Goal: Transaction & Acquisition: Purchase product/service

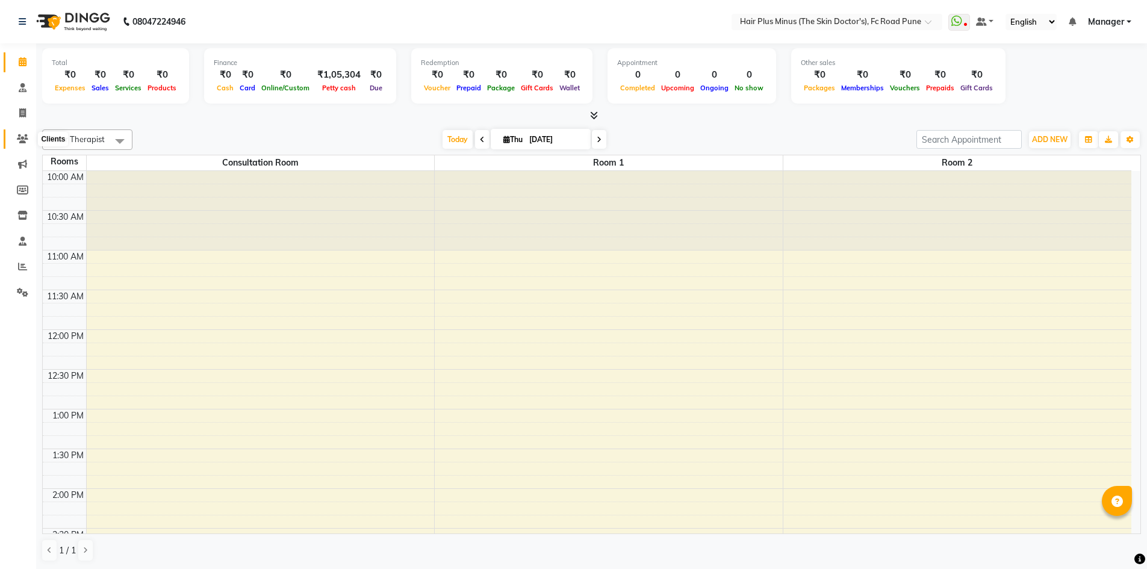
click at [20, 141] on icon at bounding box center [22, 138] width 11 height 9
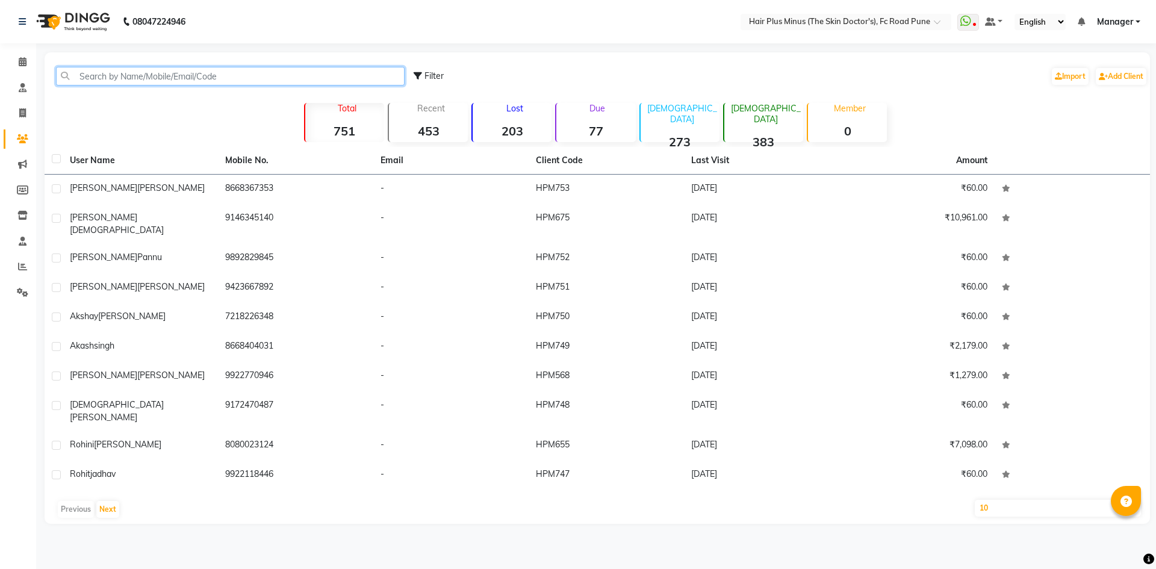
click at [99, 77] on input "text" at bounding box center [230, 76] width 349 height 19
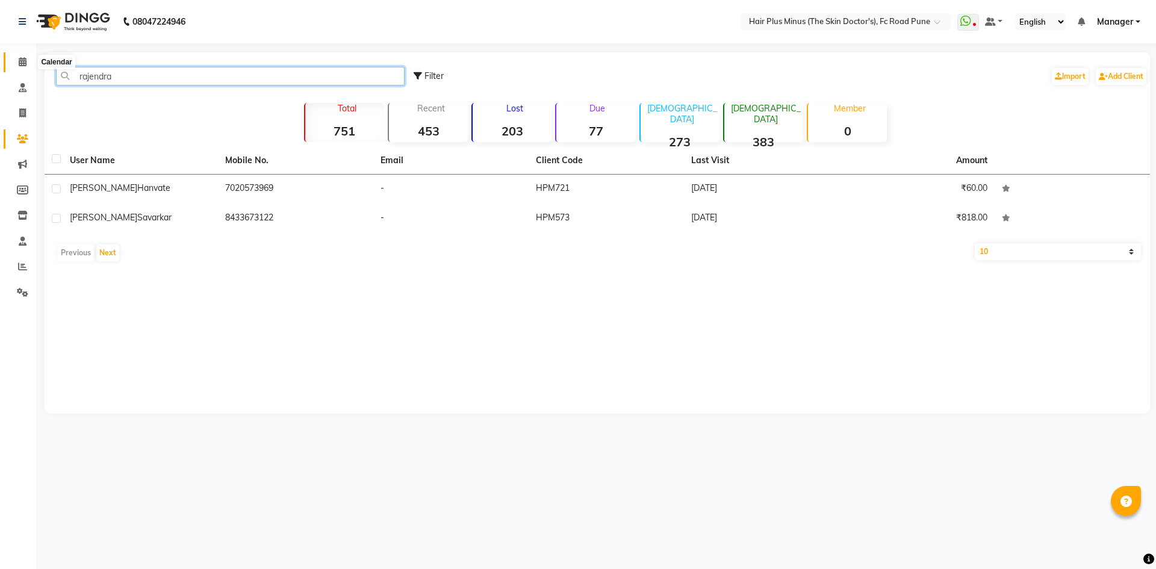
type input "rajendra"
click at [16, 60] on span at bounding box center [22, 62] width 21 height 14
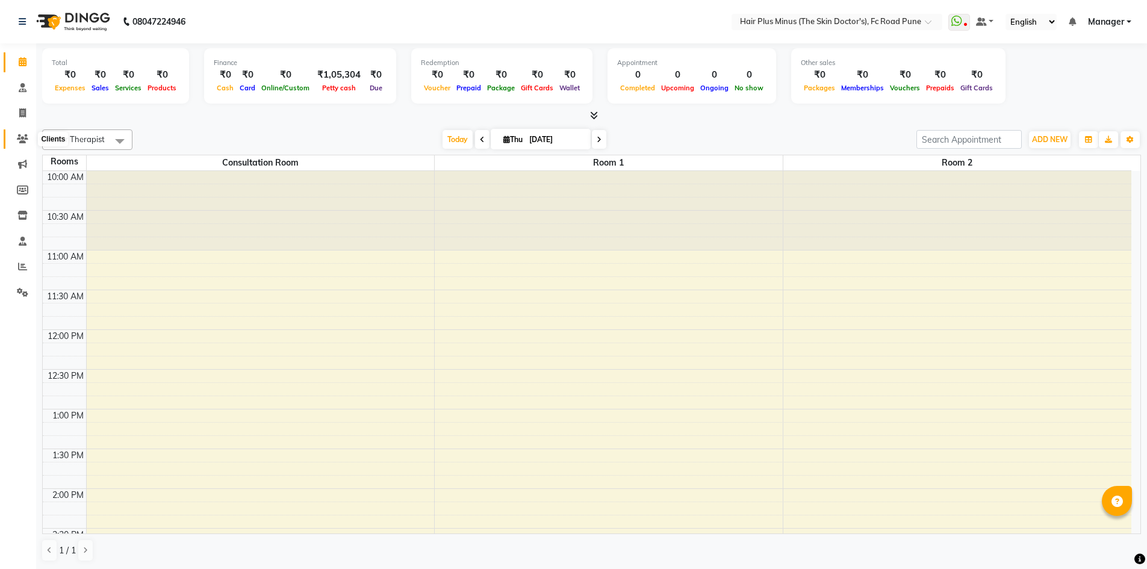
click at [22, 138] on icon at bounding box center [22, 138] width 11 height 9
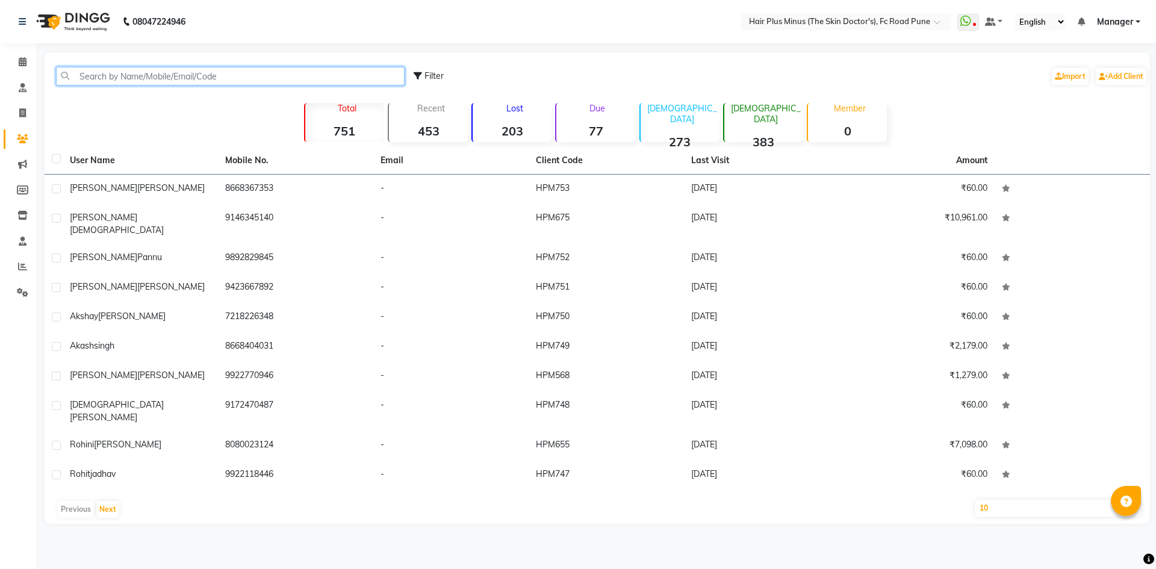
click at [131, 80] on input "text" at bounding box center [230, 76] width 349 height 19
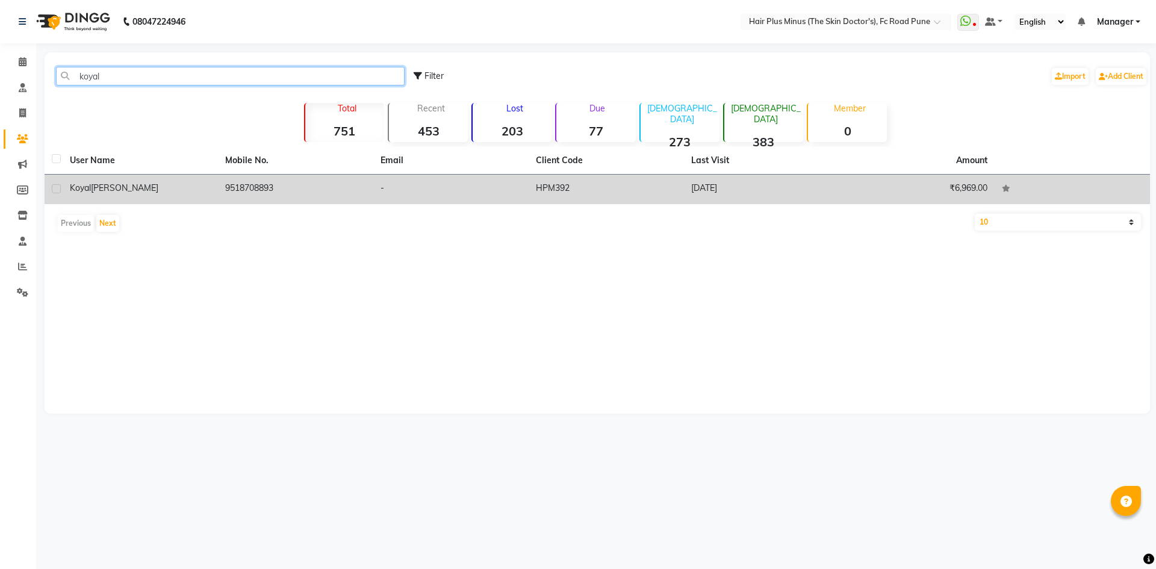
type input "koyal"
click at [110, 189] on span "Panchal" at bounding box center [124, 187] width 67 height 11
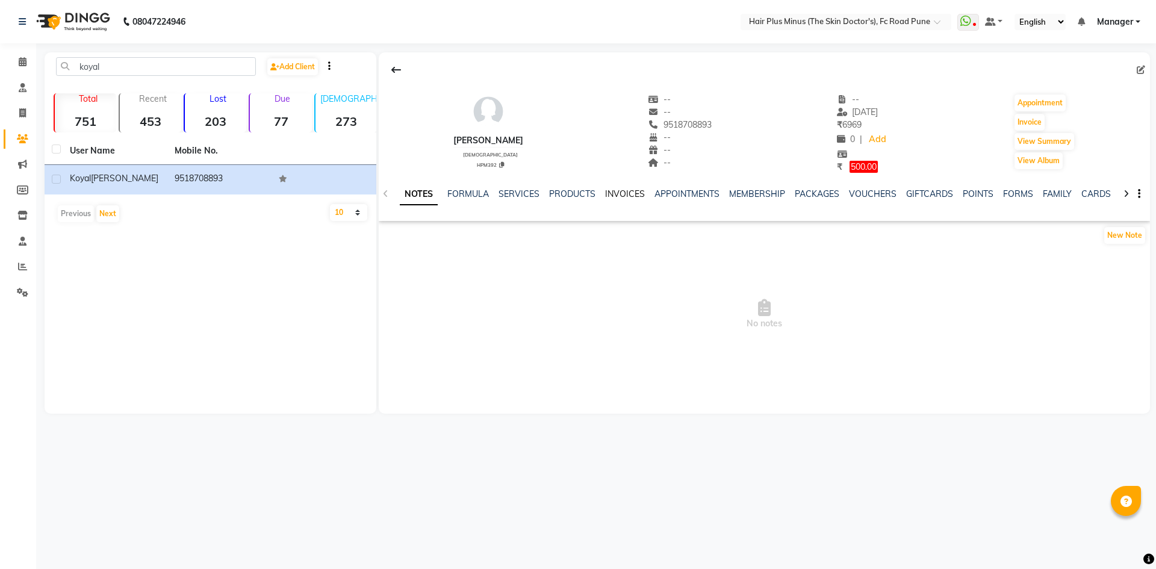
click at [607, 193] on link "INVOICES" at bounding box center [625, 193] width 40 height 11
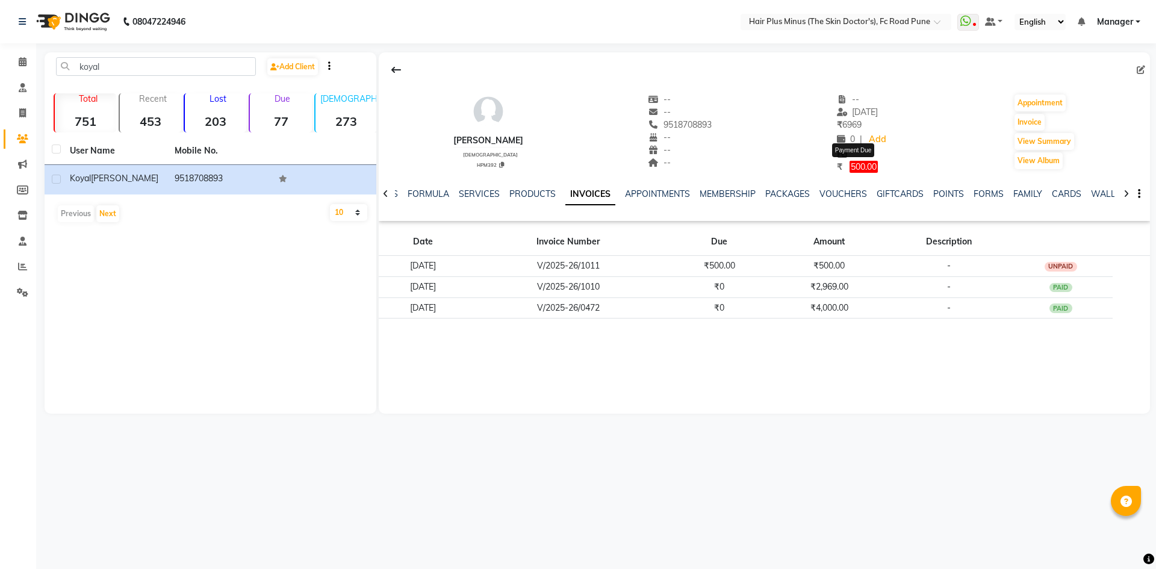
click at [871, 171] on span "500.00" at bounding box center [863, 167] width 28 height 12
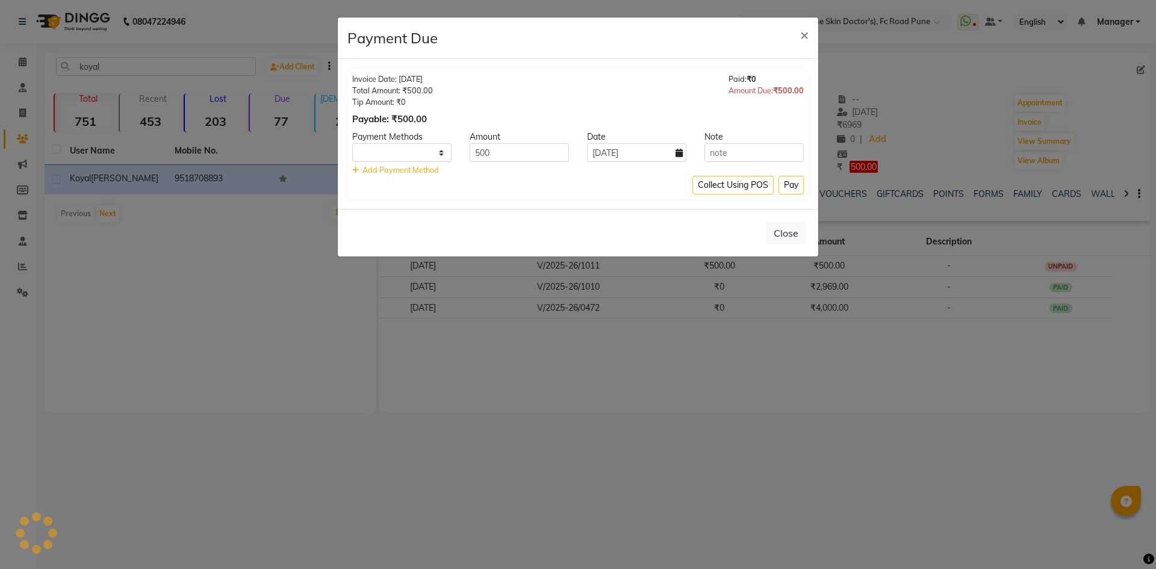
select select "1"
click at [807, 39] on span "×" at bounding box center [804, 34] width 8 height 18
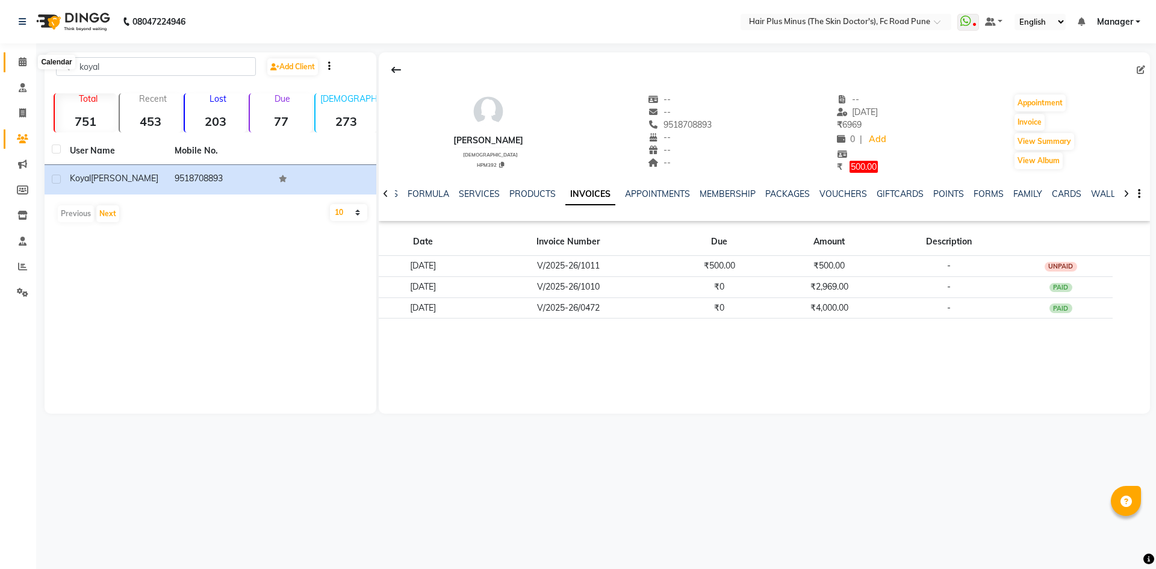
click at [25, 63] on icon at bounding box center [23, 61] width 8 height 9
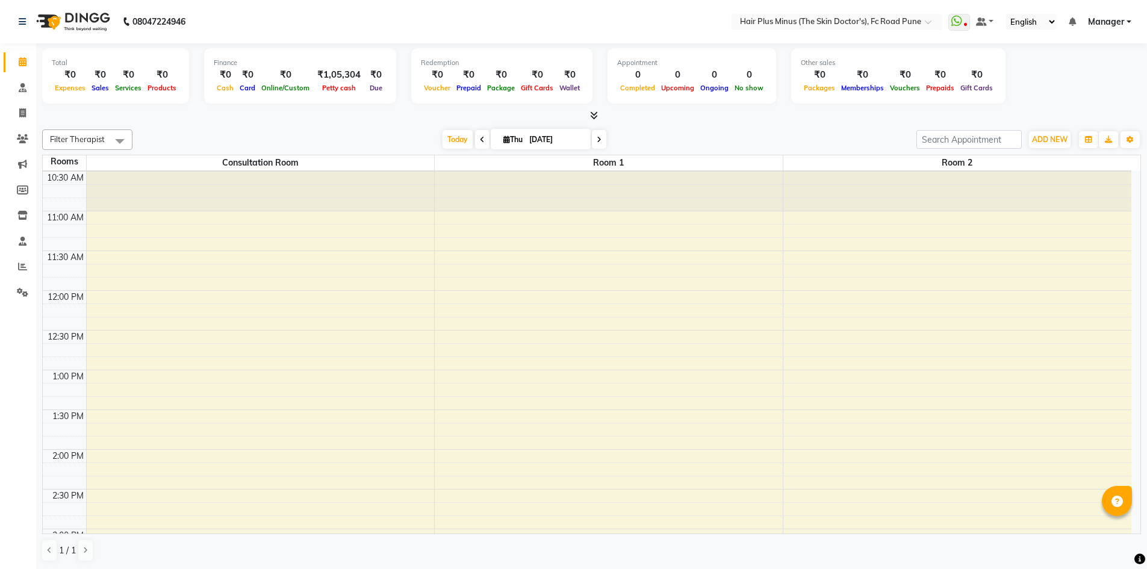
scroll to position [60, 0]
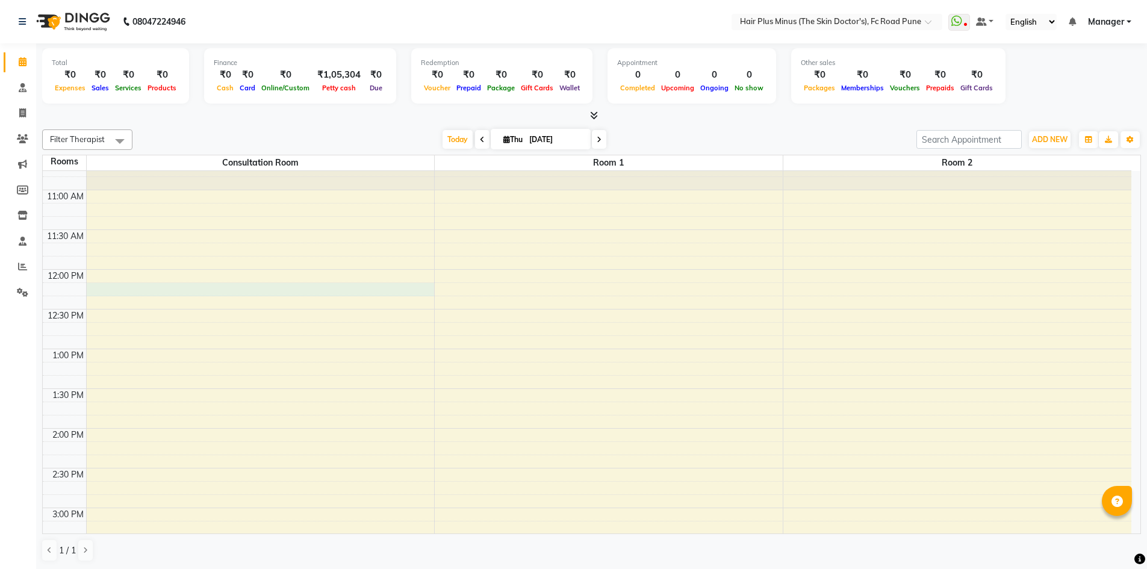
click at [268, 293] on div "10:00 AM 10:30 AM 11:00 AM 11:30 AM 12:00 PM 12:30 PM 1:00 PM 1:30 PM 2:00 PM 2…" at bounding box center [587, 547] width 1088 height 873
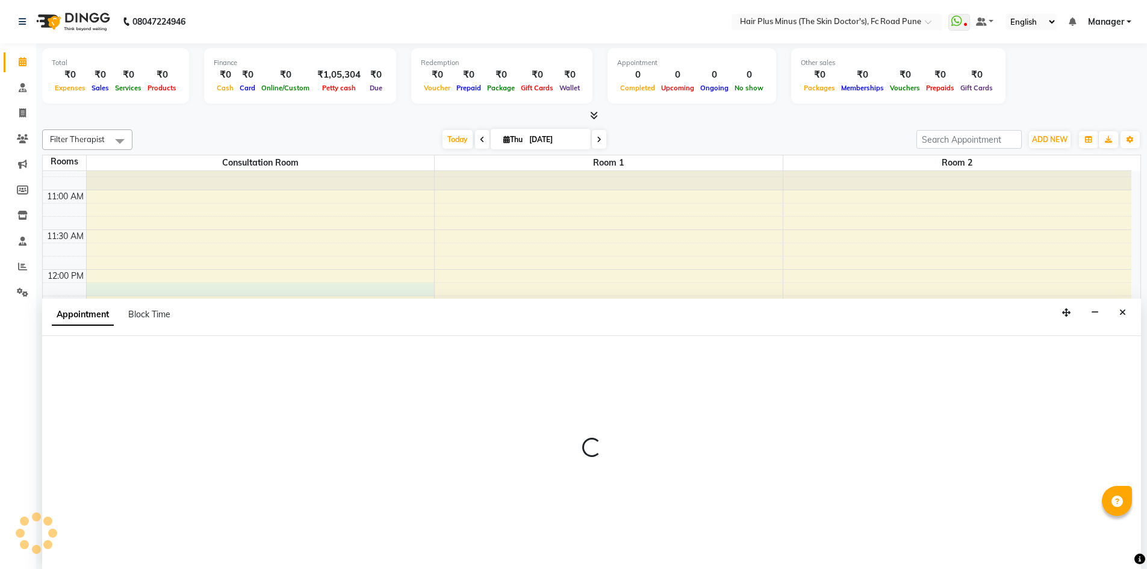
scroll to position [1, 0]
select select "735"
select select "tentative"
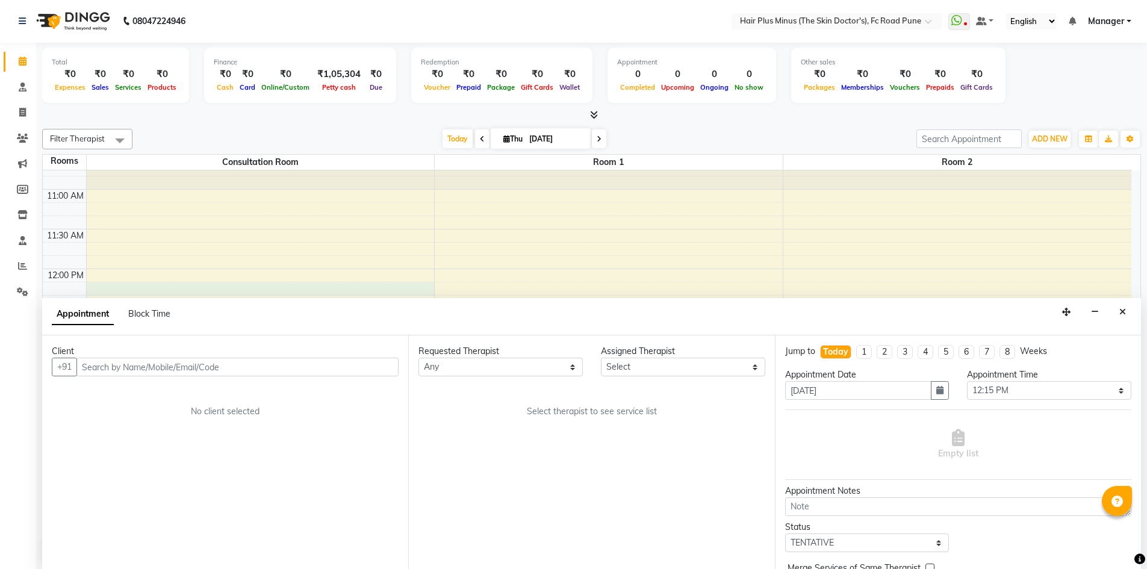
click at [194, 365] on input "text" at bounding box center [237, 367] width 322 height 19
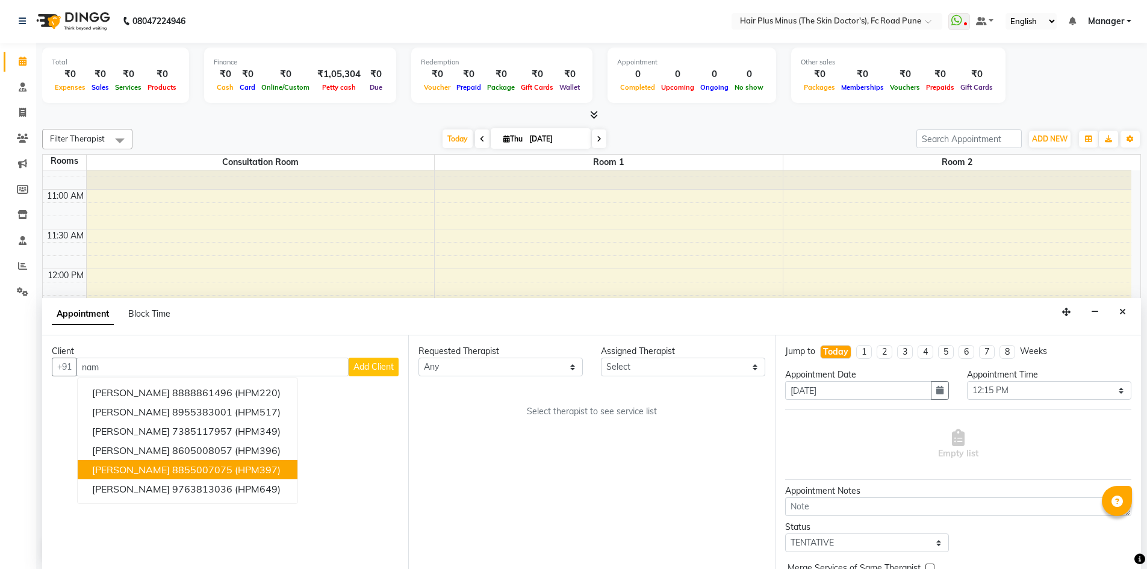
click at [189, 461] on button "[PERSON_NAME] 8855007075 (HPM397)" at bounding box center [188, 469] width 220 height 19
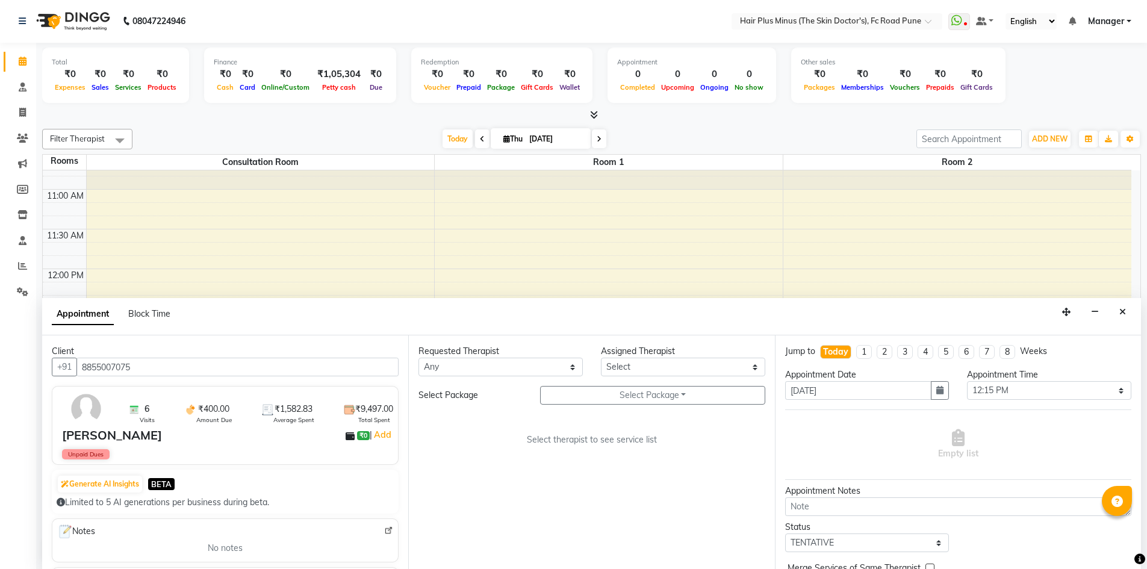
type input "8855007075"
click at [570, 366] on select "Any Dr [PERSON_NAME] Dr. [PERSON_NAME] [PERSON_NAME] [PERSON_NAME] [PERSON_NAME…" at bounding box center [500, 367] width 164 height 19
select select "90758"
click at [418, 358] on select "Any Dr [PERSON_NAME] Dr. [PERSON_NAME] [PERSON_NAME] [PERSON_NAME] [PERSON_NAME…" at bounding box center [500, 367] width 164 height 19
select select "90758"
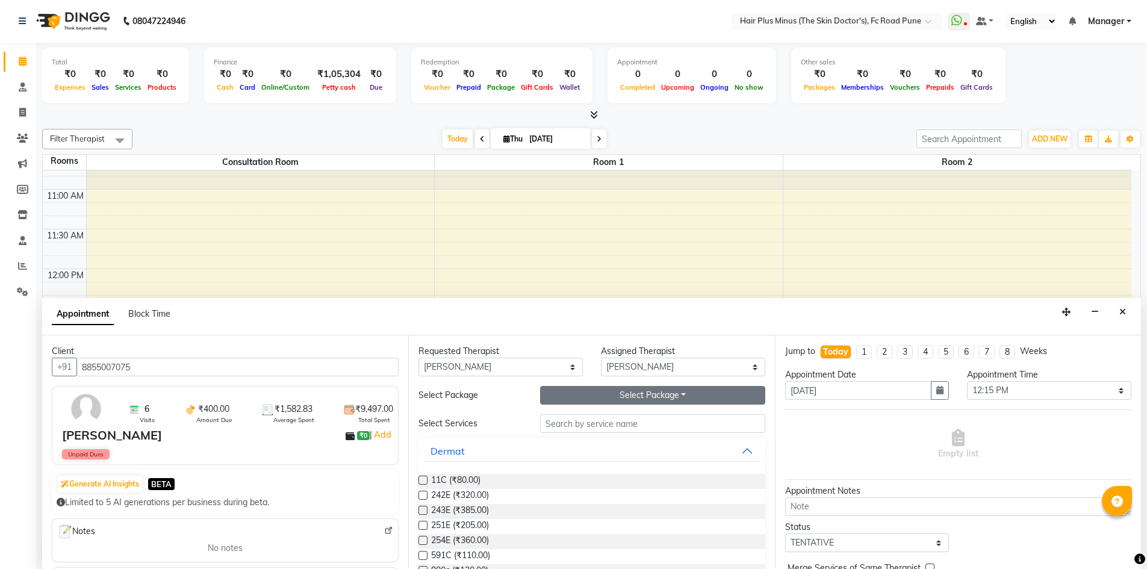
click at [612, 393] on button "Select Package Toggle Dropdown" at bounding box center [652, 395] width 225 height 19
click at [584, 419] on li "M MNRF PRP 1200(5+1)" at bounding box center [605, 419] width 128 height 17
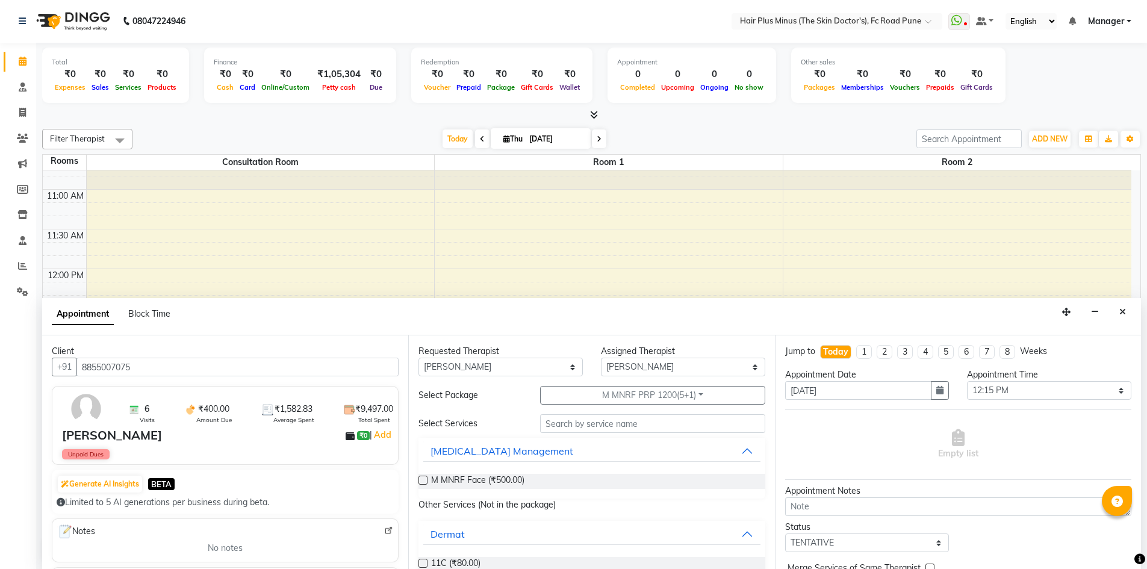
click at [426, 482] on label at bounding box center [422, 480] width 9 height 9
click at [426, 482] on input "checkbox" at bounding box center [422, 481] width 8 height 8
checkbox input "true"
select select "3991"
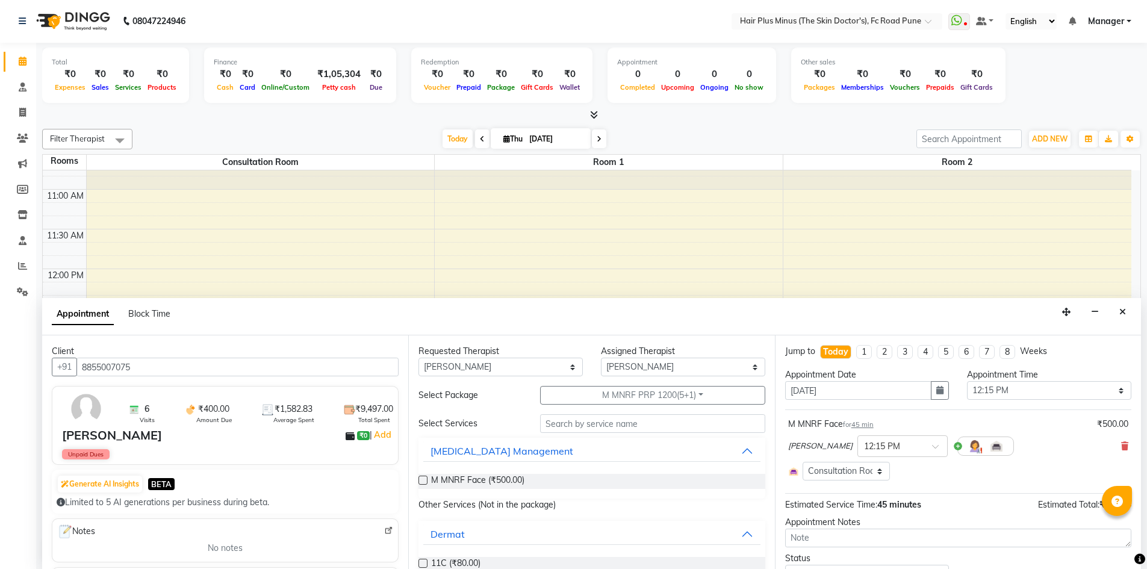
checkbox input "false"
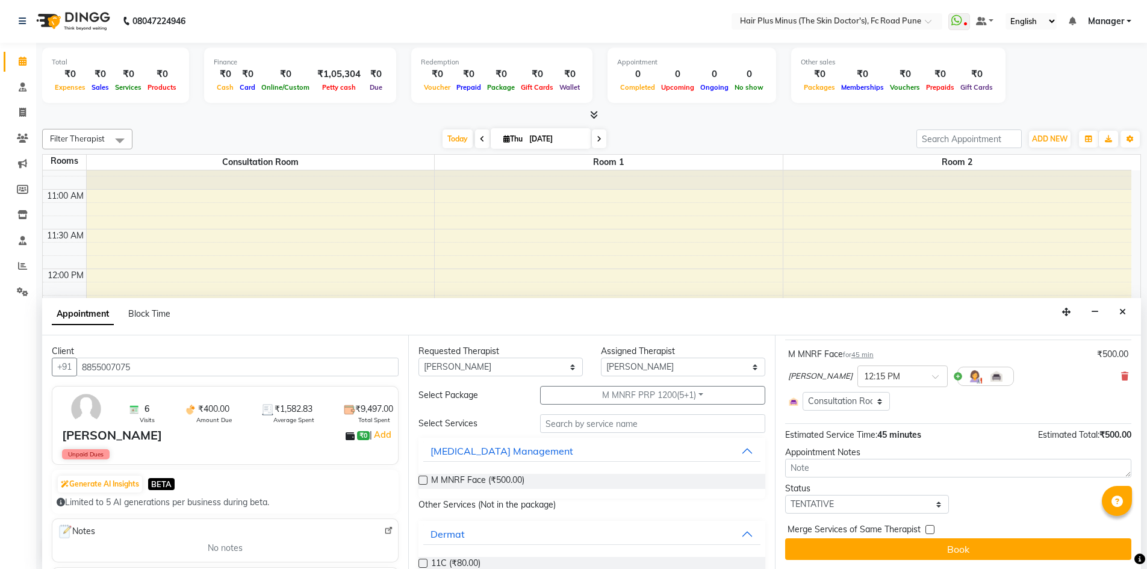
scroll to position [70, 0]
click at [851, 503] on select "Select TENTATIVE CONFIRM CHECK-IN UPCOMING" at bounding box center [867, 503] width 164 height 19
select select "confirm booking"
click at [785, 494] on select "Select TENTATIVE CONFIRM CHECK-IN UPCOMING" at bounding box center [867, 503] width 164 height 19
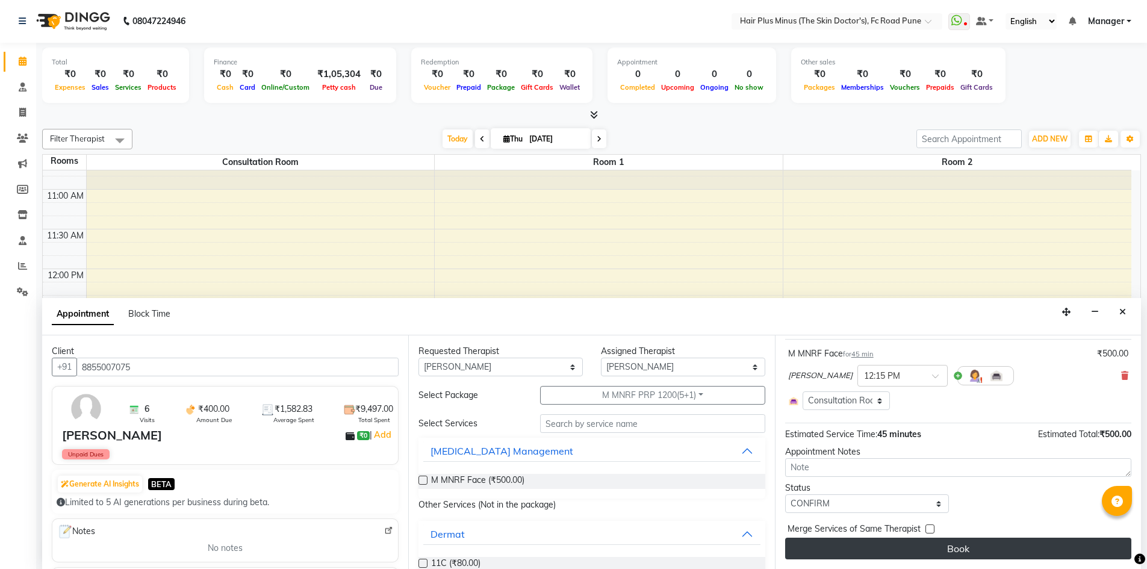
click at [908, 547] on button "Book" at bounding box center [958, 549] width 346 height 22
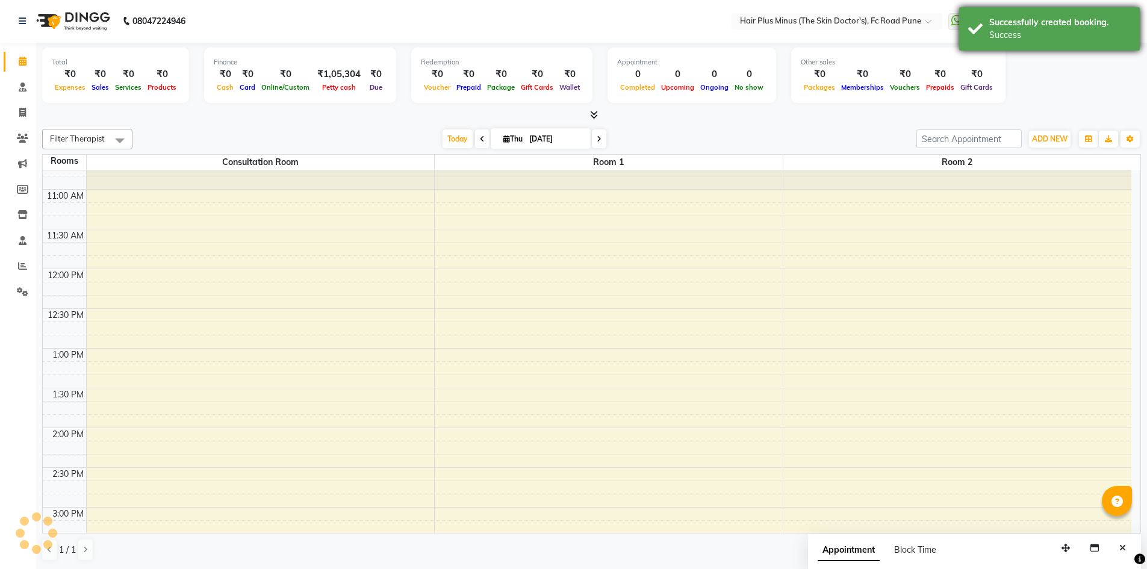
scroll to position [0, 0]
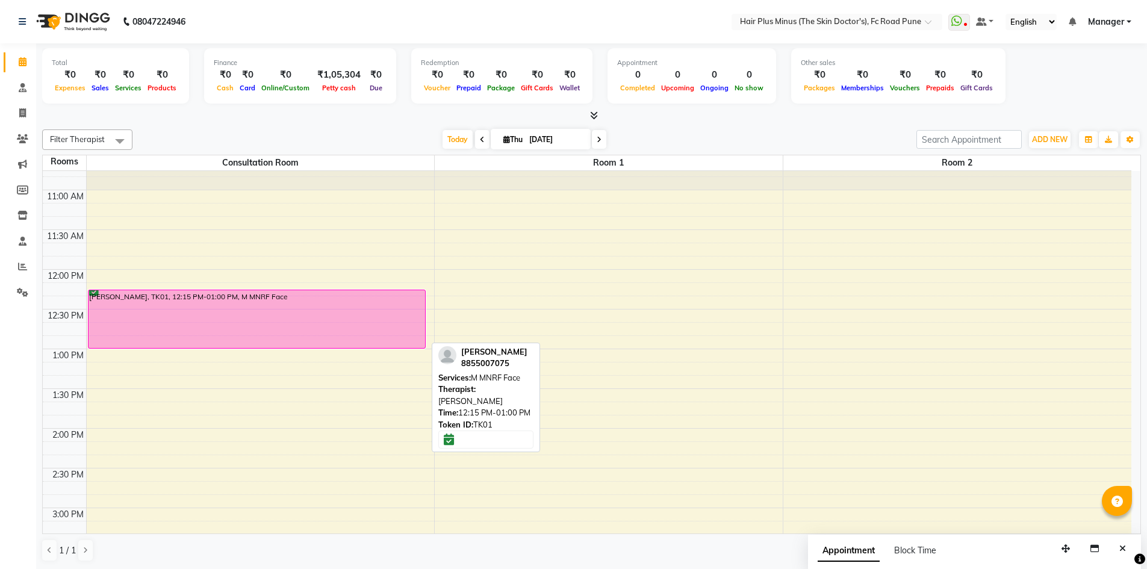
click at [200, 300] on div "[PERSON_NAME], TK01, 12:15 PM-01:00 PM, M MNRF Face" at bounding box center [256, 319] width 336 height 58
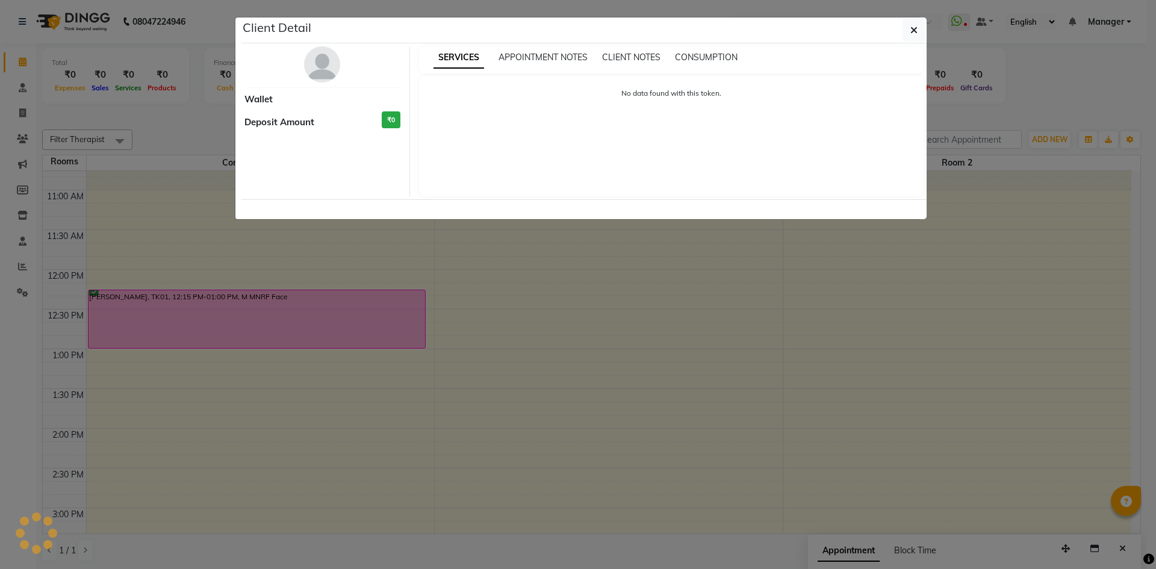
select select "6"
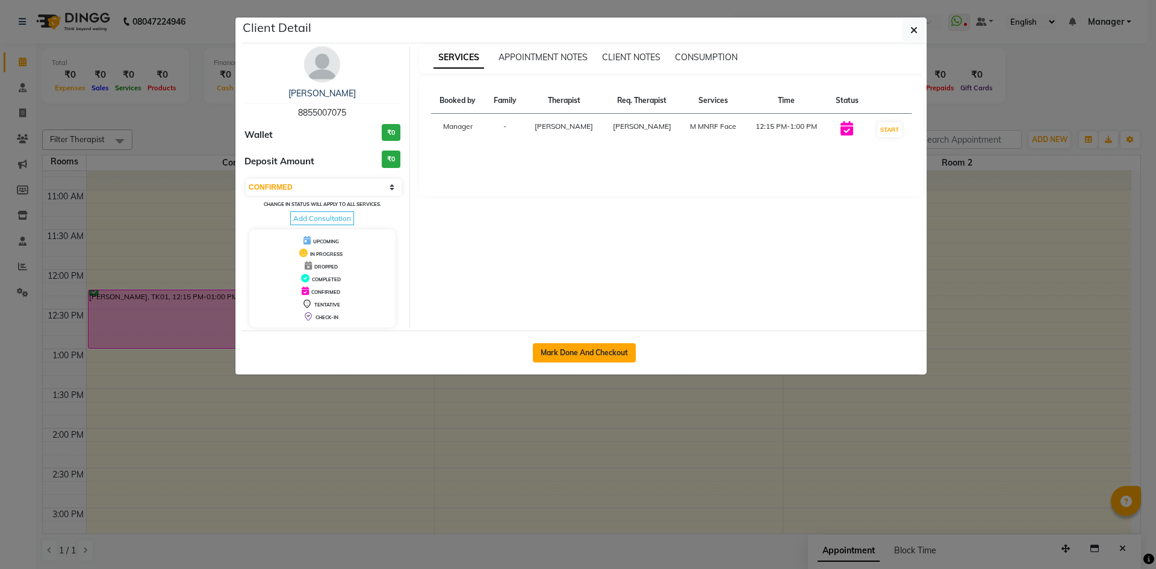
click at [562, 349] on button "Mark Done And Checkout" at bounding box center [584, 352] width 103 height 19
select select "service"
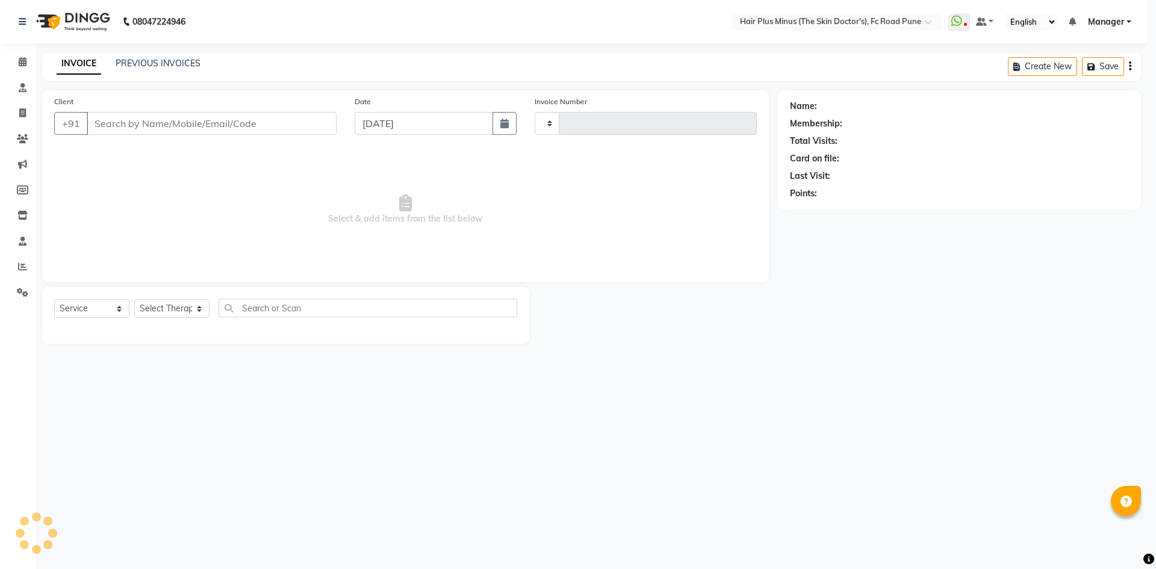
type input "1479"
select select "7911"
type input "8855007075"
select select "90758"
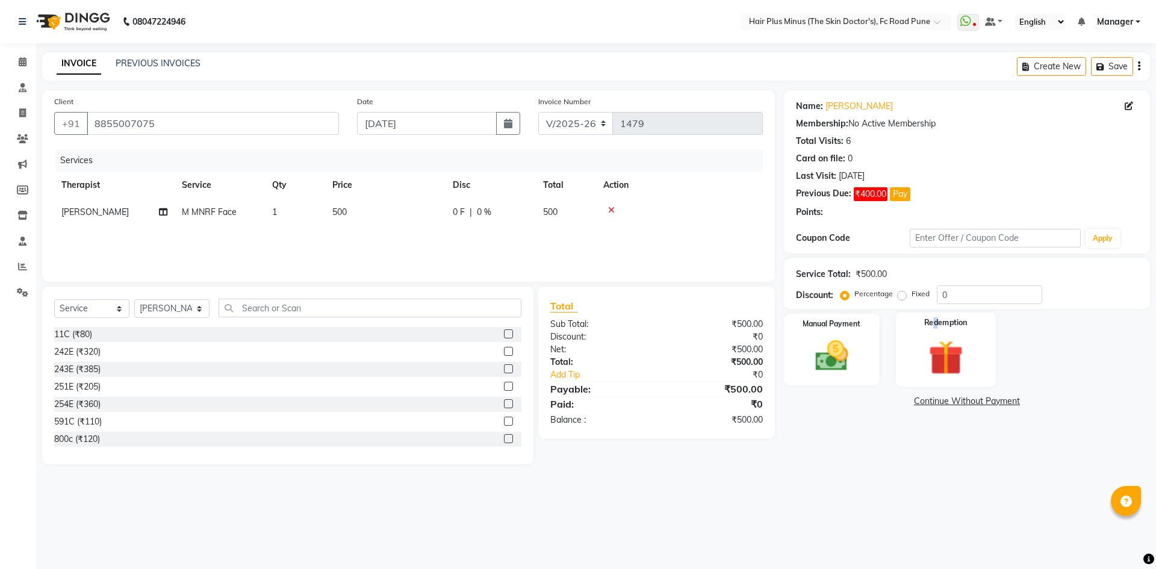
click at [936, 323] on div "Name: Namdev Yadav Membership: No Active Membership Total Visits: 6 Card on fil…" at bounding box center [971, 277] width 375 height 374
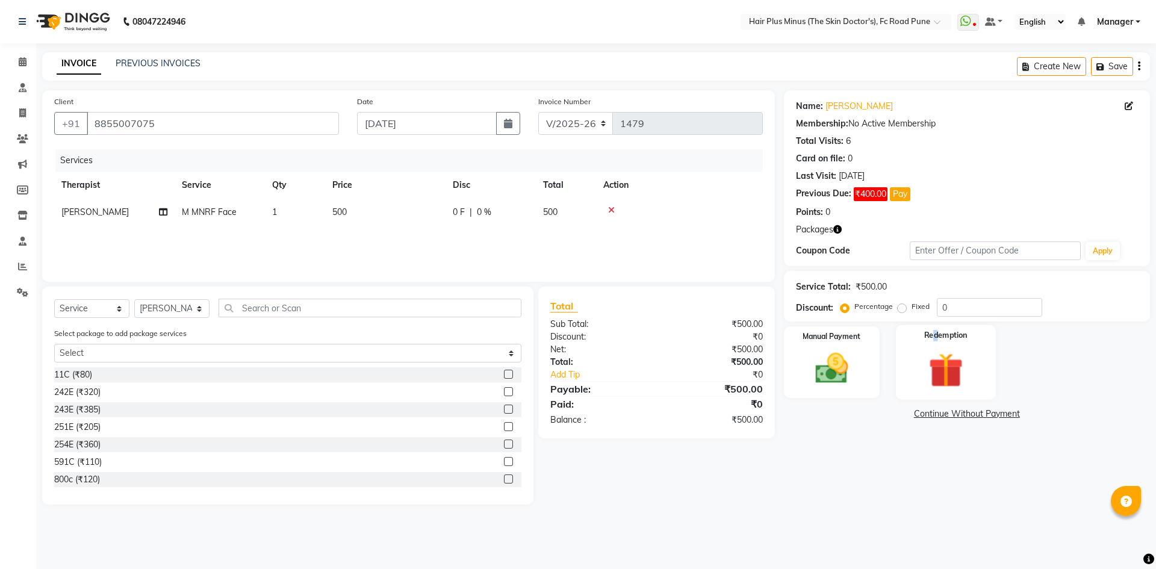
click at [948, 382] on img at bounding box center [945, 370] width 56 height 43
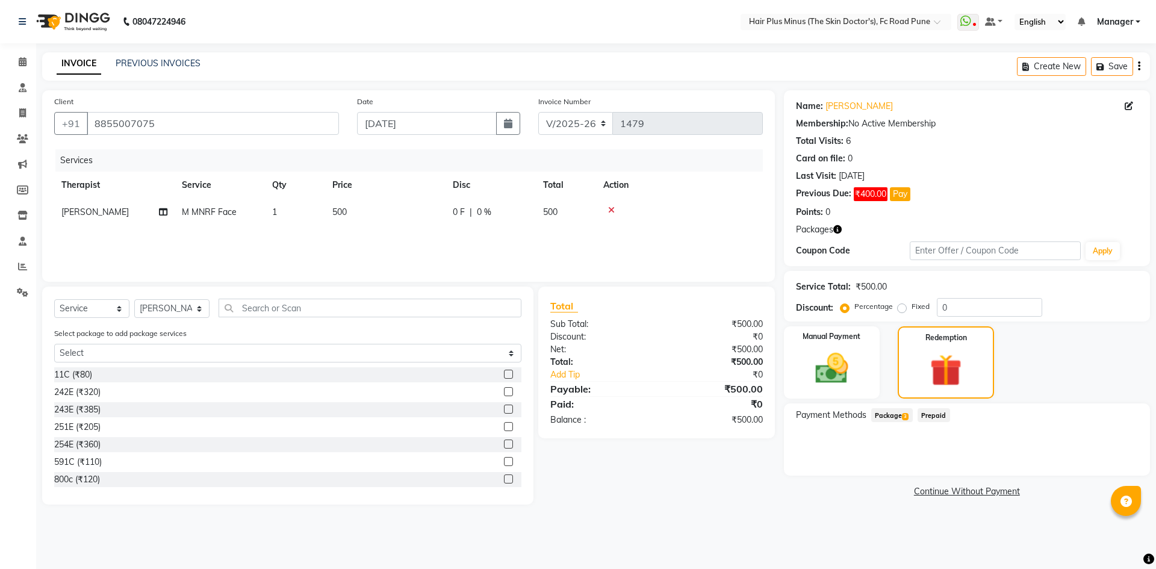
click at [892, 414] on span "Package 3" at bounding box center [892, 415] width 42 height 14
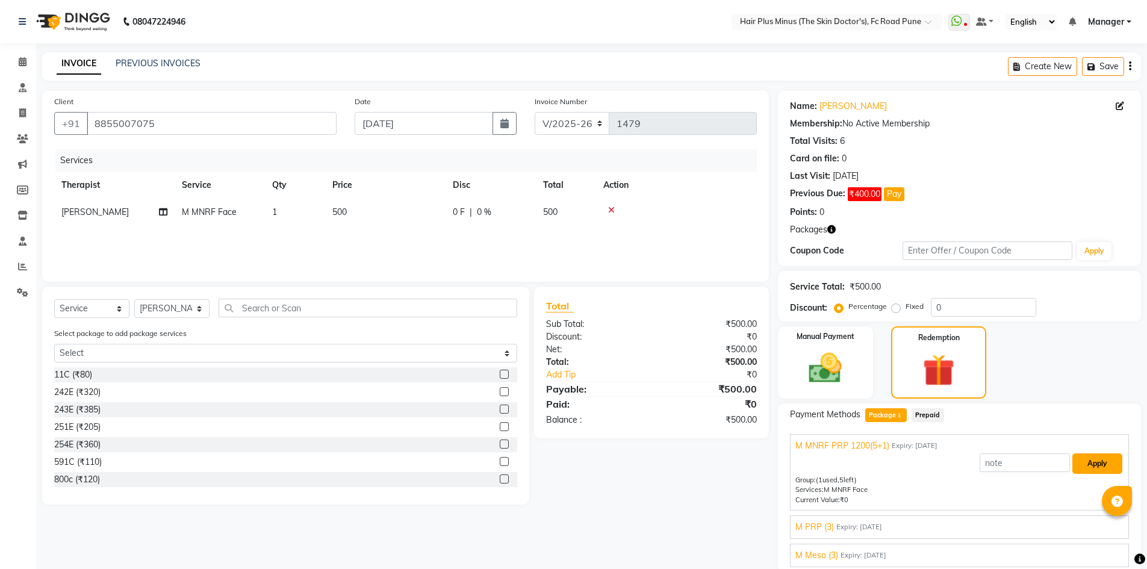
click at [1094, 463] on button "Apply" at bounding box center [1097, 463] width 50 height 20
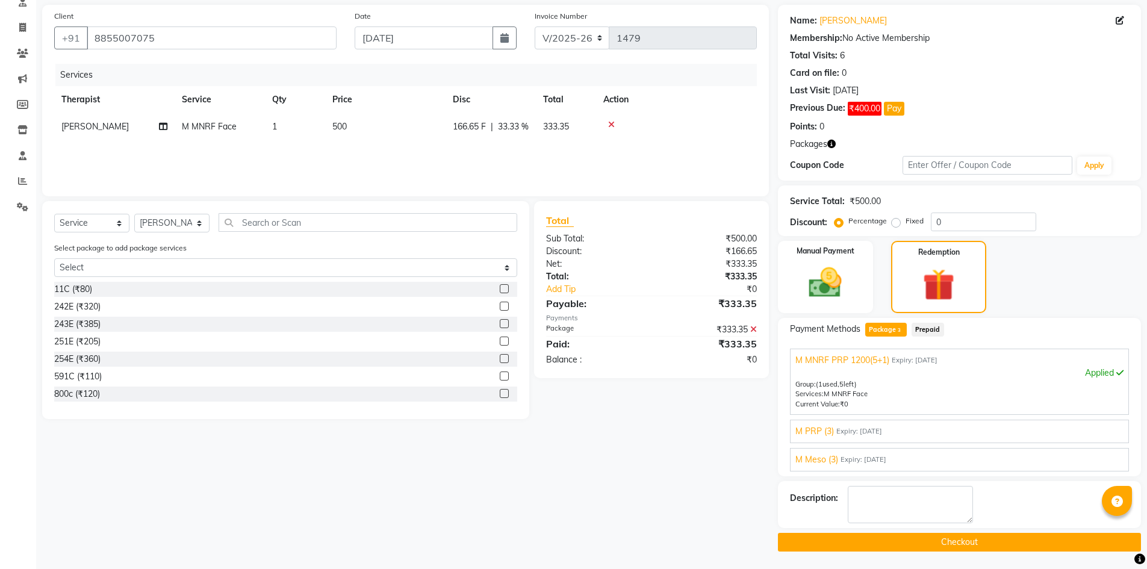
scroll to position [86, 0]
click at [983, 542] on button "Checkout" at bounding box center [959, 541] width 363 height 19
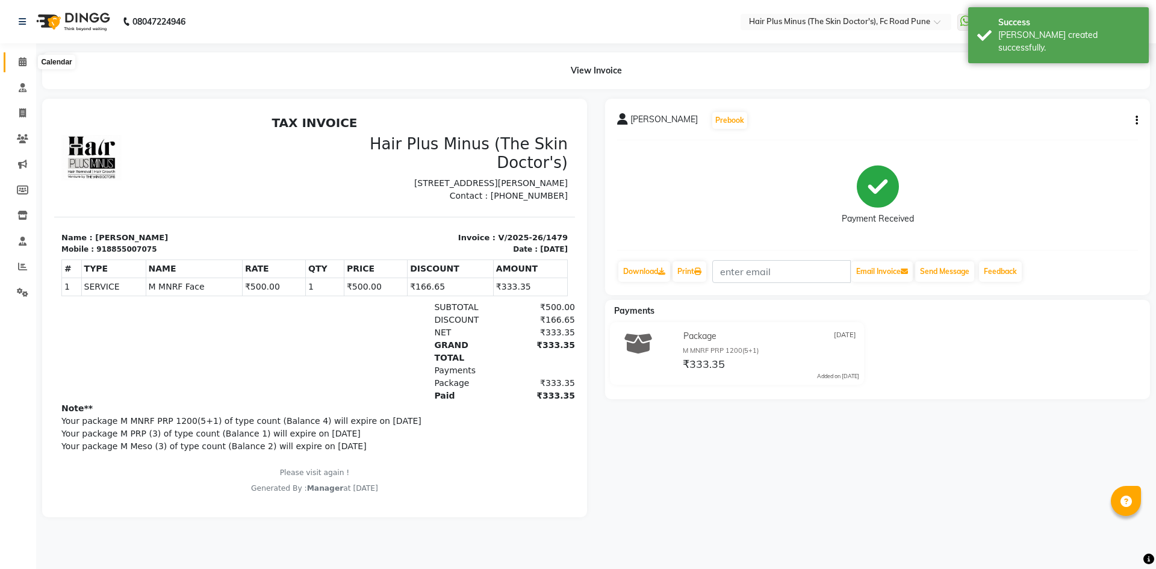
click at [21, 59] on icon at bounding box center [23, 61] width 8 height 9
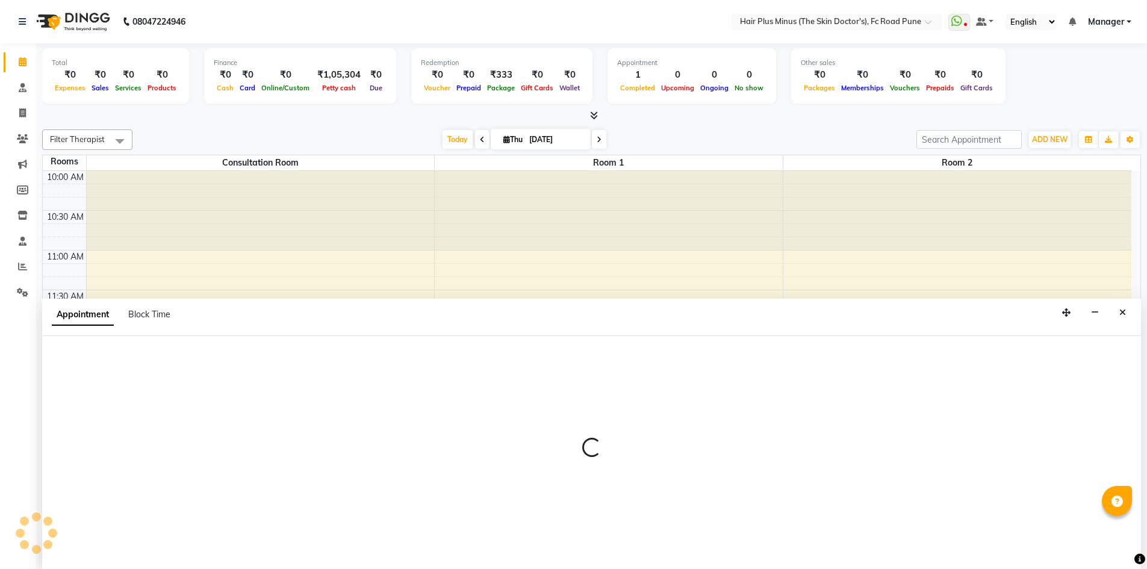
scroll to position [1, 0]
select select "795"
select select "tentative"
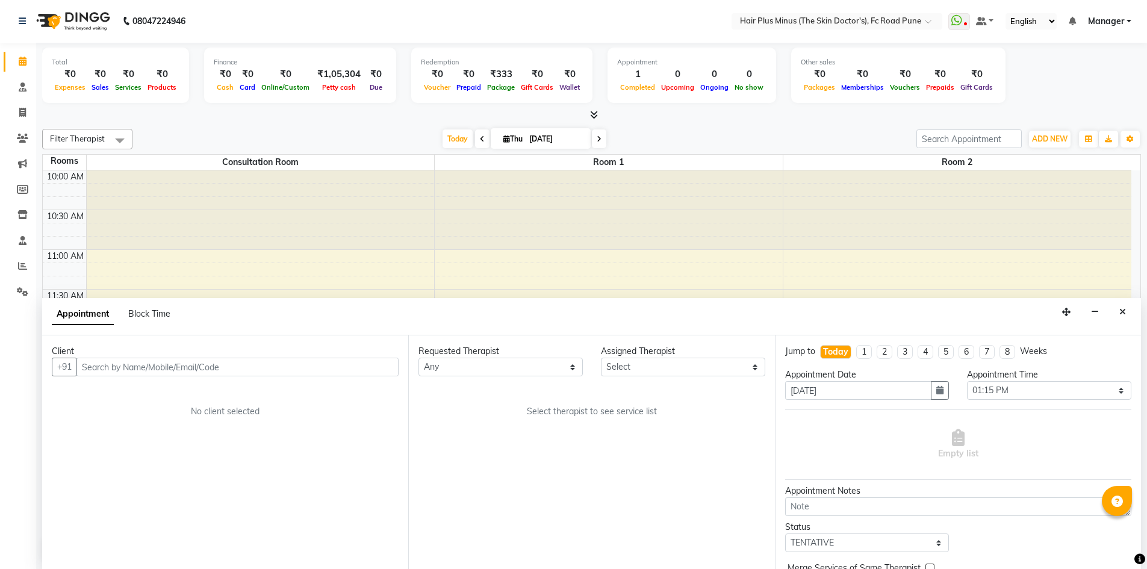
click at [181, 378] on div "Client +91 No client selected" at bounding box center [225, 452] width 366 height 234
click at [180, 371] on input "text" at bounding box center [237, 367] width 322 height 19
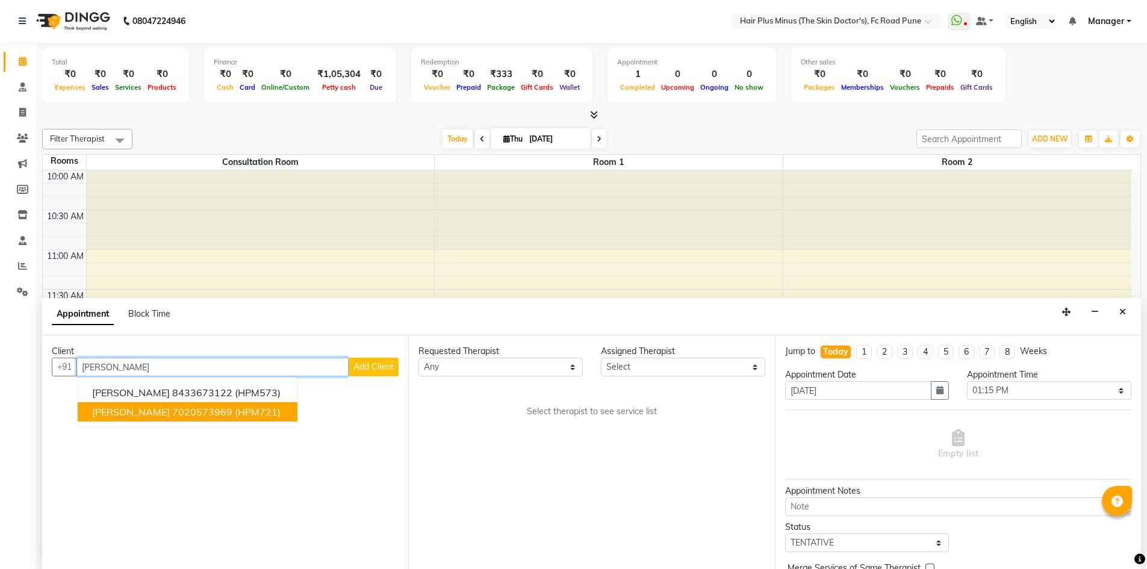
click at [188, 405] on button "[PERSON_NAME] 7020573969 (HPM721)" at bounding box center [188, 411] width 220 height 19
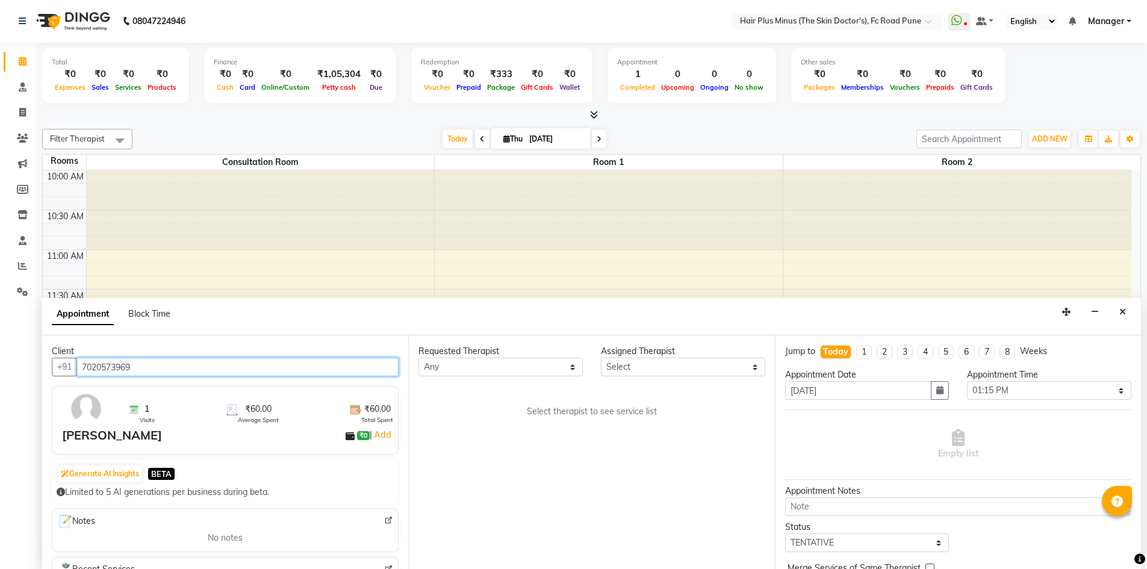
type input "7020573969"
click at [573, 369] on select "Any Dr [PERSON_NAME] Dr. [PERSON_NAME] [PERSON_NAME] [PERSON_NAME] [PERSON_NAME…" at bounding box center [500, 367] width 164 height 19
select select "90758"
click at [418, 358] on select "Any Dr [PERSON_NAME] Dr. [PERSON_NAME] [PERSON_NAME] [PERSON_NAME] [PERSON_NAME…" at bounding box center [500, 367] width 164 height 19
select select "90758"
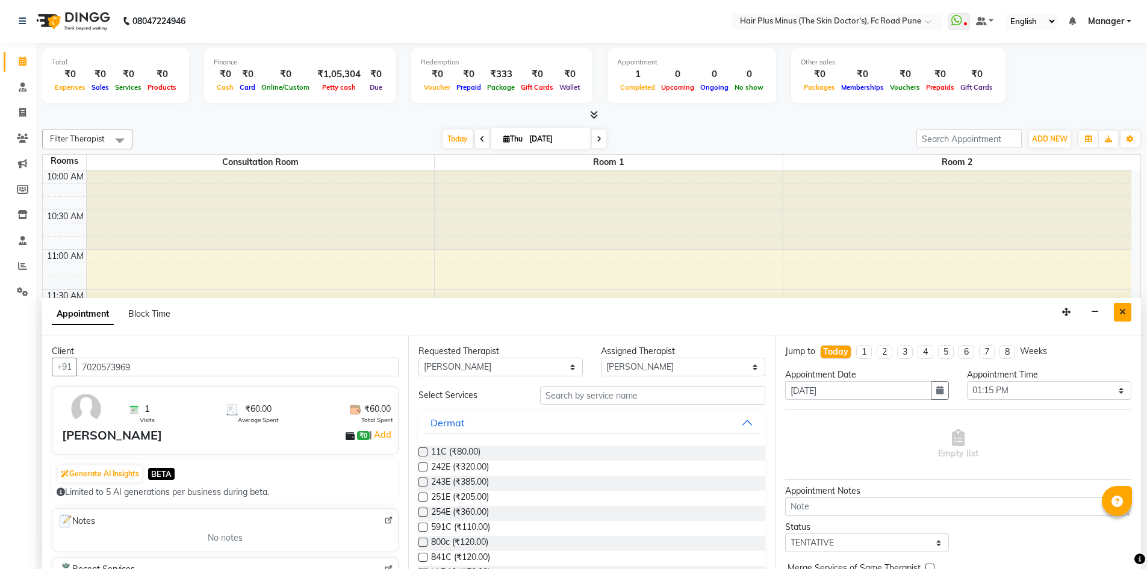
click at [1125, 314] on icon "Close" at bounding box center [1122, 312] width 7 height 8
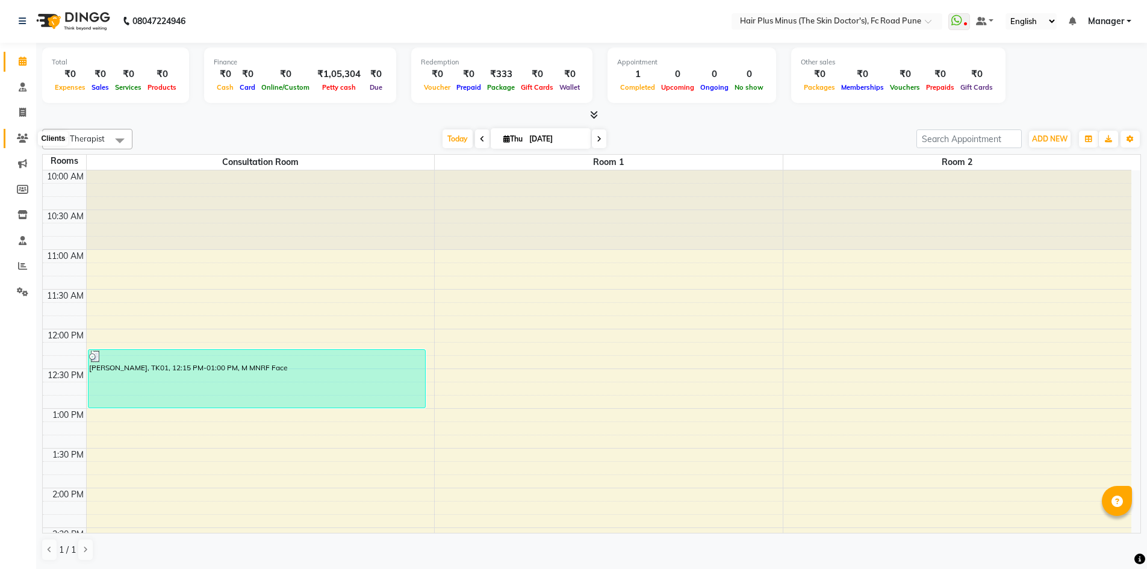
click at [23, 132] on span at bounding box center [22, 139] width 21 height 14
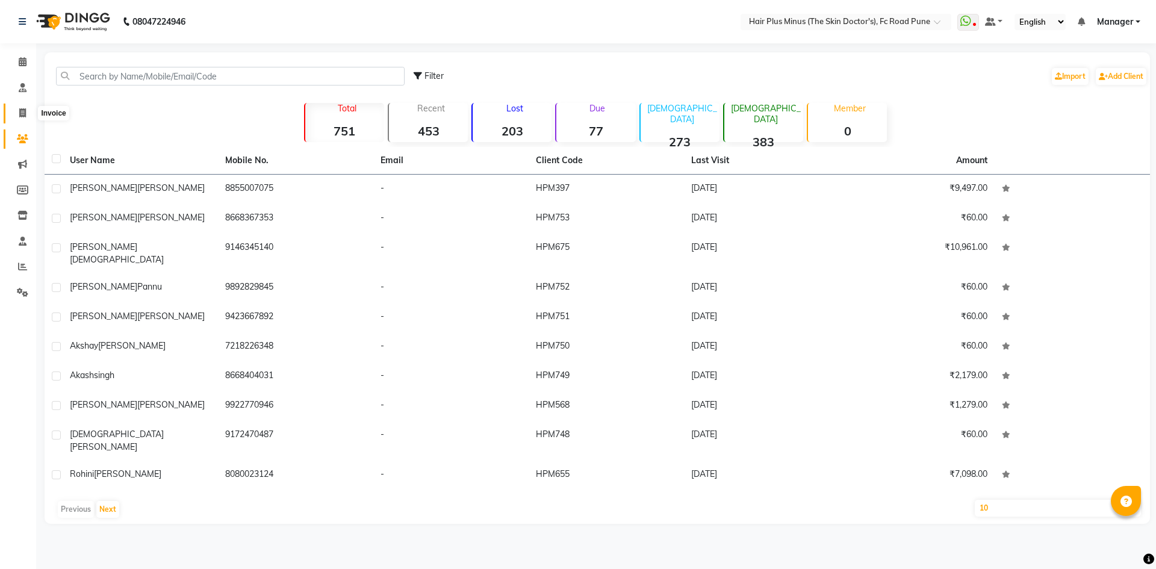
click at [23, 111] on icon at bounding box center [22, 112] width 7 height 9
select select "service"
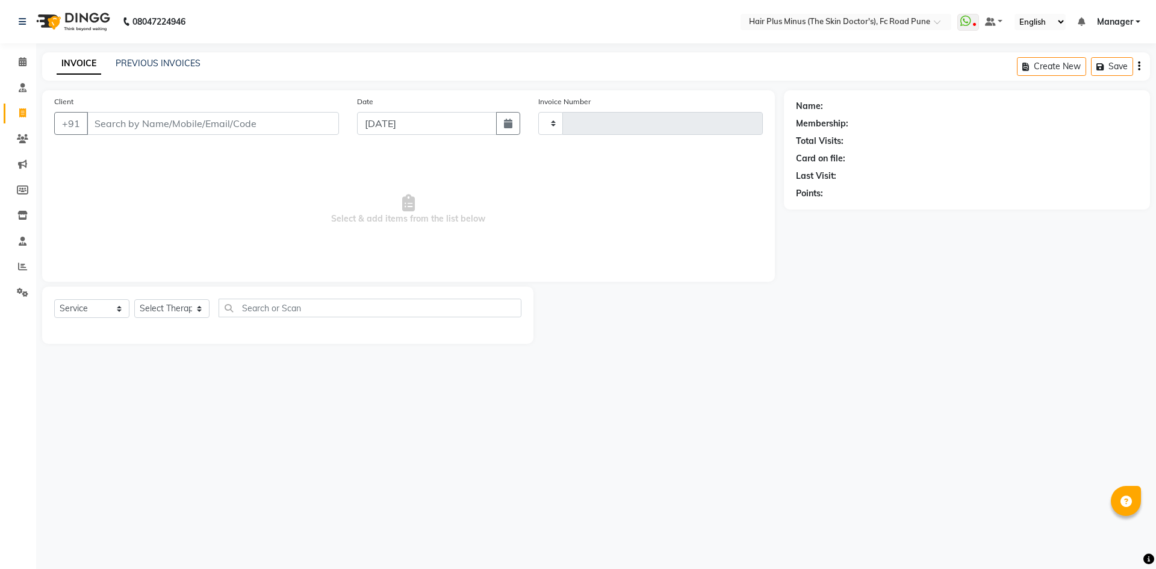
type input "1480"
select select "7911"
click at [110, 119] on input "Client" at bounding box center [213, 123] width 252 height 23
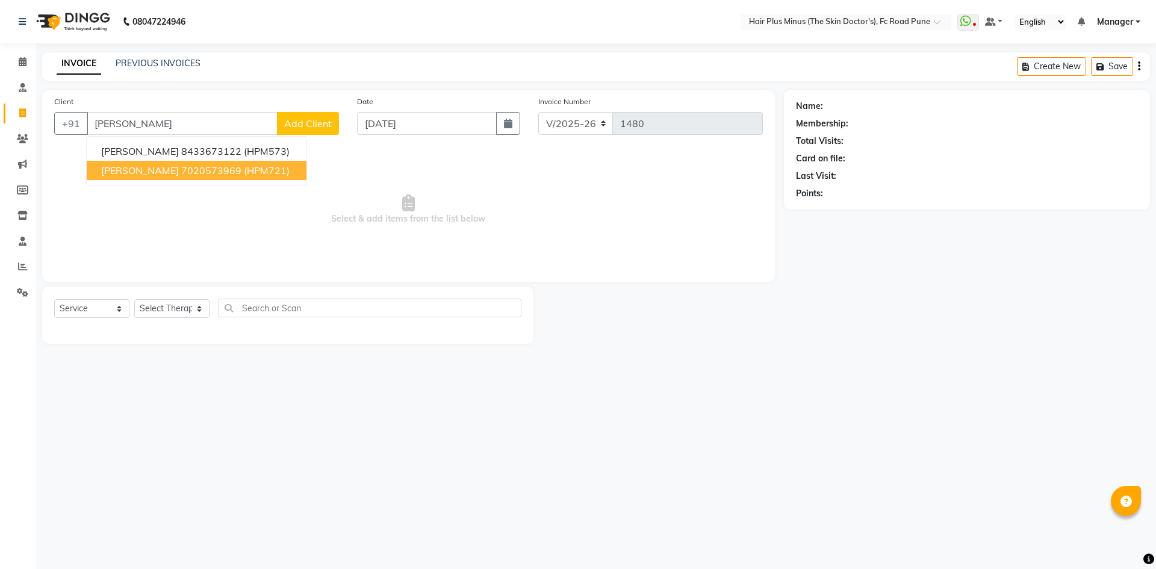
click at [152, 173] on span "[PERSON_NAME]" at bounding box center [140, 170] width 78 height 12
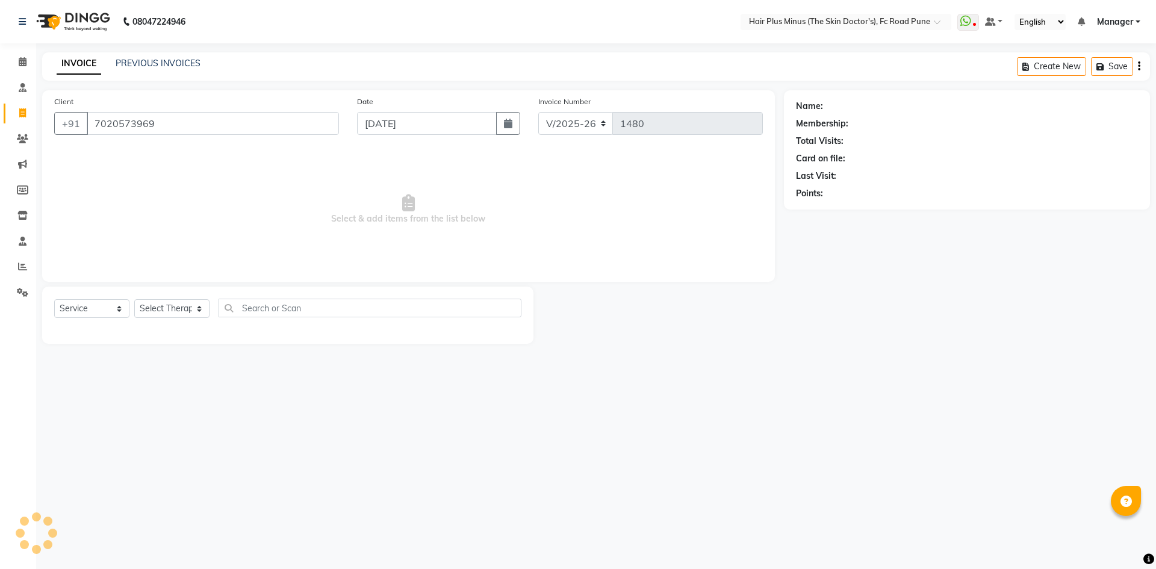
type input "7020573969"
click at [121, 309] on select "Select Service Product Membership Package Voucher Prepaid Gift Card" at bounding box center [91, 308] width 75 height 19
select select "package"
click at [54, 299] on select "Select Service Product Membership Package Voucher Prepaid Gift Card" at bounding box center [91, 308] width 75 height 19
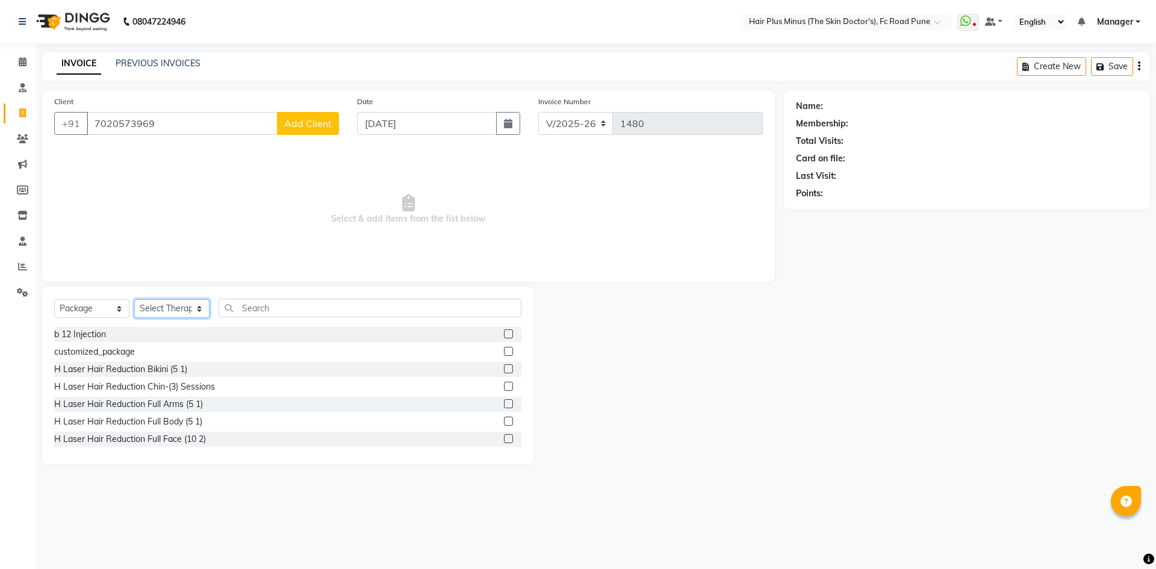
click at [197, 308] on select "Select Therapist Admin Dingg Dr [PERSON_NAME] Dr. [PERSON_NAME] [PERSON_NAME] […" at bounding box center [171, 308] width 75 height 19
select select "90758"
click at [134, 299] on select "Select Therapist Admin Dingg Dr [PERSON_NAME] Dr. [PERSON_NAME] [PERSON_NAME] […" at bounding box center [171, 308] width 75 height 19
click at [273, 310] on input "text" at bounding box center [370, 308] width 303 height 19
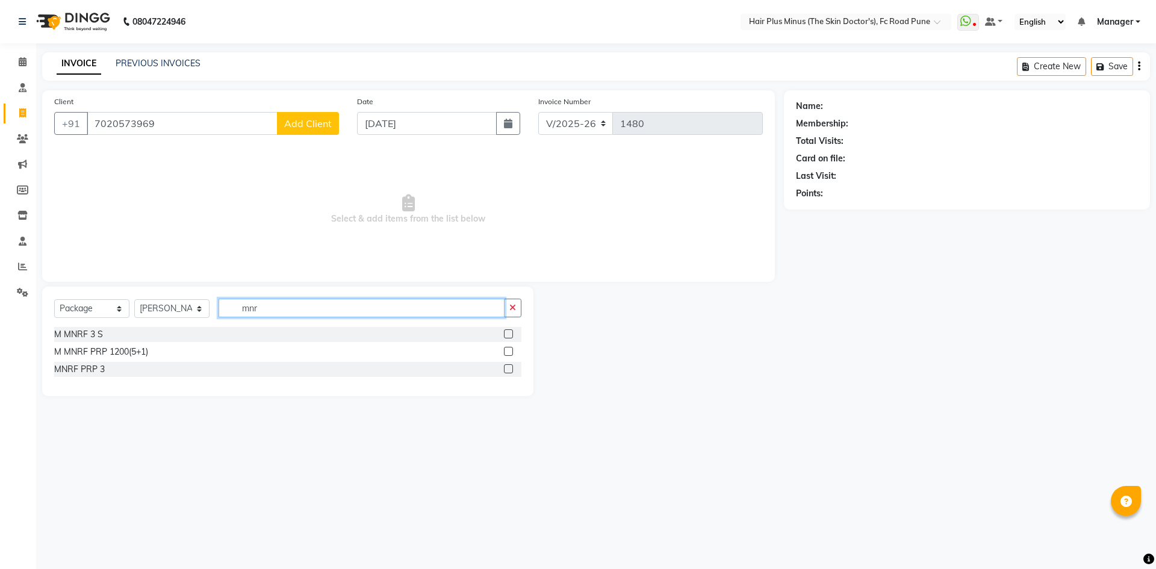
type input "mnr"
click at [510, 333] on label at bounding box center [508, 333] width 9 height 9
click at [510, 333] on input "checkbox" at bounding box center [508, 334] width 8 height 8
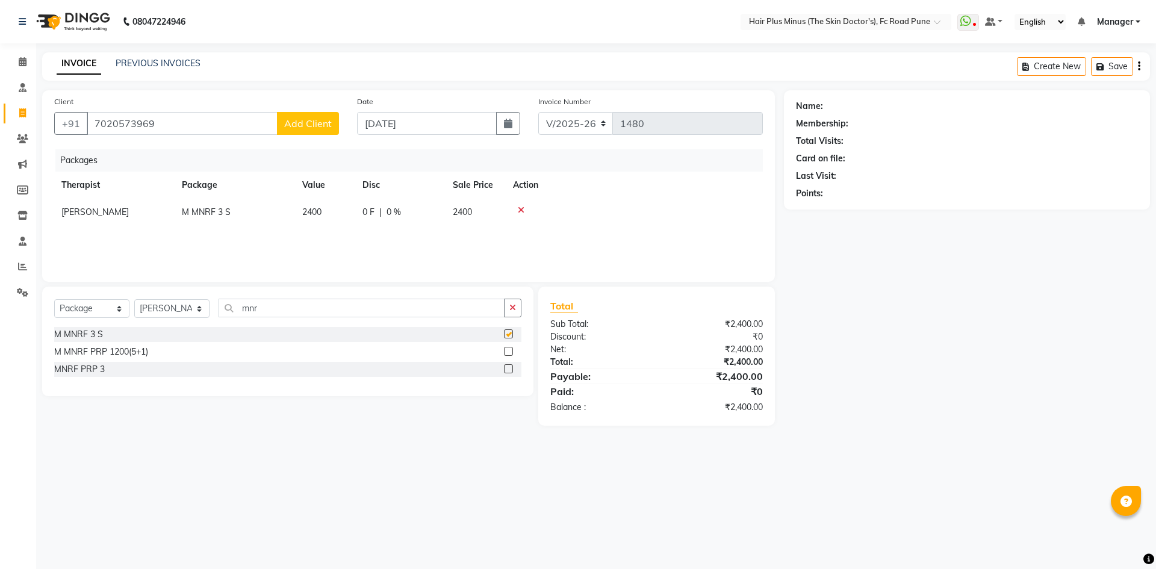
checkbox input "false"
click at [509, 370] on label at bounding box center [508, 368] width 9 height 9
click at [509, 370] on input "checkbox" at bounding box center [508, 369] width 8 height 8
checkbox input "false"
click at [524, 209] on div at bounding box center [634, 210] width 243 height 8
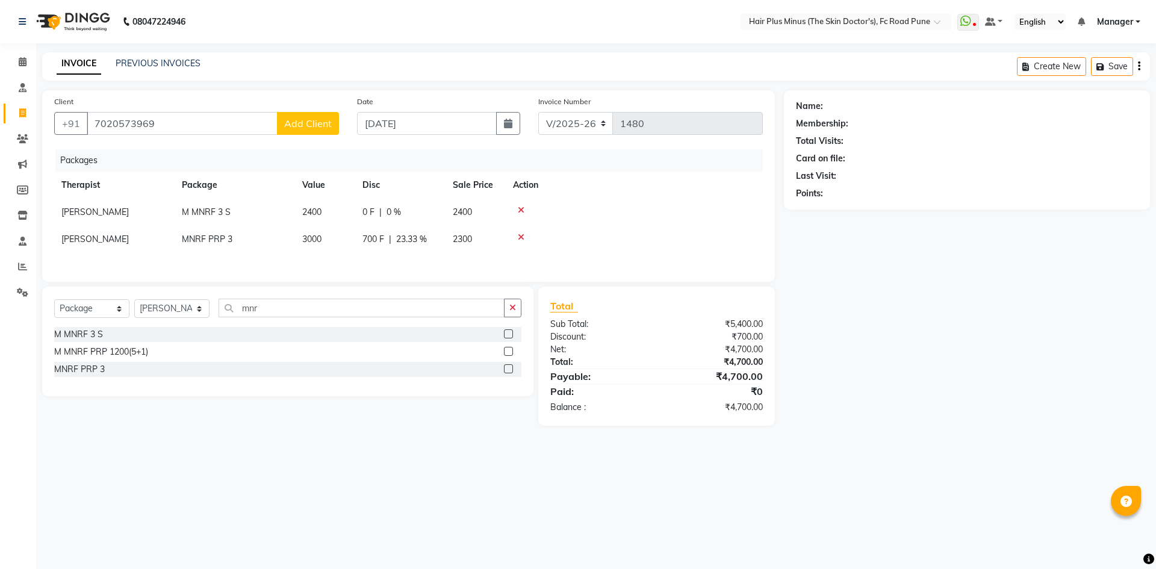
click at [522, 208] on icon at bounding box center [521, 210] width 7 height 8
click at [521, 214] on icon at bounding box center [521, 210] width 7 height 8
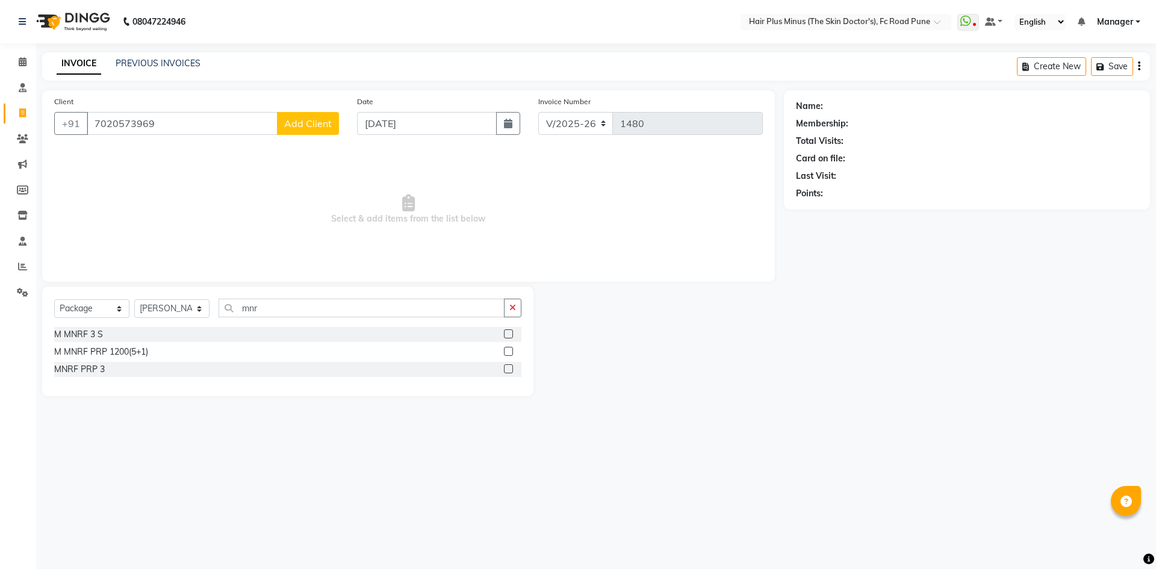
click at [503, 333] on div "M MNRF 3 S" at bounding box center [287, 334] width 467 height 15
click at [509, 334] on label at bounding box center [508, 333] width 9 height 9
click at [509, 334] on input "checkbox" at bounding box center [508, 334] width 8 height 8
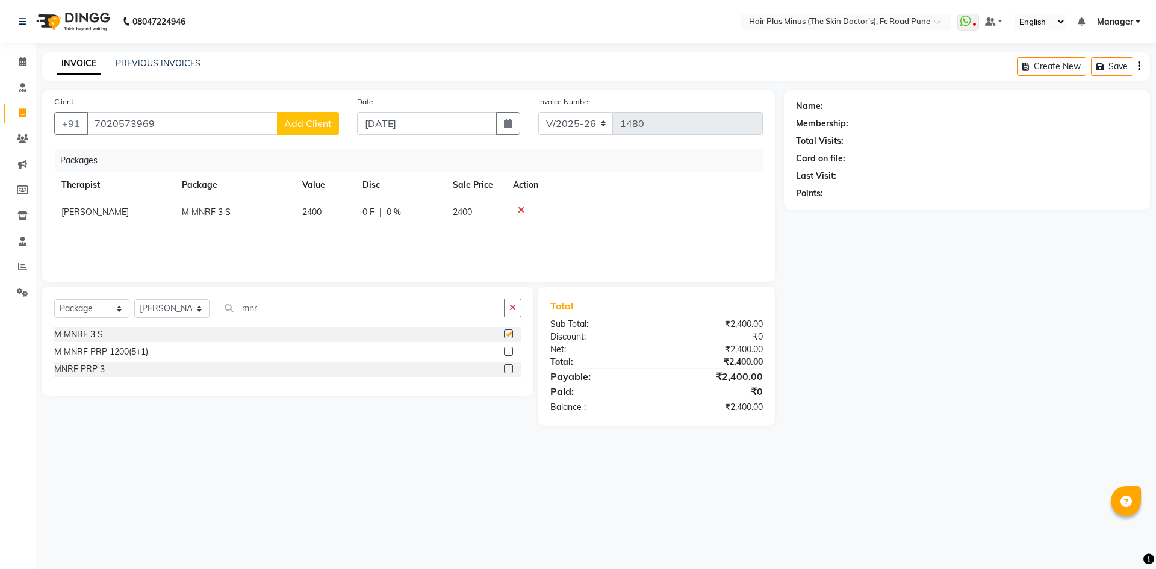
checkbox input "false"
click at [560, 234] on div "Packages Therapist Package Value Disc Sale Price Action Dr Rachana Raj M MNRF 3…" at bounding box center [408, 209] width 709 height 120
click at [1042, 303] on div "Name: Membership: Total Visits: Card on file: Last Visit: Points:" at bounding box center [971, 257] width 375 height 335
click at [1042, 302] on div "Name: Membership: Total Visits: Card on file: Last Visit: Points:" at bounding box center [971, 257] width 375 height 335
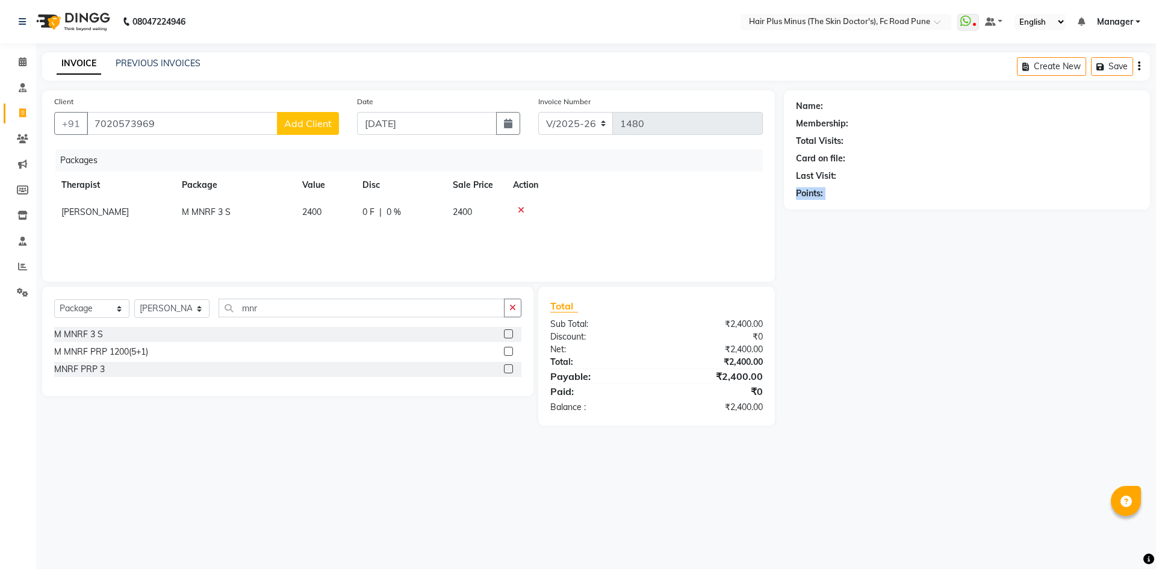
click at [1042, 302] on div "Name: Membership: Total Visits: Card on file: Last Visit: Points:" at bounding box center [971, 257] width 375 height 335
click at [16, 295] on span at bounding box center [22, 293] width 21 height 14
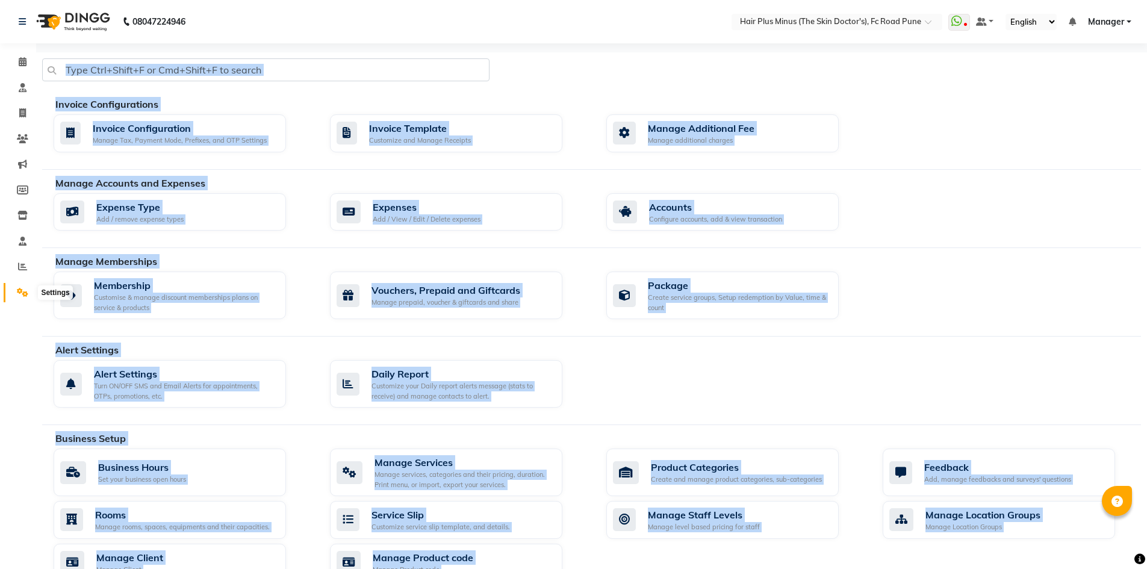
click at [21, 293] on icon at bounding box center [22, 292] width 11 height 9
click at [985, 187] on div "Manage Accounts and Expenses" at bounding box center [602, 183] width 1094 height 14
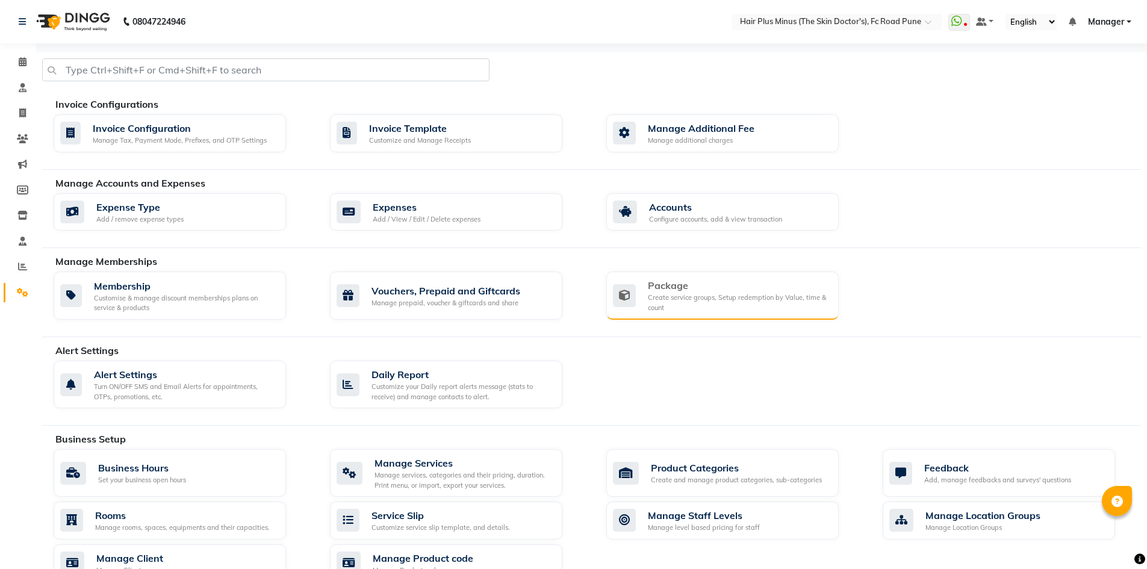
click at [714, 293] on div "Create service groups, Setup redemption by Value, time & count" at bounding box center [738, 303] width 181 height 20
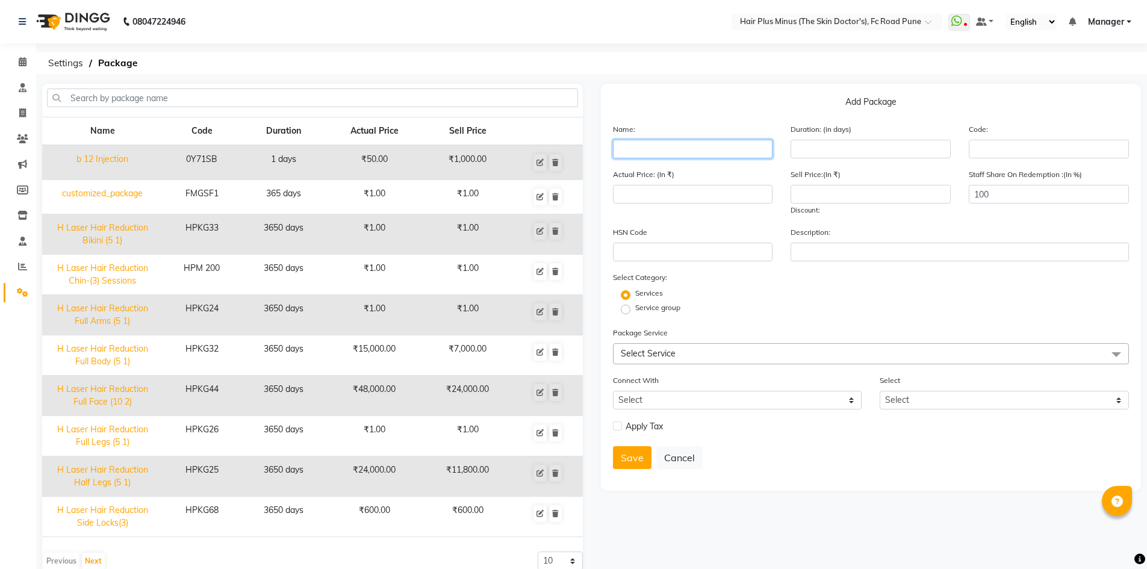
click at [656, 147] on input "text" at bounding box center [693, 149] width 160 height 19
type input "M MNRF 3 S"
click at [810, 152] on input "number" at bounding box center [870, 149] width 160 height 19
type input "365"
click at [809, 203] on input "number" at bounding box center [870, 194] width 160 height 19
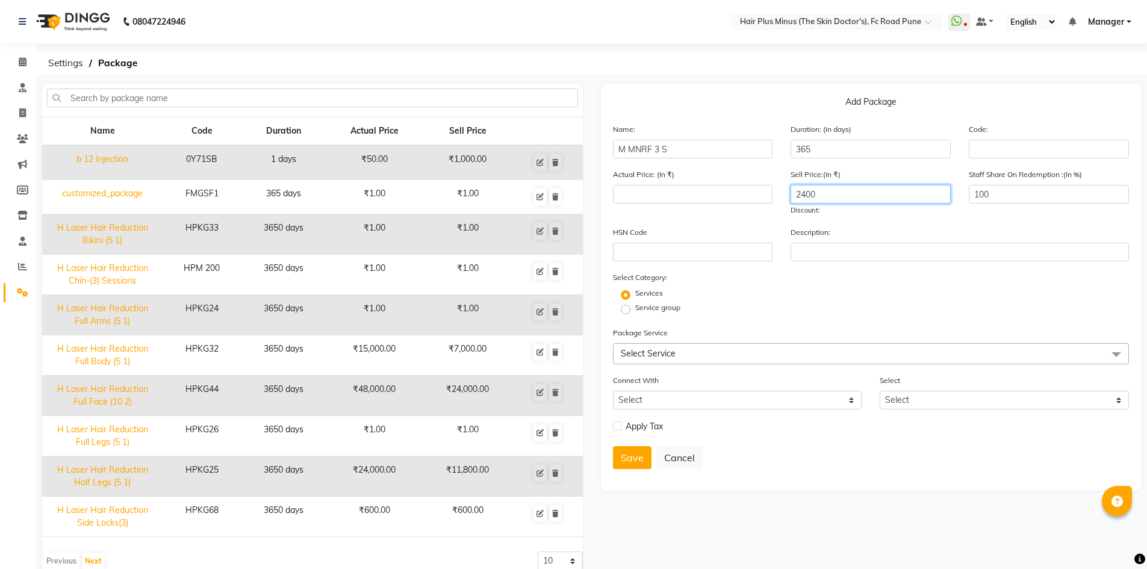
type input "2400"
click at [712, 196] on input "number" at bounding box center [693, 194] width 160 height 19
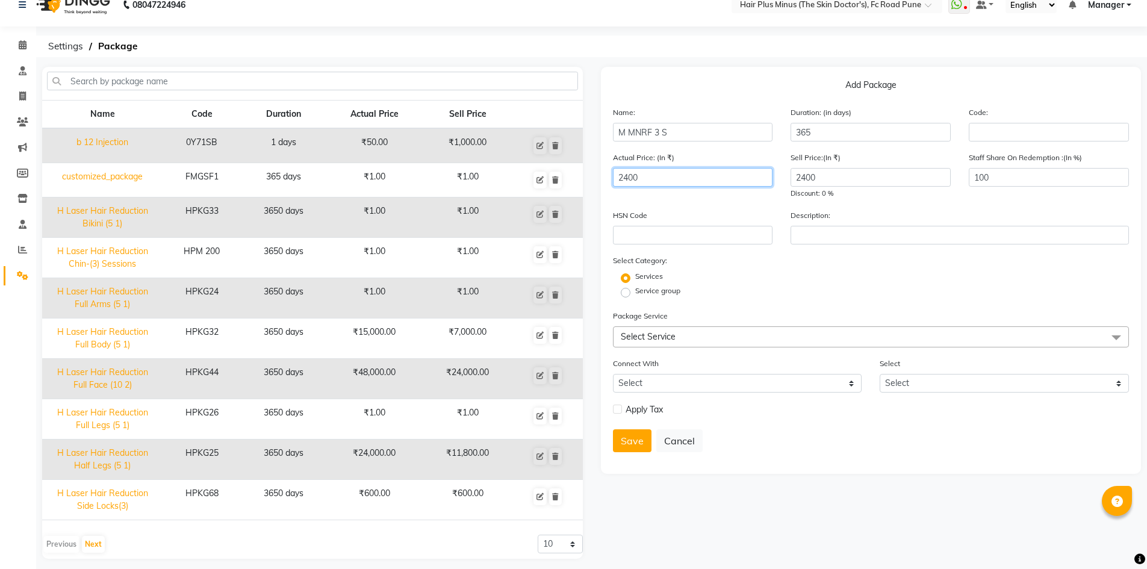
scroll to position [25, 0]
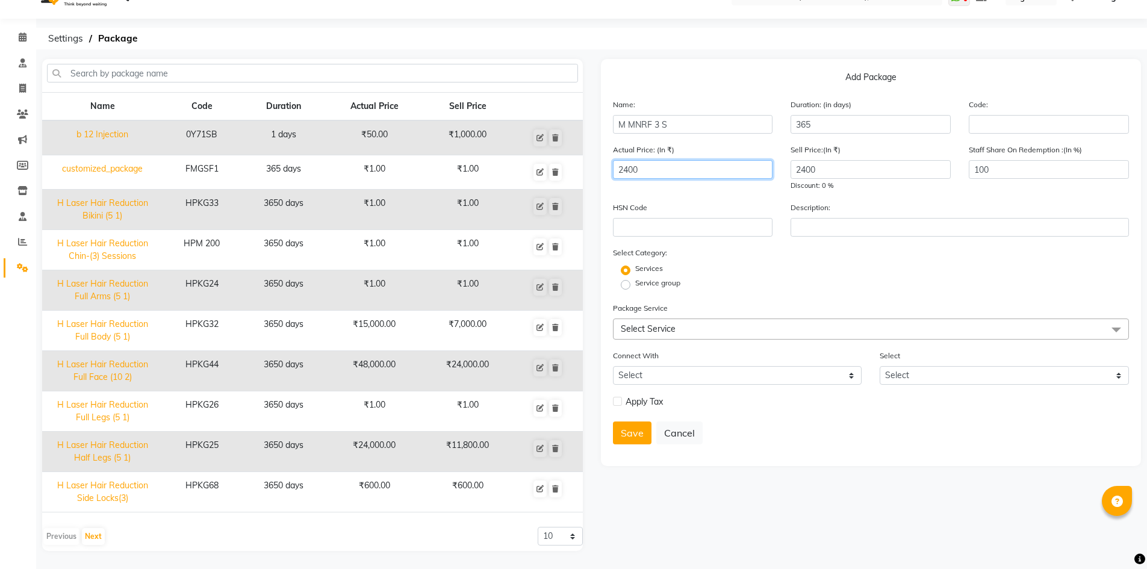
type input "2400"
click at [678, 330] on span "Select Service" at bounding box center [871, 328] width 516 height 21
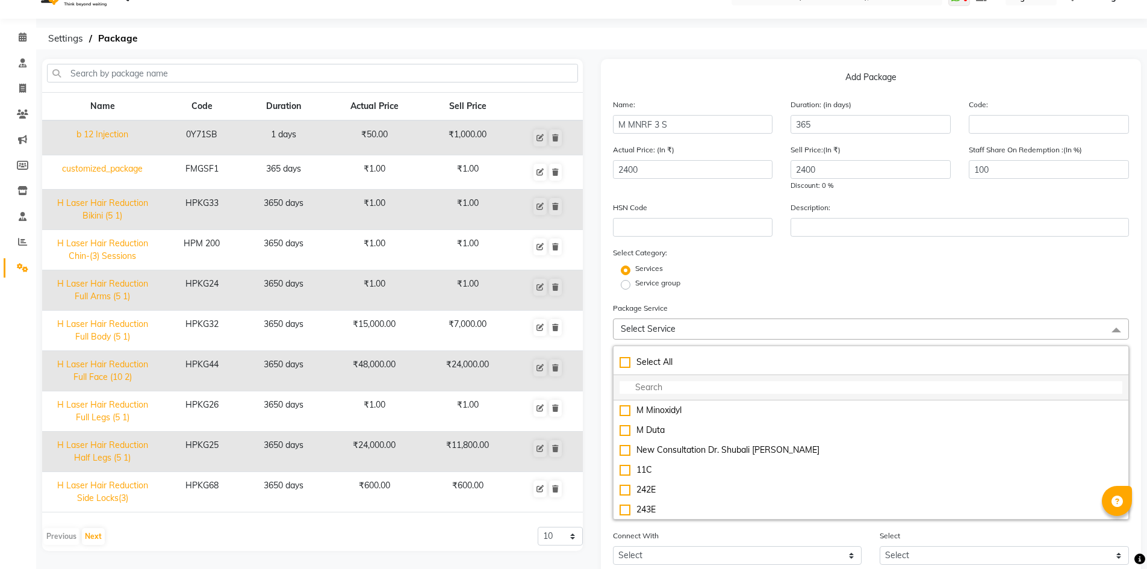
click at [659, 388] on input "multiselect-search" at bounding box center [870, 387] width 503 height 13
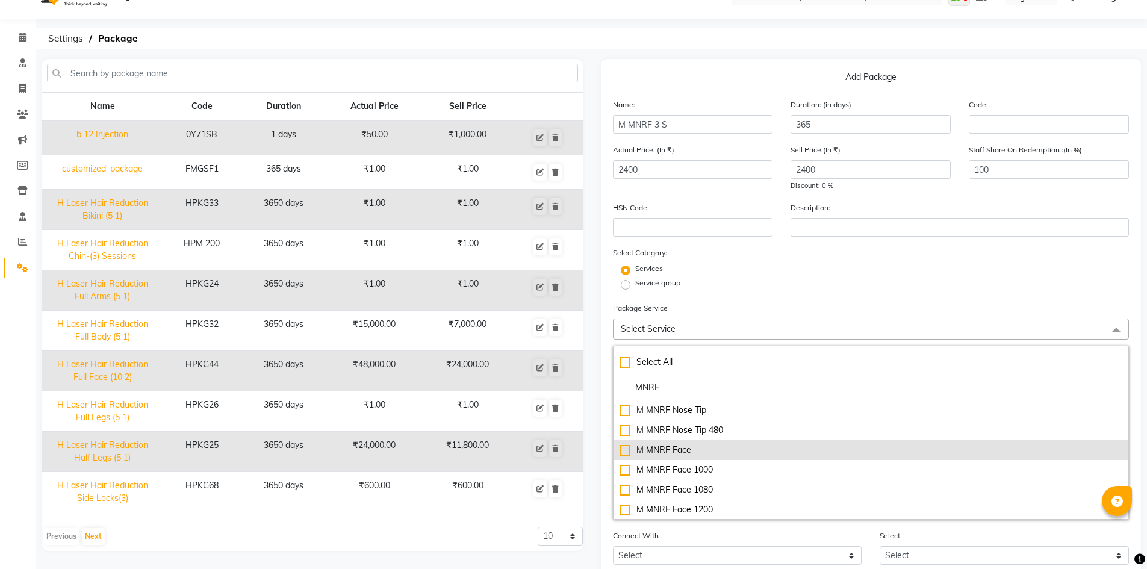
type input "MNRF"
click at [652, 450] on div "M MNRF Face" at bounding box center [870, 450] width 503 height 13
checkbox input "true"
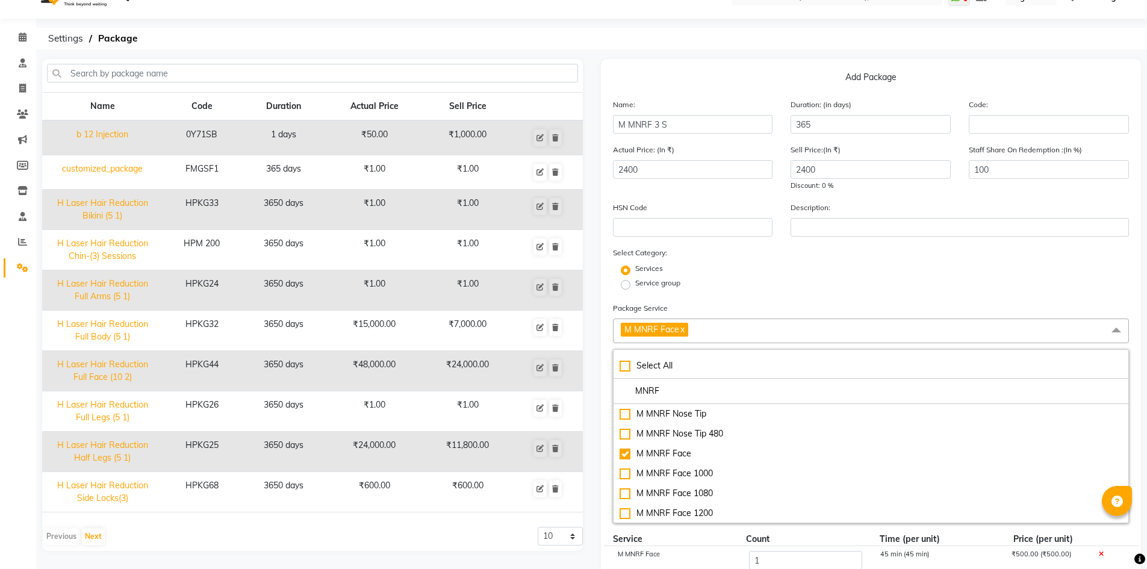
click at [757, 290] on div "Service group" at bounding box center [871, 285] width 535 height 14
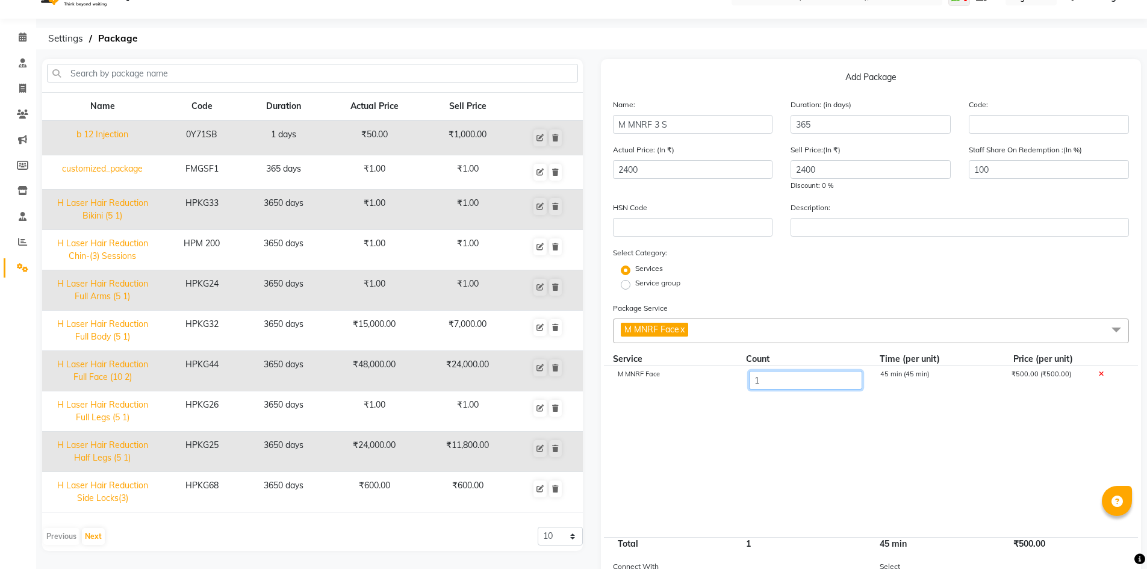
drag, startPoint x: 773, startPoint y: 373, endPoint x: 724, endPoint y: 377, distance: 49.6
click at [724, 377] on div "M MNRF Face 1 45 min (45 min) ₹500.00 (₹500.00)" at bounding box center [871, 381] width 535 height 30
type input "3"
click at [829, 300] on form "Name: M MNRF 3 S Duration: (in days) 365 Code: Actual Price: (In ₹) 2400 Sell P…" at bounding box center [871, 381] width 516 height 566
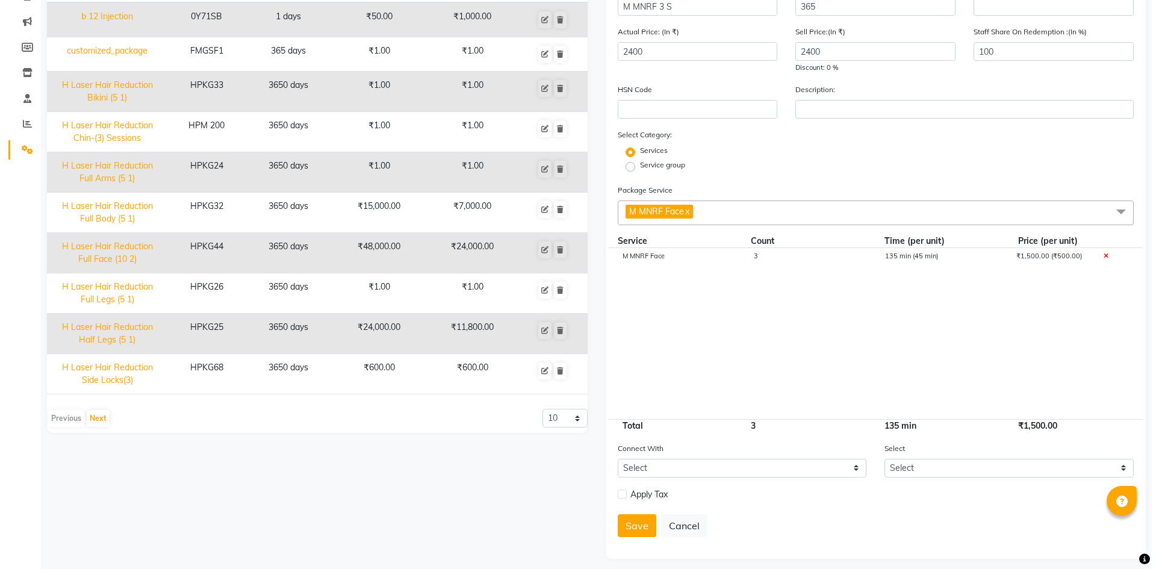
scroll to position [145, 0]
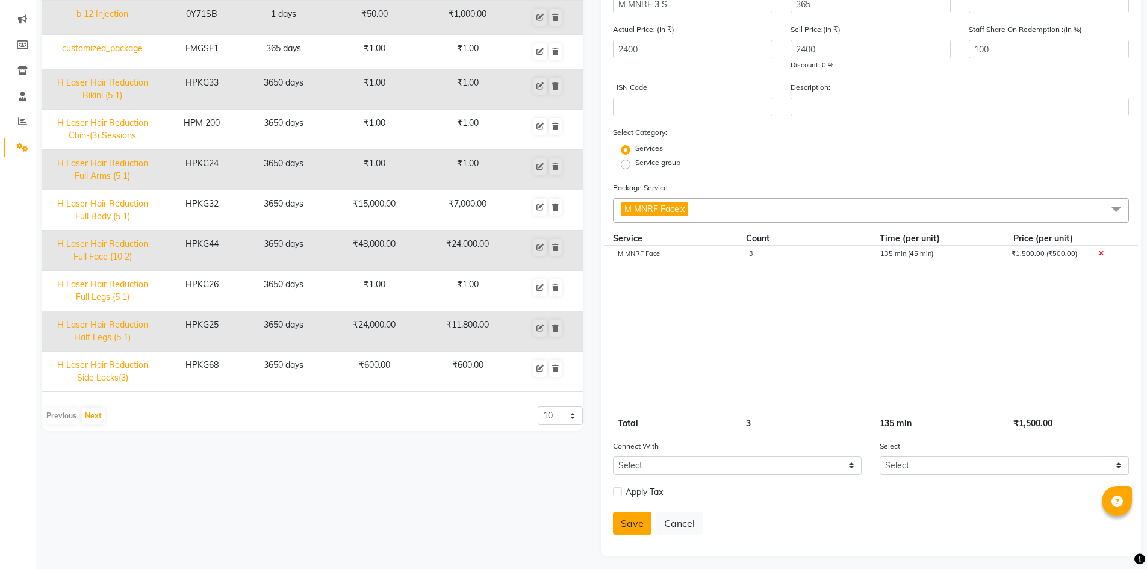
click at [635, 521] on button "Save" at bounding box center [632, 523] width 39 height 23
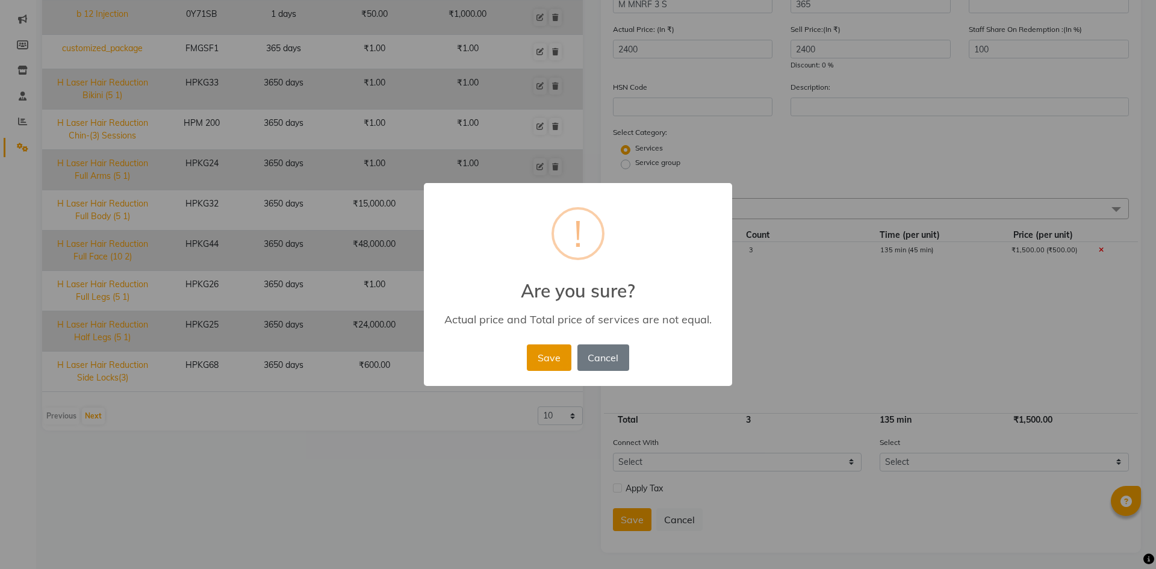
click at [556, 356] on button "Save" at bounding box center [549, 357] width 44 height 26
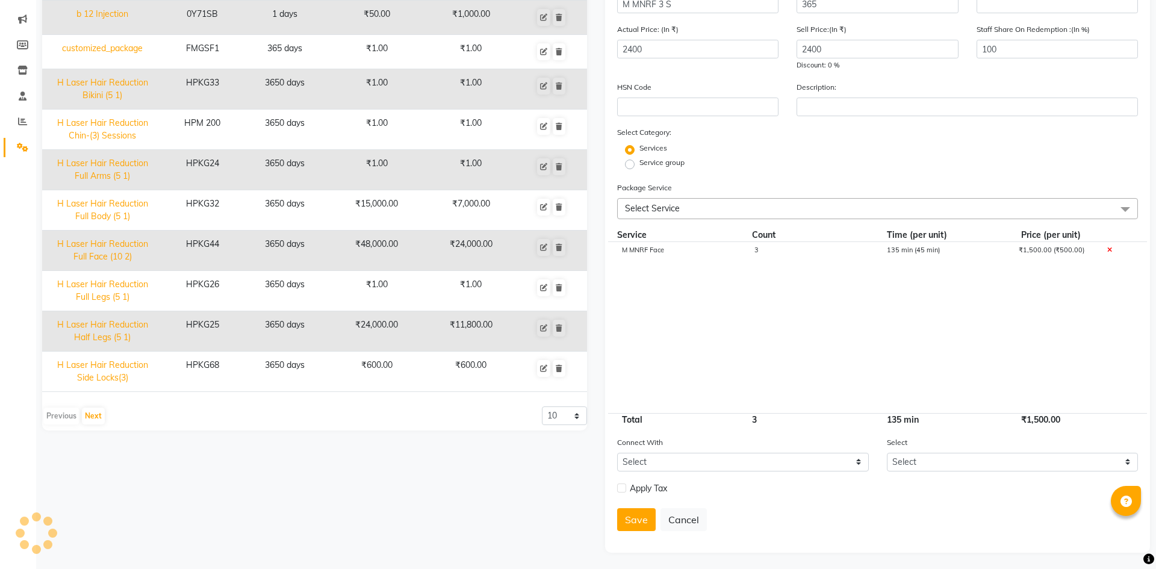
select select
checkbox input "false"
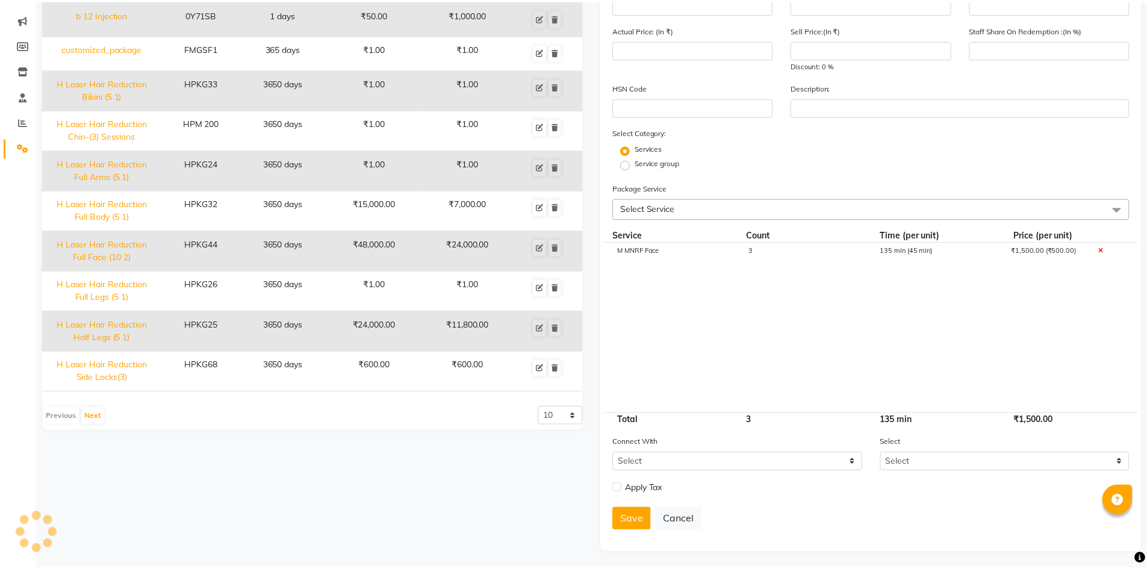
scroll to position [25, 0]
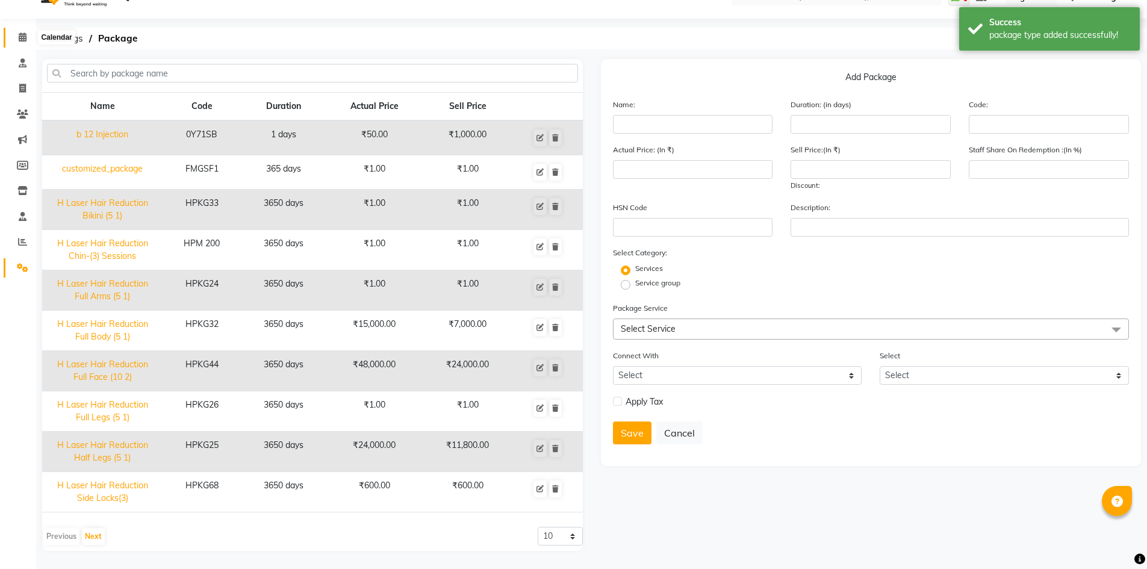
click at [21, 36] on icon at bounding box center [23, 37] width 8 height 9
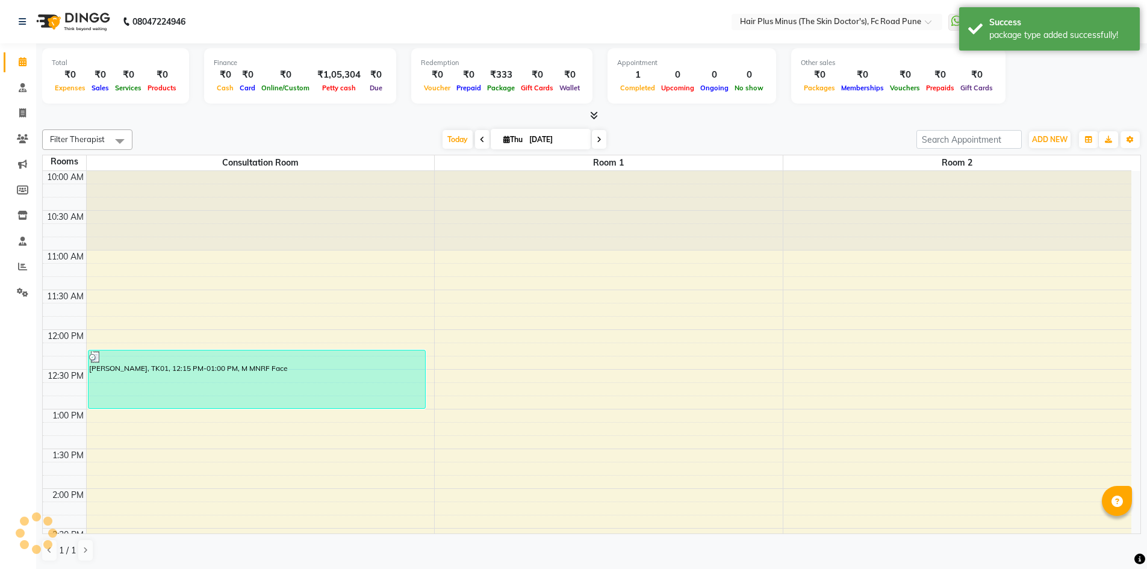
scroll to position [511, 0]
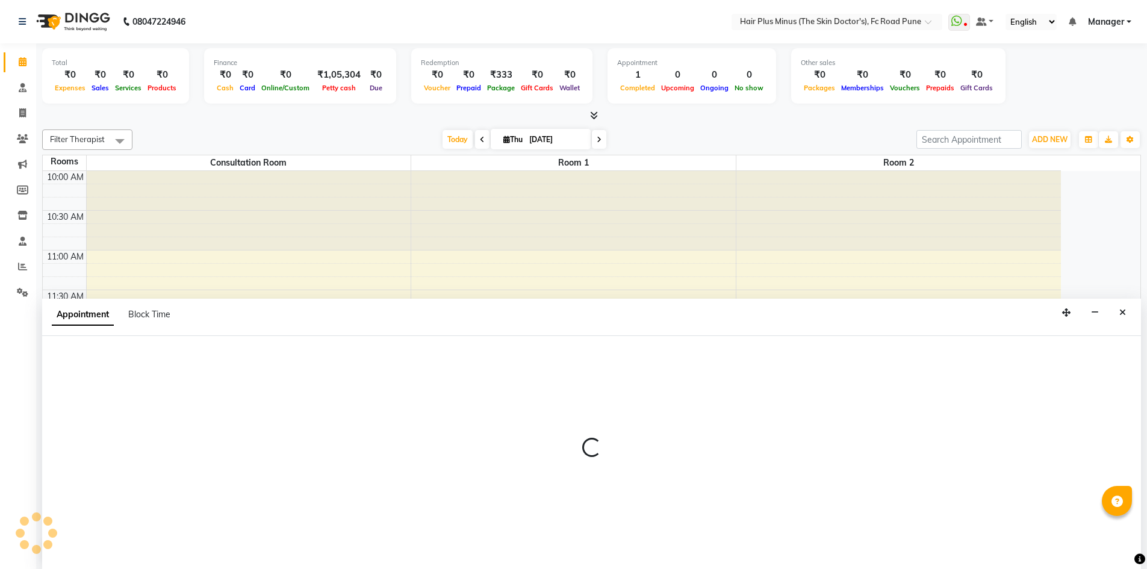
scroll to position [1, 0]
select select "tentative"
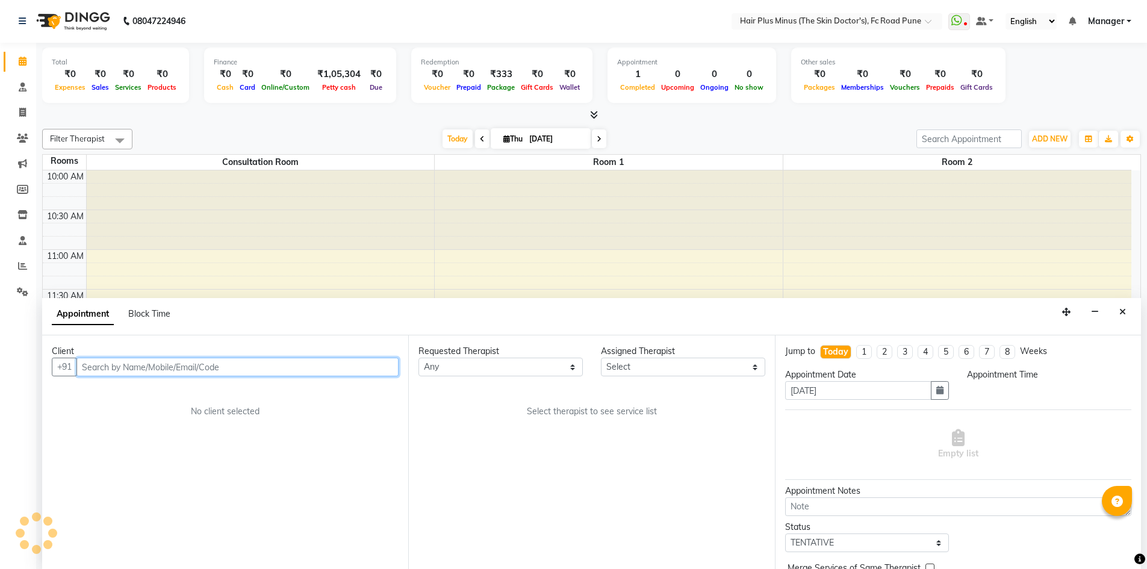
select select "780"
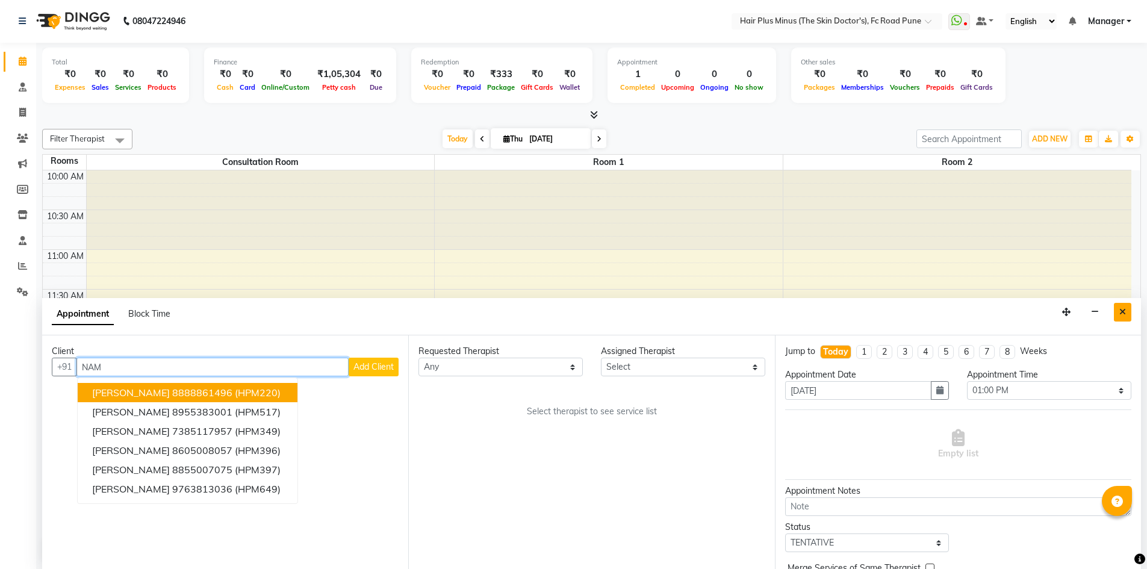
type input "NAM"
click at [1119, 311] on icon "Close" at bounding box center [1122, 312] width 7 height 8
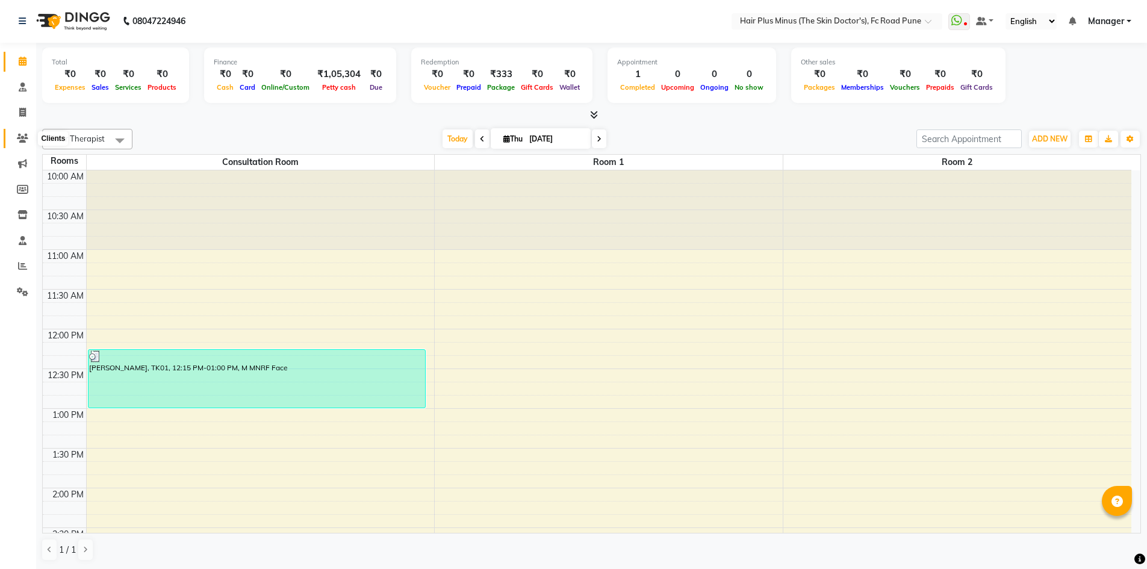
click at [20, 134] on icon at bounding box center [22, 138] width 11 height 9
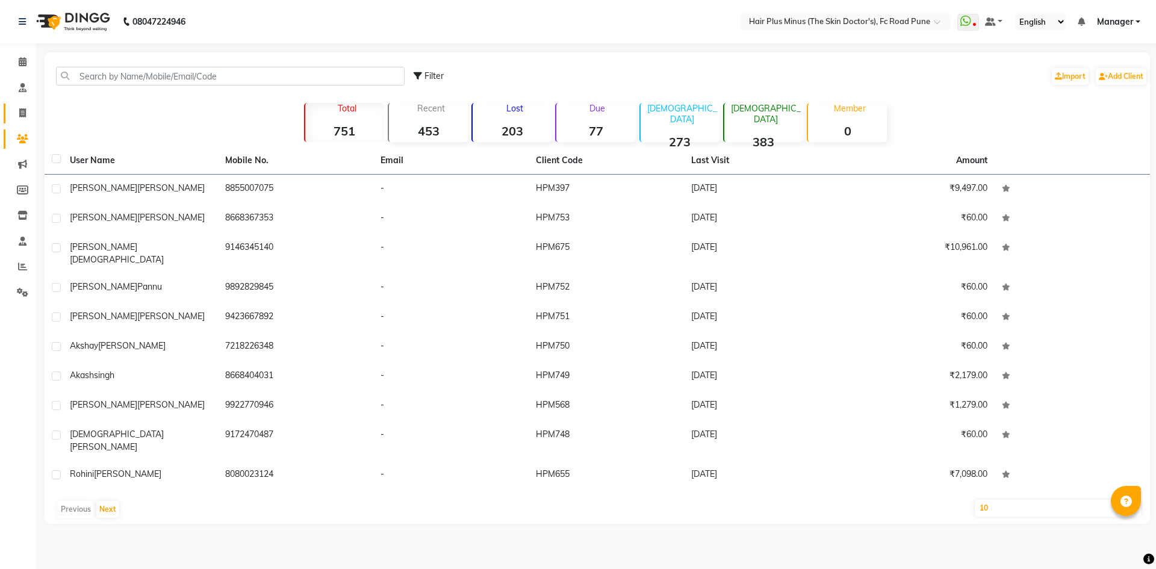
click at [18, 106] on link "Invoice" at bounding box center [18, 114] width 29 height 20
select select "service"
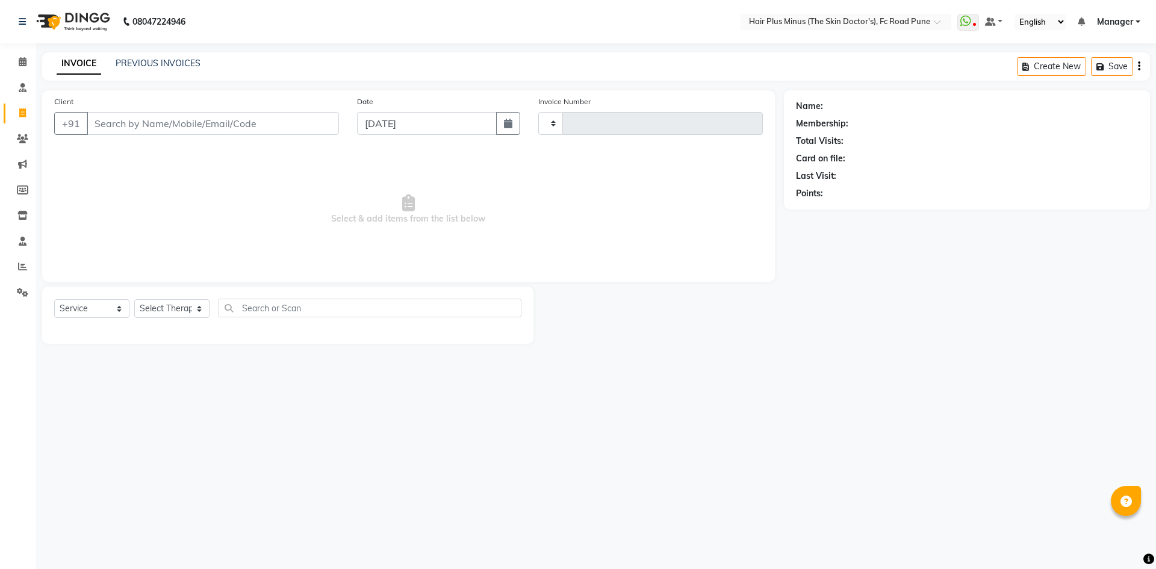
type input "1480"
select select "7911"
click at [118, 127] on input "Client" at bounding box center [213, 123] width 252 height 23
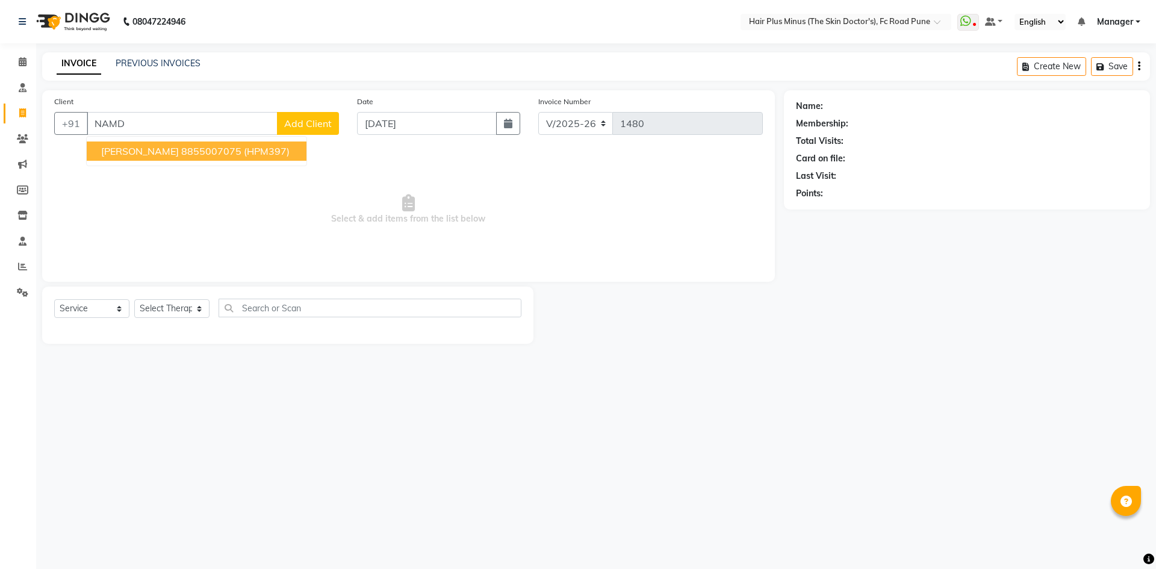
click at [167, 148] on span "[PERSON_NAME]" at bounding box center [140, 151] width 78 height 12
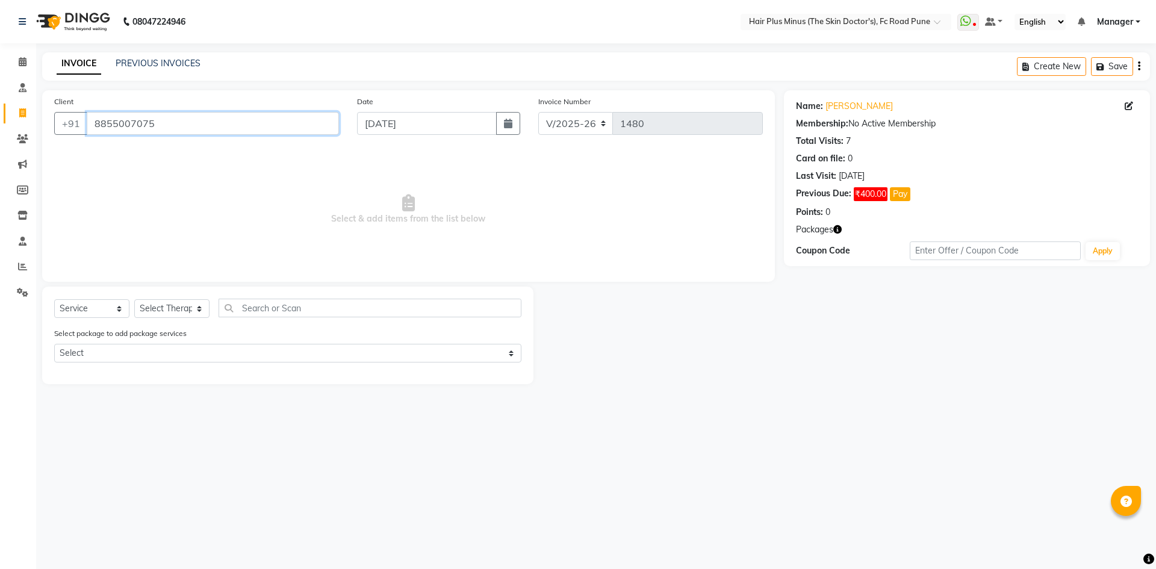
click at [184, 125] on input "8855007075" at bounding box center [213, 123] width 252 height 23
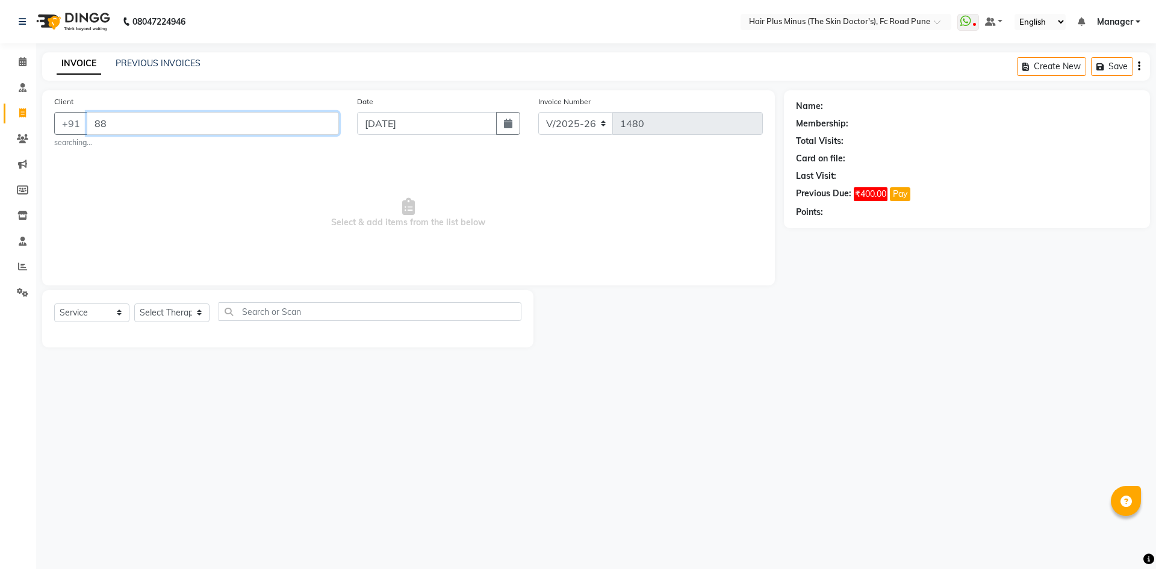
type input "8"
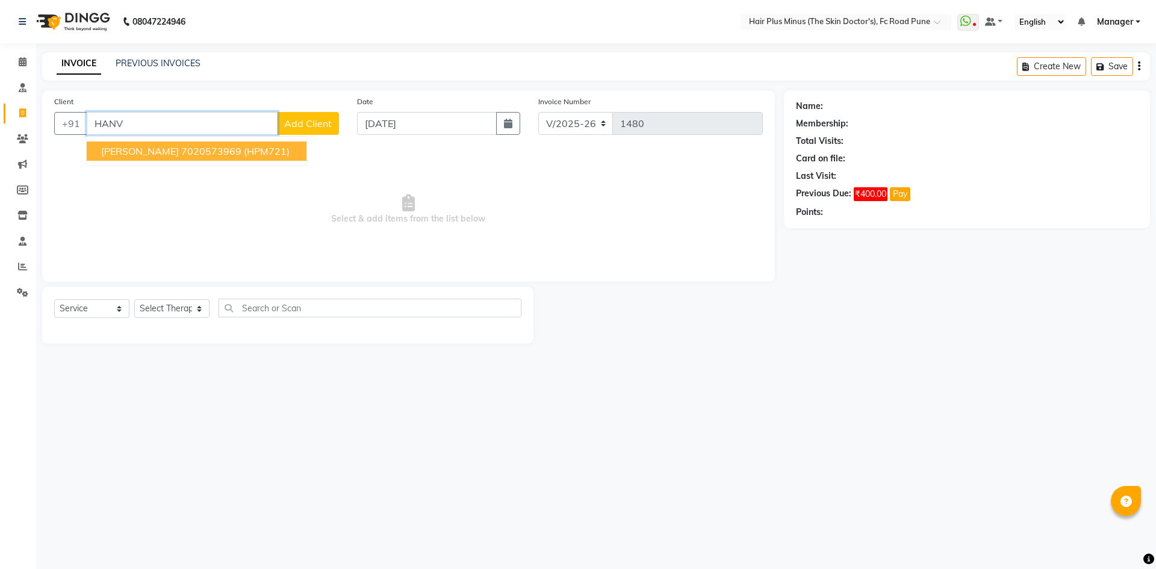
click at [155, 146] on span "[PERSON_NAME]" at bounding box center [140, 151] width 78 height 12
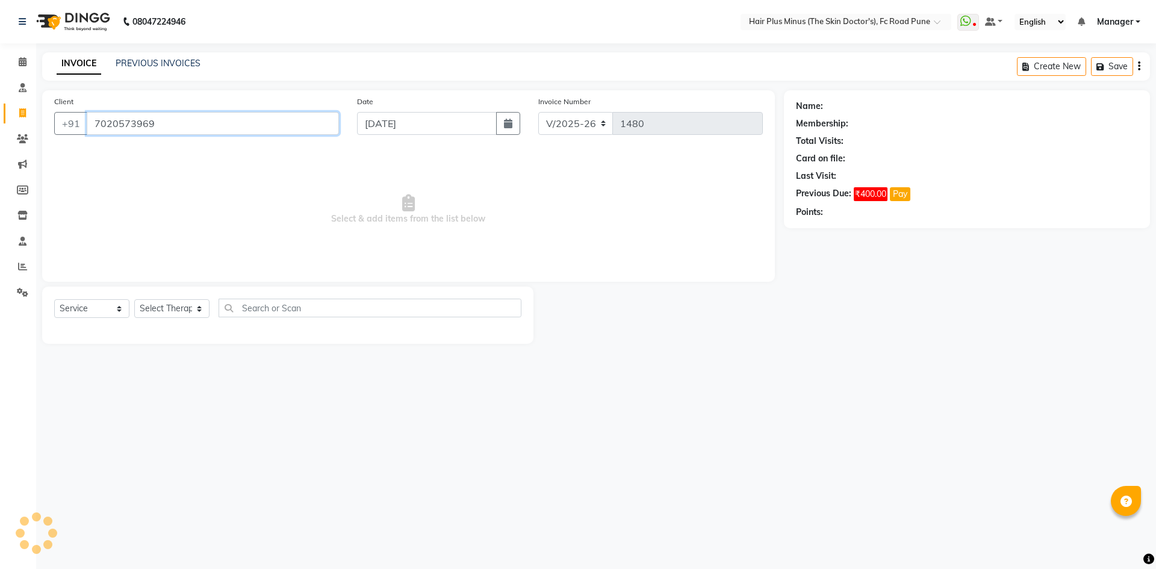
type input "7020573969"
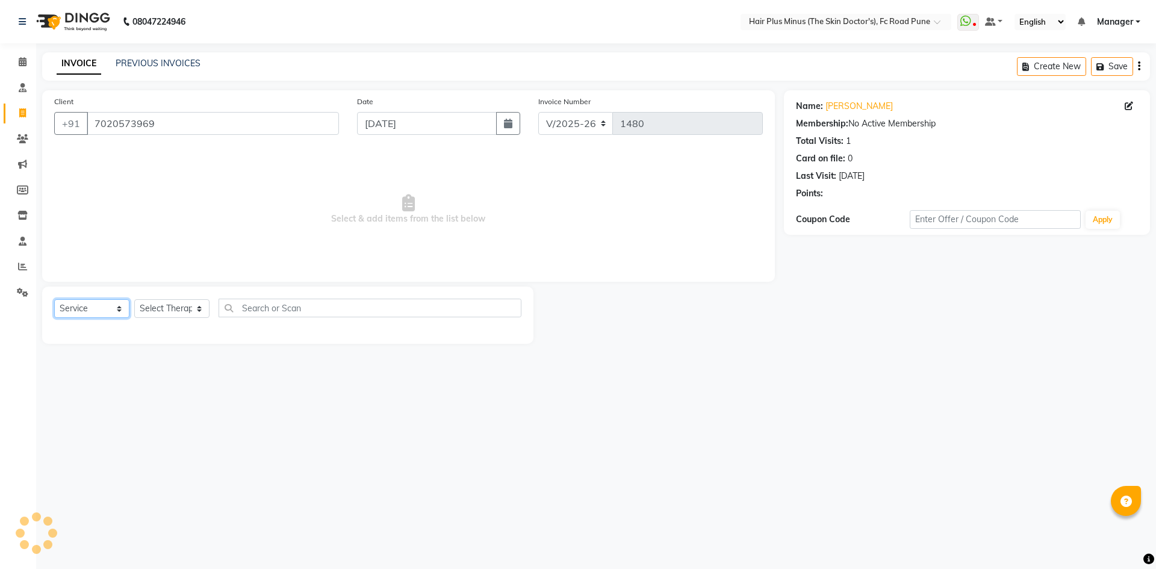
click at [119, 314] on select "Select Service Product Membership Package Voucher Prepaid Gift Card" at bounding box center [91, 308] width 75 height 19
select select "package"
click at [54, 299] on select "Select Service Product Membership Package Voucher Prepaid Gift Card" at bounding box center [91, 308] width 75 height 19
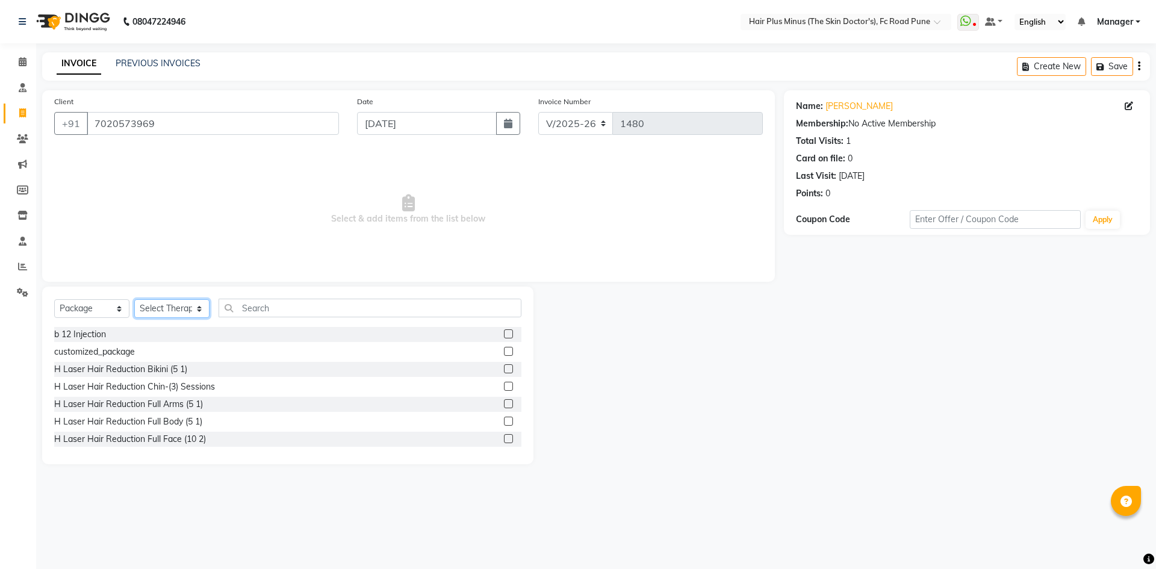
click at [193, 301] on select "Select Therapist Admin Dingg Dr [PERSON_NAME] Dr. [PERSON_NAME] [PERSON_NAME] […" at bounding box center [171, 308] width 75 height 19
select select "90758"
click at [134, 299] on select "Select Therapist Admin Dingg Dr [PERSON_NAME] Dr. [PERSON_NAME] [PERSON_NAME] […" at bounding box center [171, 308] width 75 height 19
click at [273, 299] on input "text" at bounding box center [370, 308] width 303 height 19
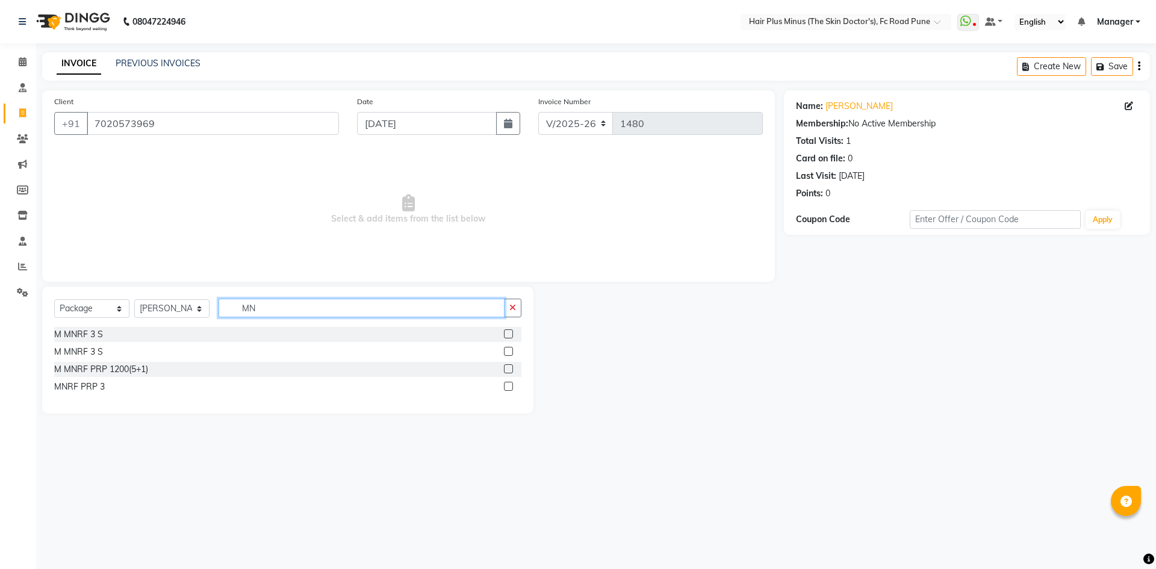
type input "MN"
click at [510, 334] on label at bounding box center [508, 333] width 9 height 9
click at [510, 334] on input "checkbox" at bounding box center [508, 334] width 8 height 8
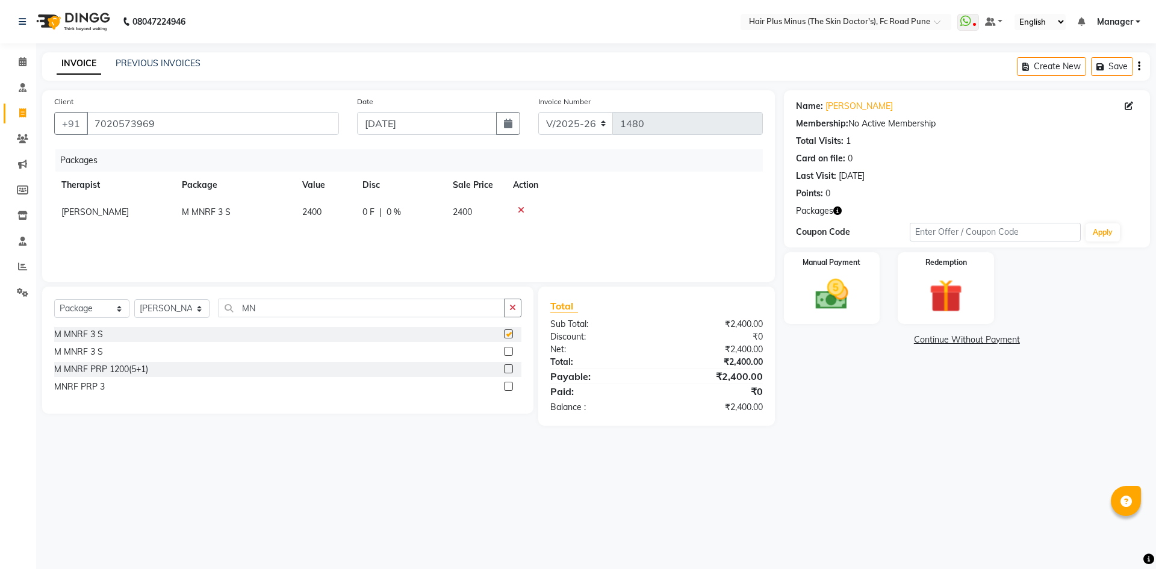
checkbox input "false"
click at [847, 285] on img at bounding box center [832, 294] width 56 height 40
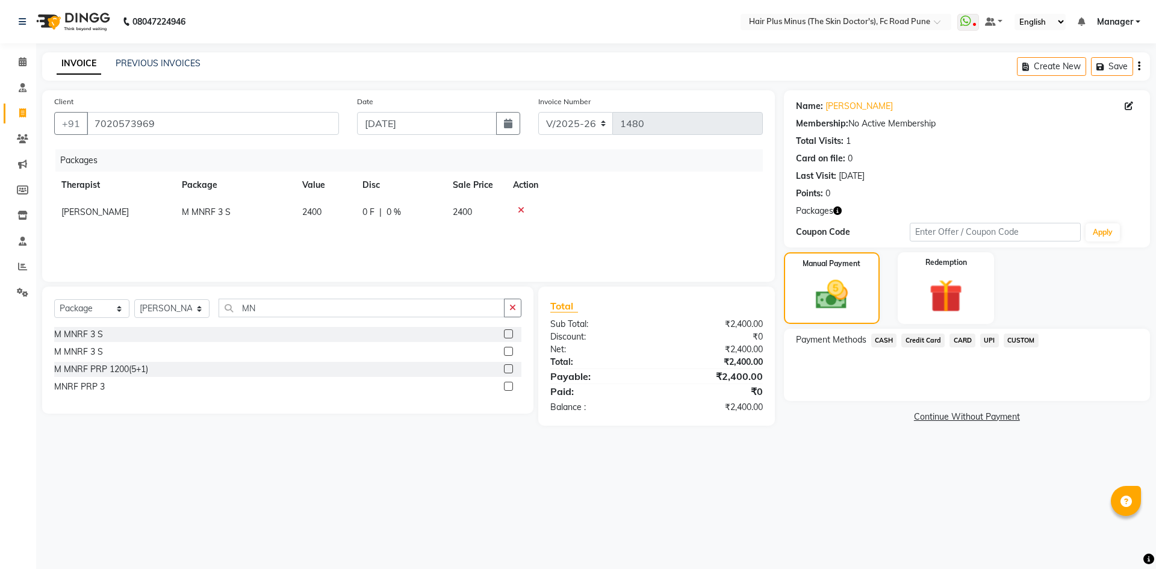
click at [1017, 340] on span "CUSTOM" at bounding box center [1020, 340] width 35 height 14
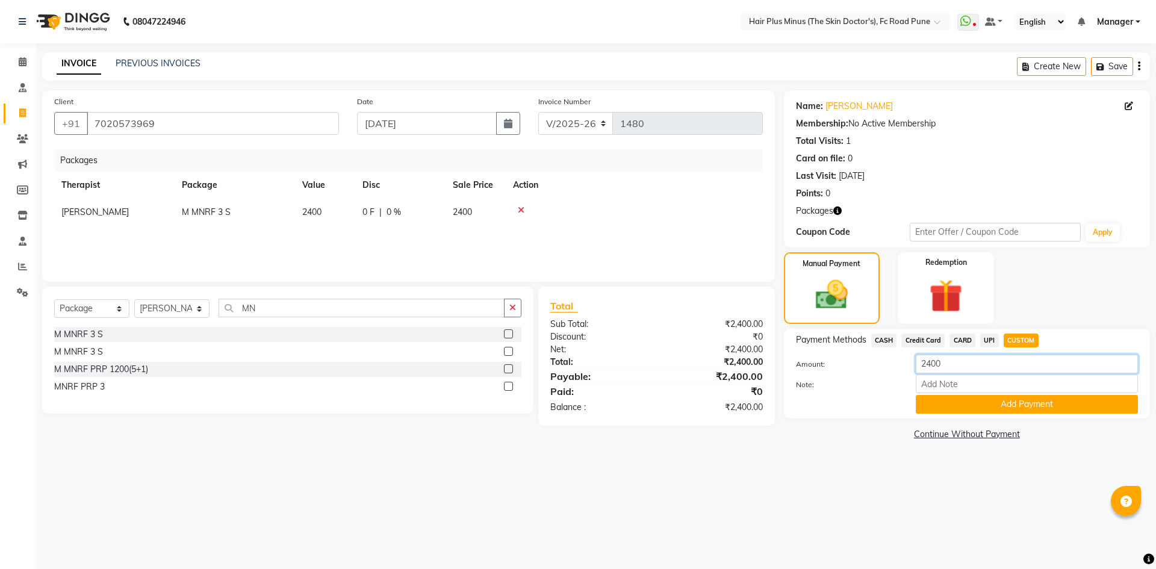
drag, startPoint x: 951, startPoint y: 363, endPoint x: 860, endPoint y: 358, distance: 91.0
click at [860, 358] on div "Amount: 2400" at bounding box center [967, 365] width 360 height 20
type input "2000"
click at [975, 402] on button "Add Payment" at bounding box center [1027, 404] width 222 height 19
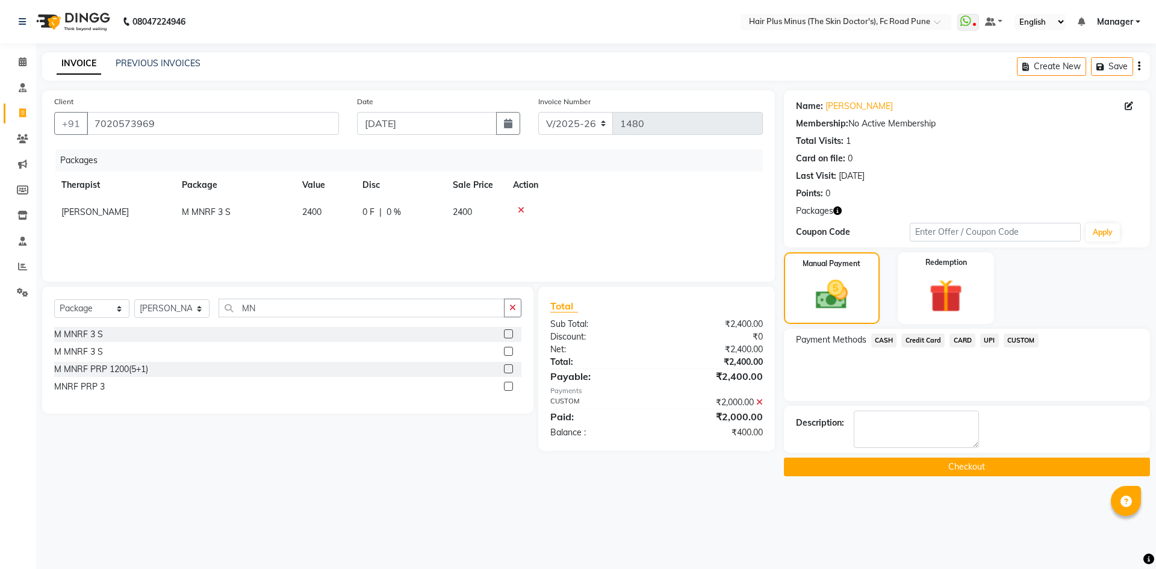
click at [961, 469] on button "Checkout" at bounding box center [967, 466] width 366 height 19
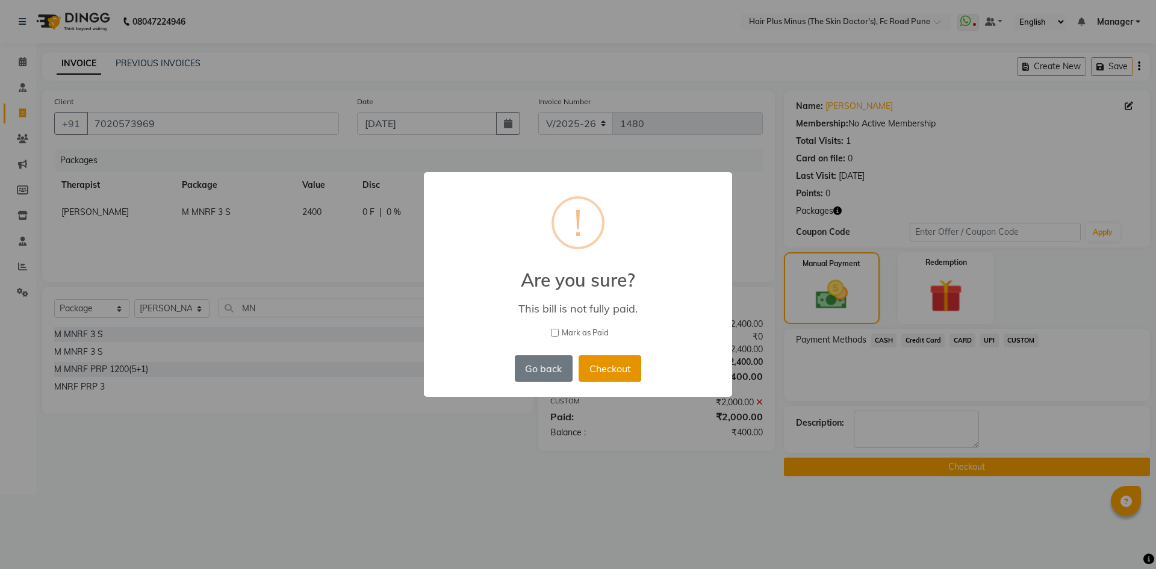
click at [612, 362] on button "Checkout" at bounding box center [609, 368] width 63 height 26
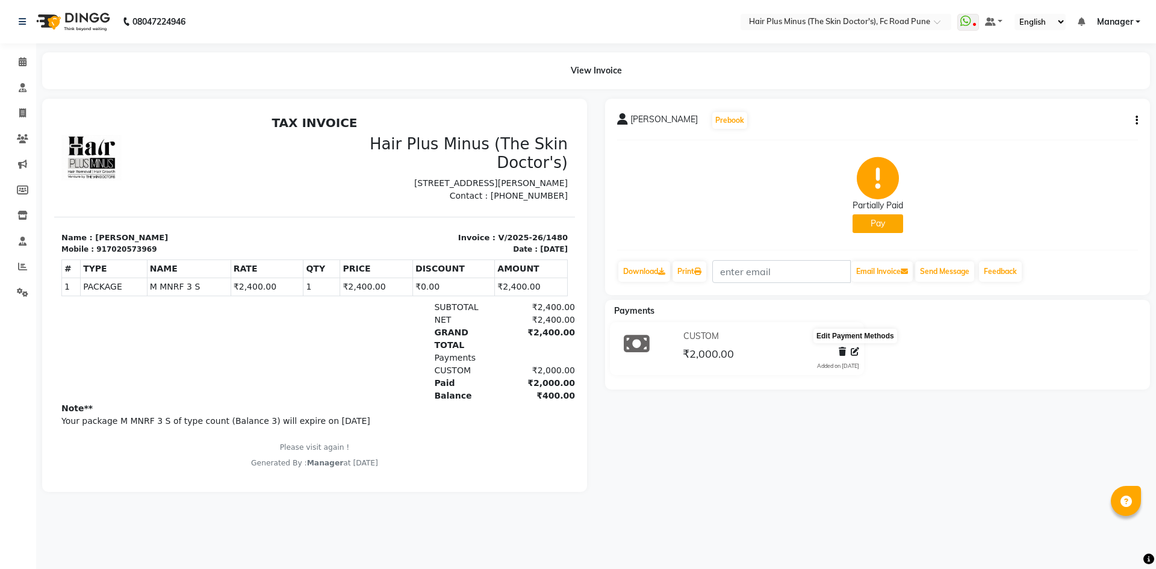
click at [852, 353] on icon at bounding box center [855, 351] width 8 height 8
select select "4"
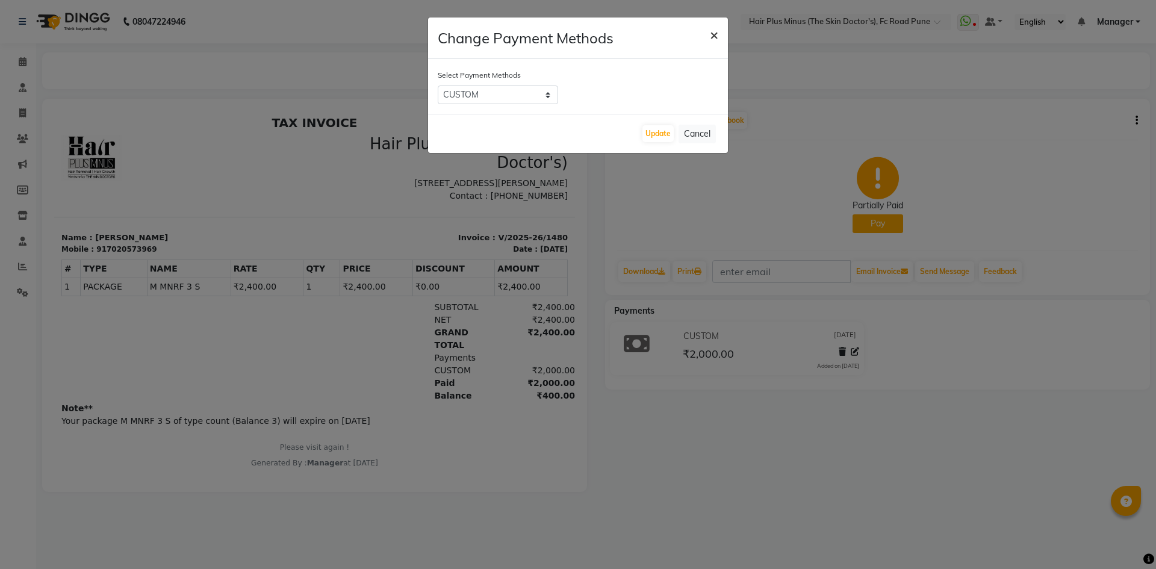
click at [712, 35] on span "×" at bounding box center [714, 34] width 8 height 18
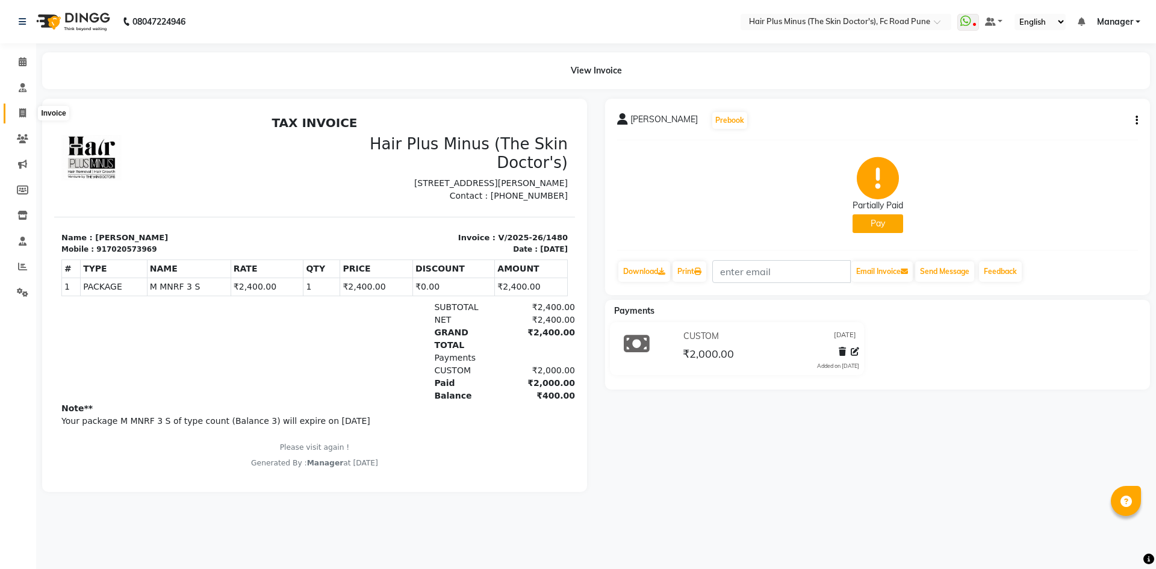
click at [26, 113] on span at bounding box center [22, 114] width 21 height 14
select select "7911"
select select "service"
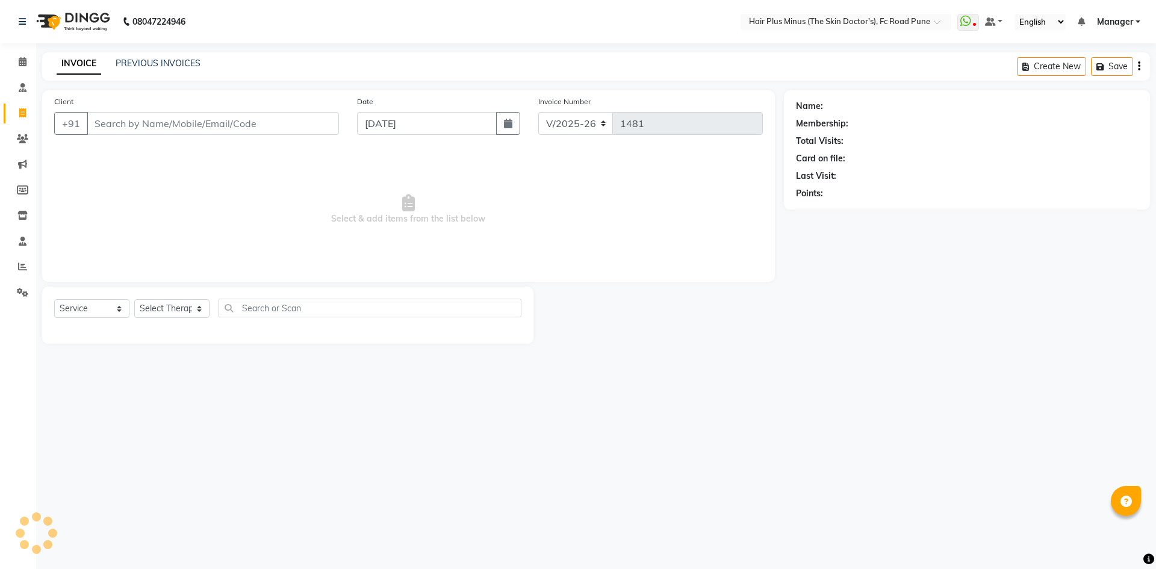
click at [116, 112] on input "Client" at bounding box center [213, 123] width 252 height 23
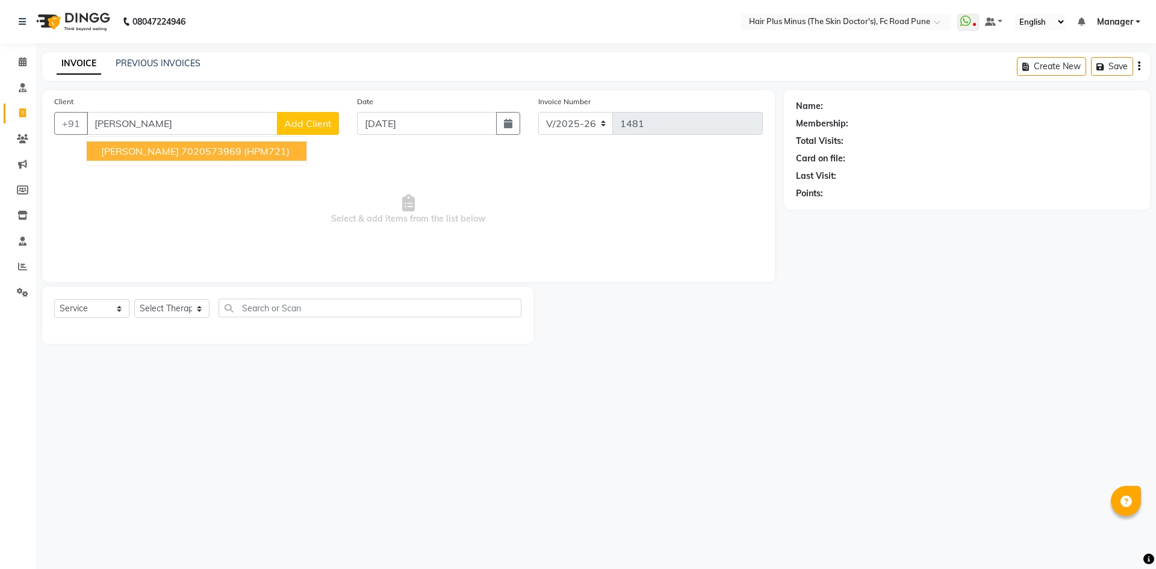
click at [184, 155] on button "[PERSON_NAME] 7020573969 (HPM721)" at bounding box center [197, 150] width 220 height 19
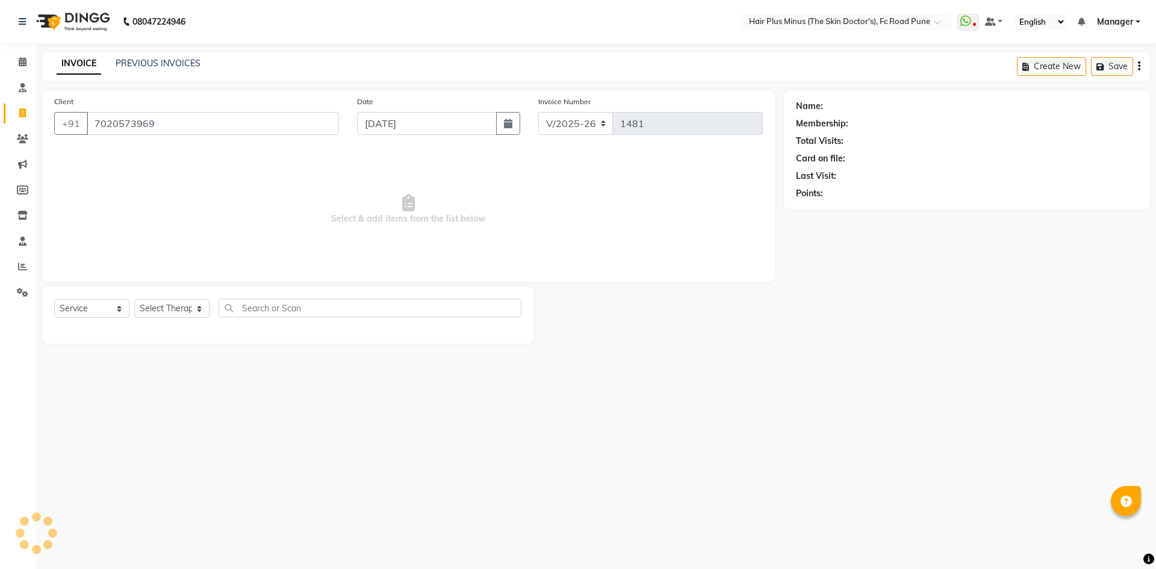
type input "7020573969"
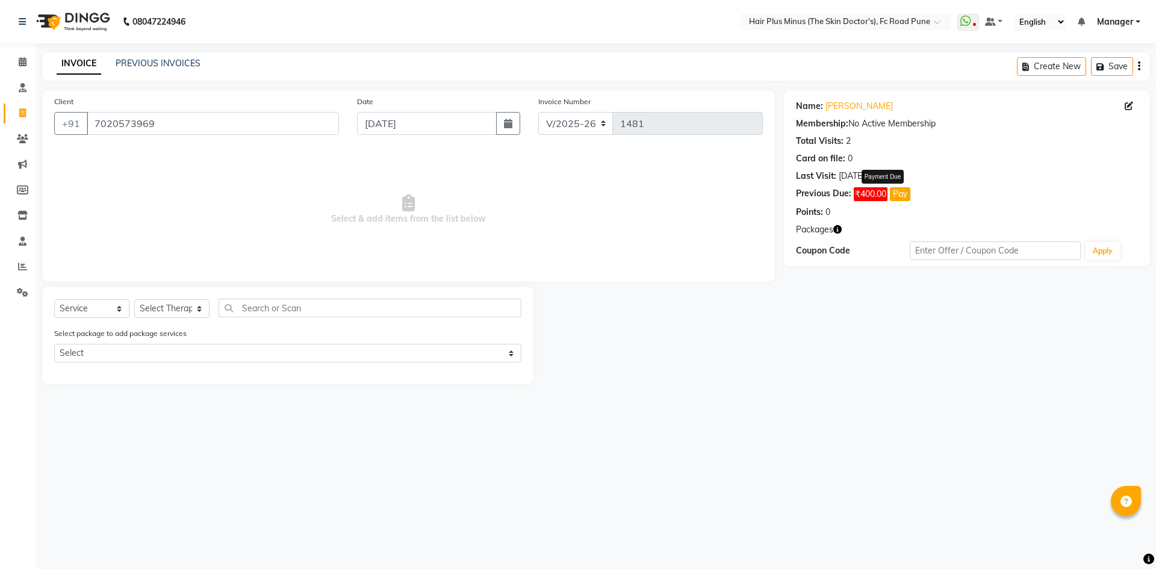
click at [902, 192] on button "Pay" at bounding box center [900, 194] width 20 height 14
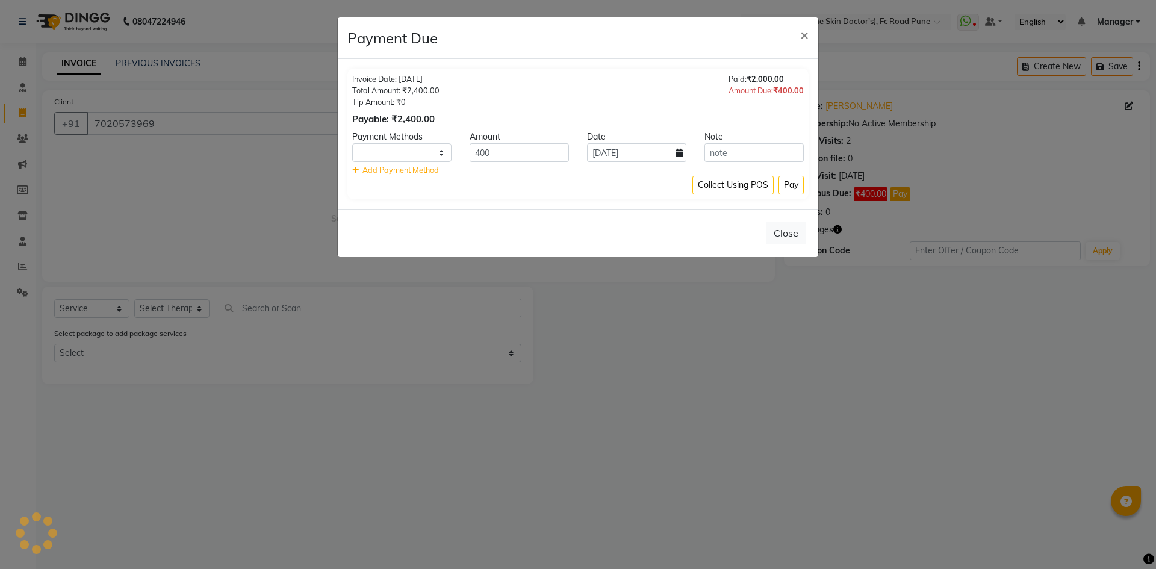
select select "1"
click at [681, 155] on icon at bounding box center [678, 153] width 7 height 8
select select "9"
select select "2025"
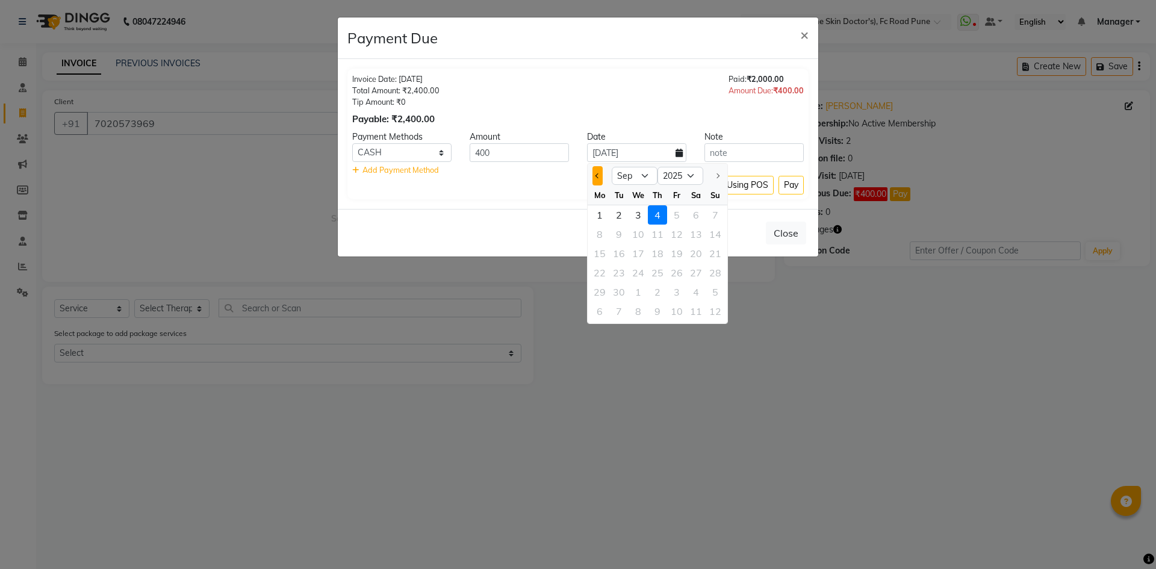
click at [595, 175] on span "Previous month" at bounding box center [597, 175] width 5 height 5
select select "8"
click at [675, 287] on div "29" at bounding box center [676, 291] width 19 height 19
type input "[DATE]"
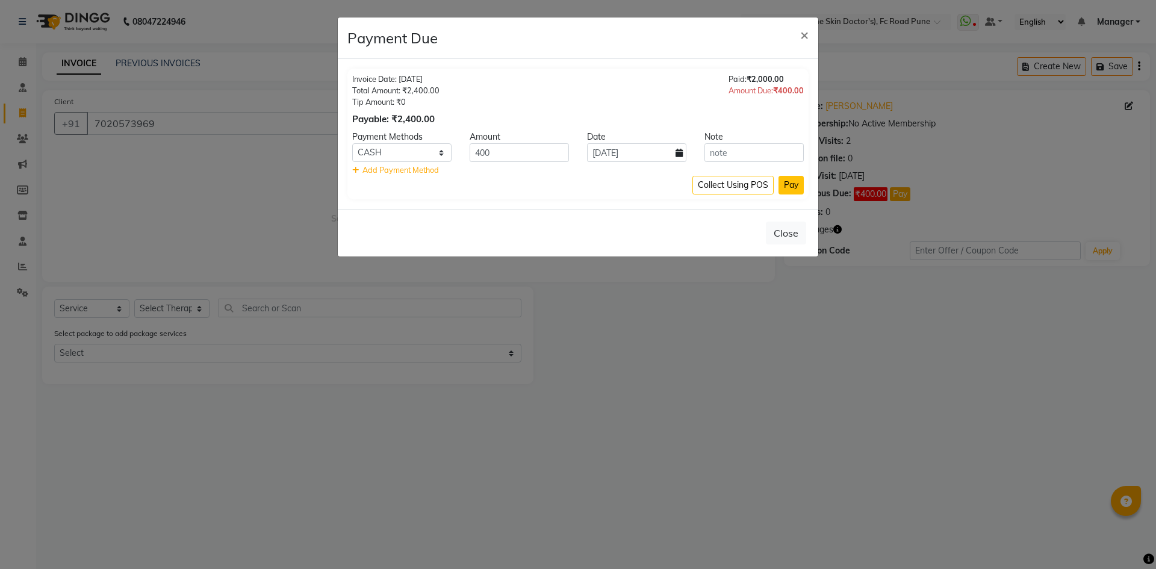
click at [793, 185] on button "Pay" at bounding box center [790, 185] width 25 height 19
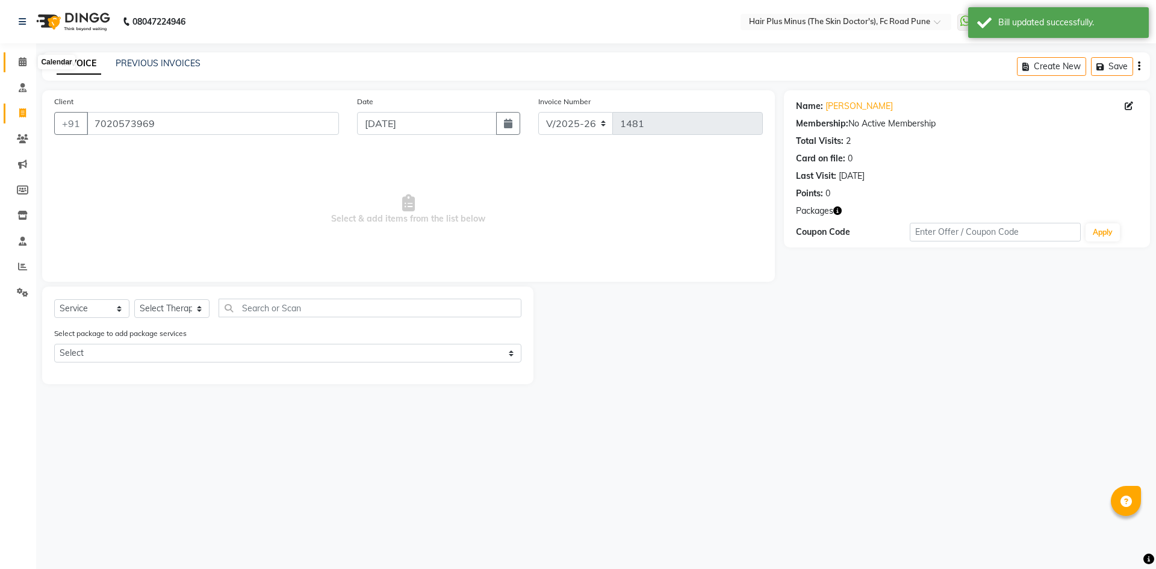
click at [24, 60] on icon at bounding box center [23, 61] width 8 height 9
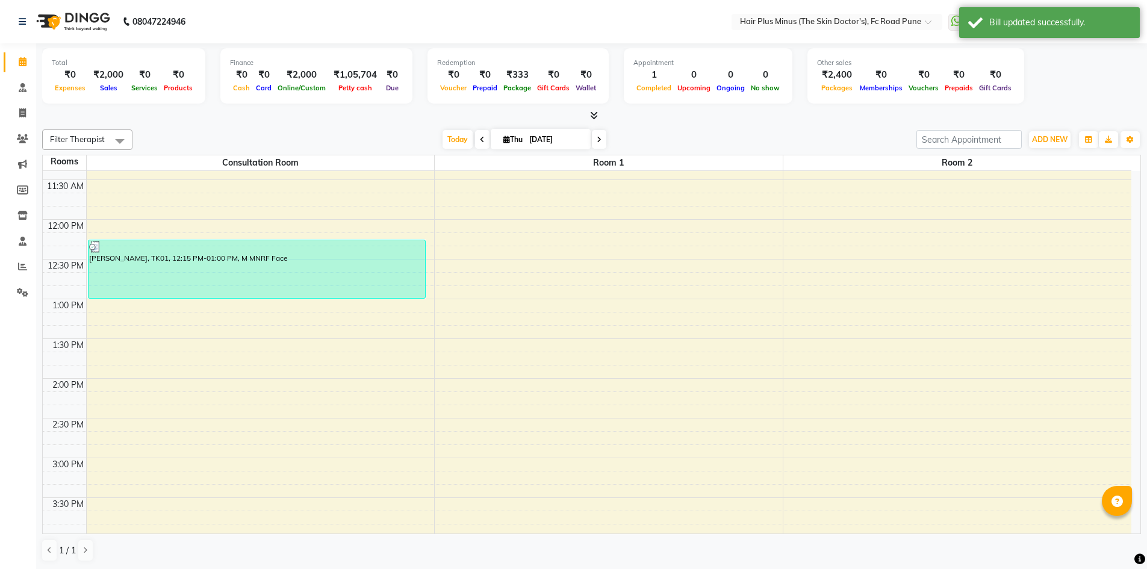
scroll to position [120, 0]
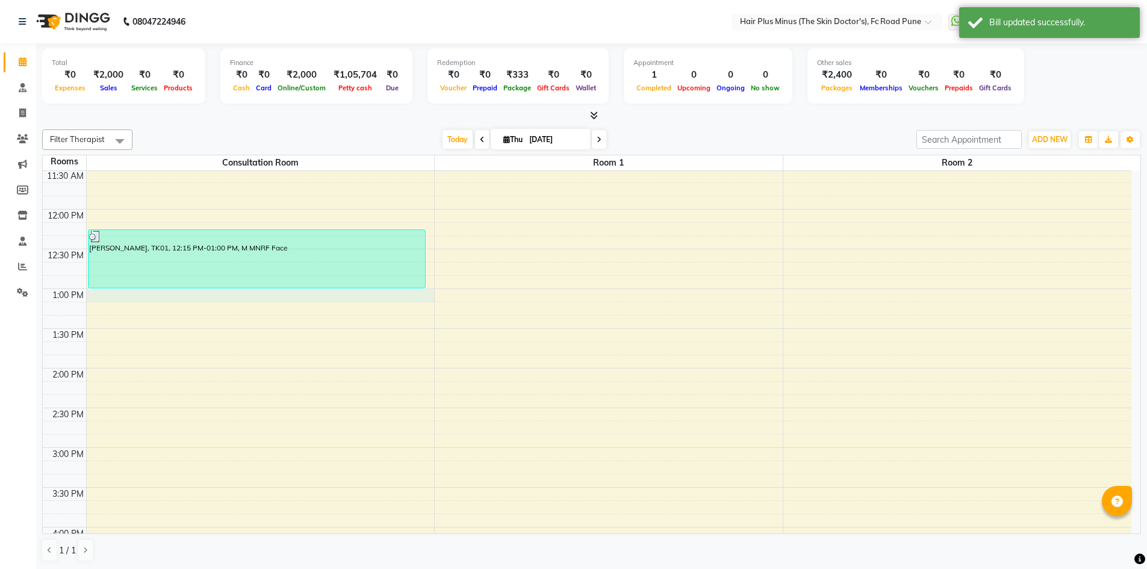
click at [154, 296] on div "10:00 AM 10:30 AM 11:00 AM 11:30 AM 12:00 PM 12:30 PM 1:00 PM 1:30 PM 2:00 PM 2…" at bounding box center [587, 487] width 1088 height 873
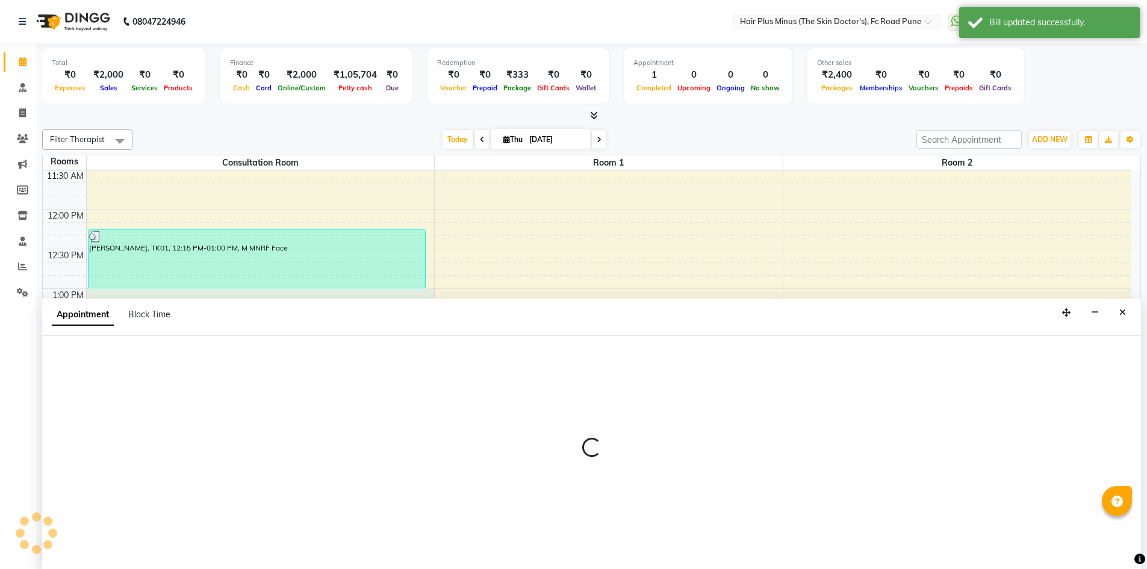
scroll to position [1, 0]
select select "780"
select select "tentative"
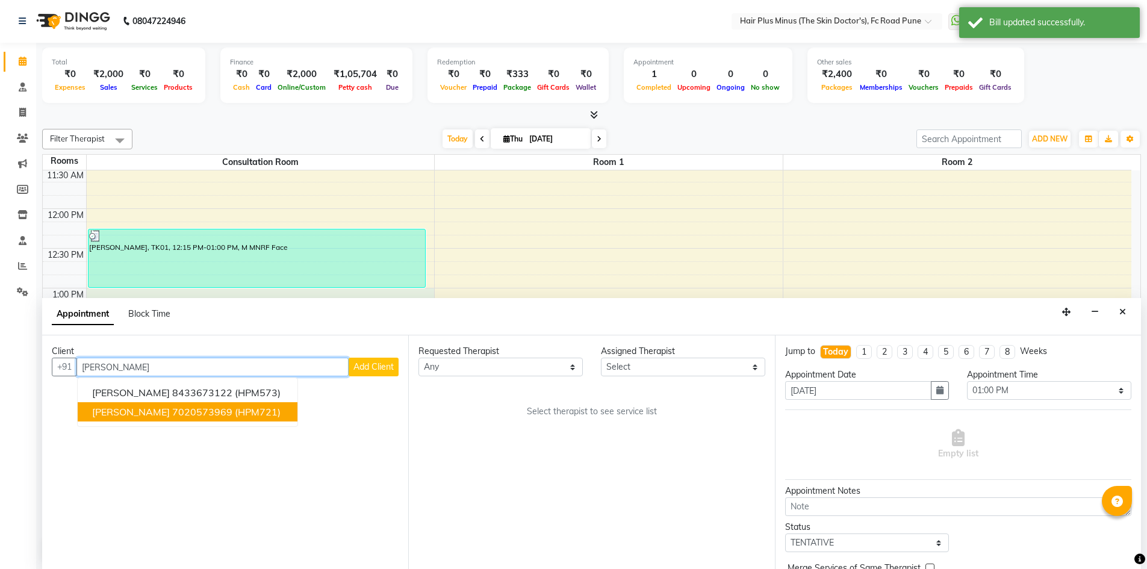
click at [169, 411] on span "[PERSON_NAME]" at bounding box center [131, 412] width 78 height 12
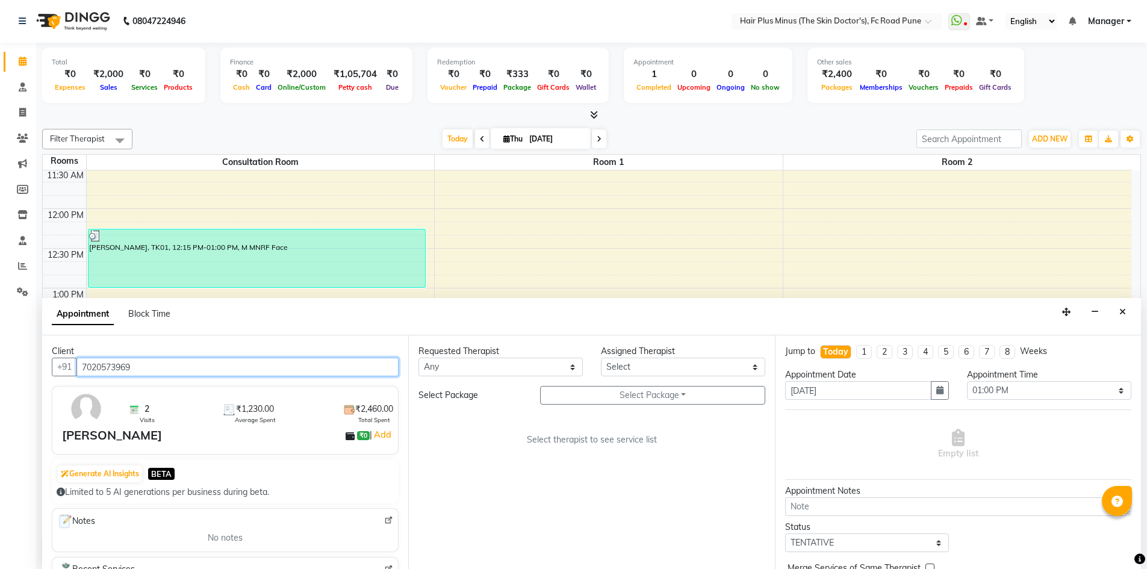
type input "7020573969"
click at [567, 362] on select "Any Dr [PERSON_NAME] Dr. [PERSON_NAME] [PERSON_NAME] [PERSON_NAME] [PERSON_NAME…" at bounding box center [500, 367] width 164 height 19
select select "90758"
click at [418, 358] on select "Any Dr [PERSON_NAME] Dr. [PERSON_NAME] [PERSON_NAME] [PERSON_NAME] [PERSON_NAME…" at bounding box center [500, 367] width 164 height 19
select select "90758"
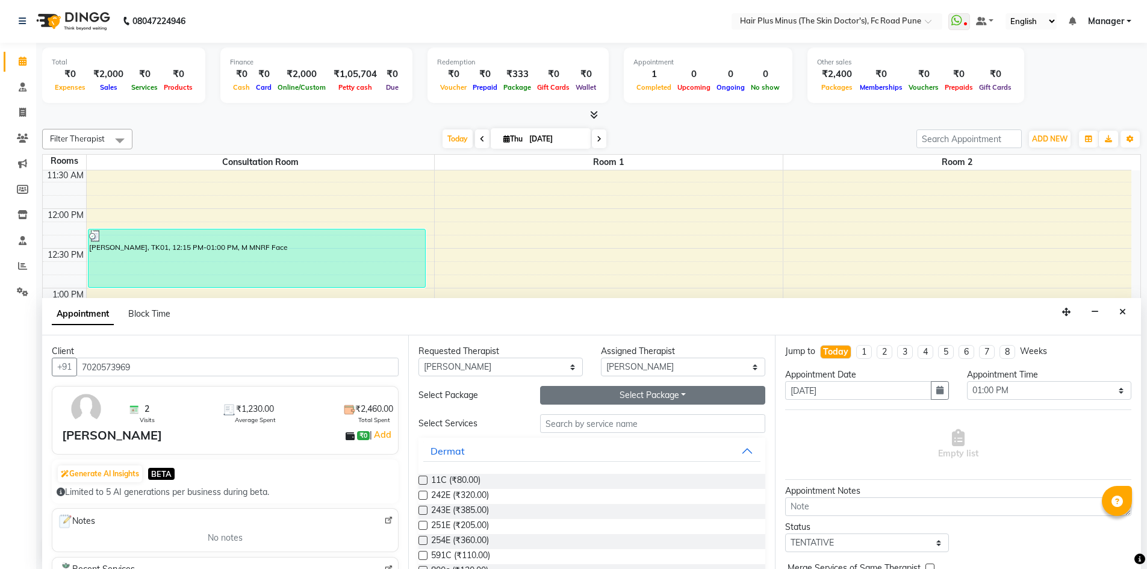
click at [612, 397] on button "Select Package Toggle Dropdown" at bounding box center [652, 395] width 225 height 19
click at [568, 425] on li "M MNRF 3 S" at bounding box center [588, 419] width 95 height 17
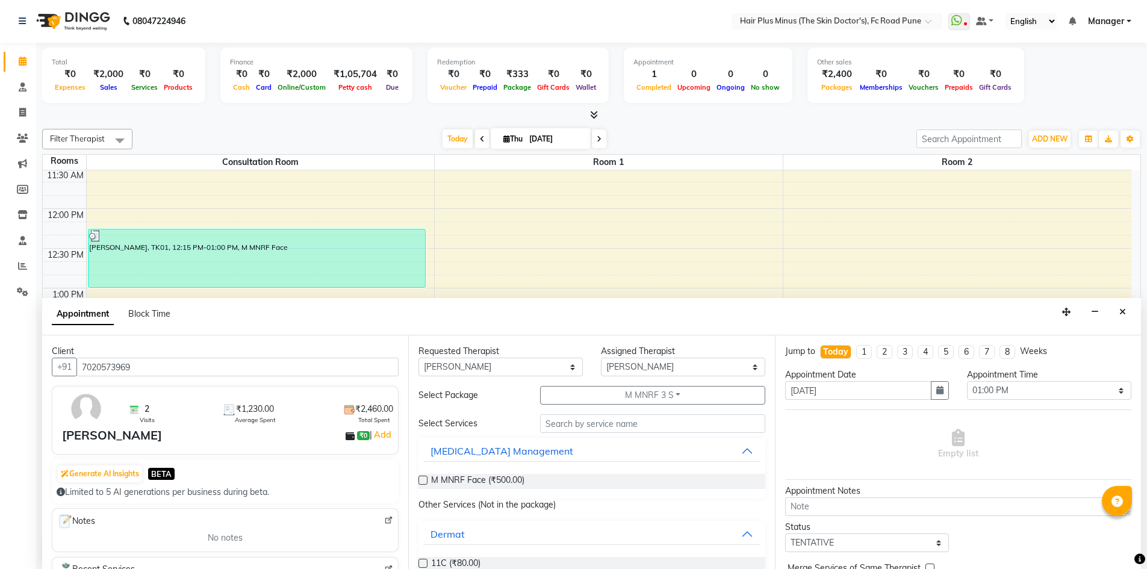
click at [425, 480] on label at bounding box center [422, 480] width 9 height 9
click at [425, 480] on input "checkbox" at bounding box center [422, 481] width 8 height 8
checkbox input "true"
select select "3991"
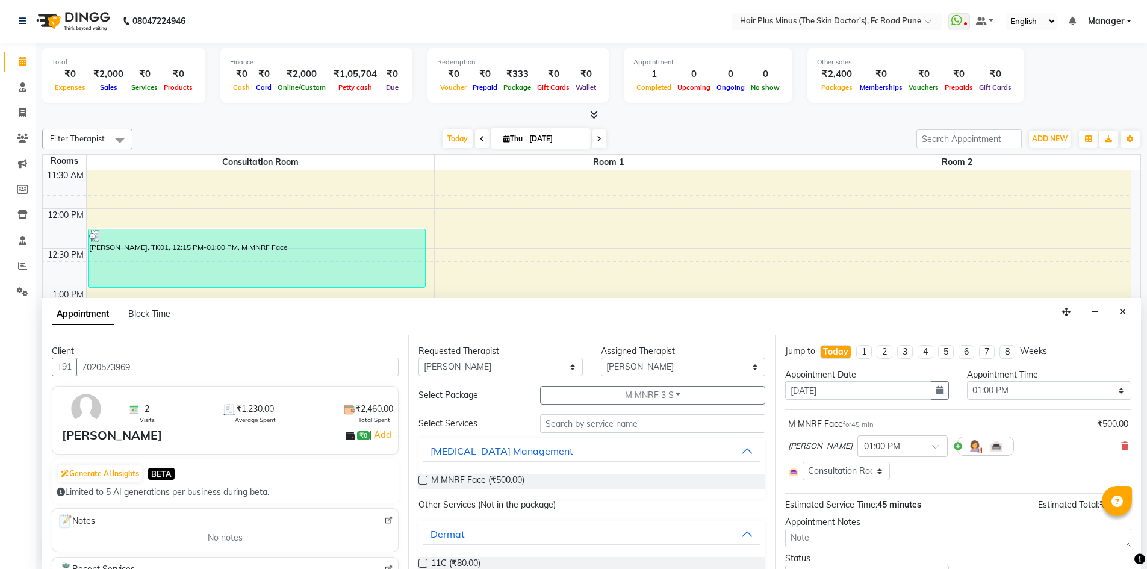
checkbox input "false"
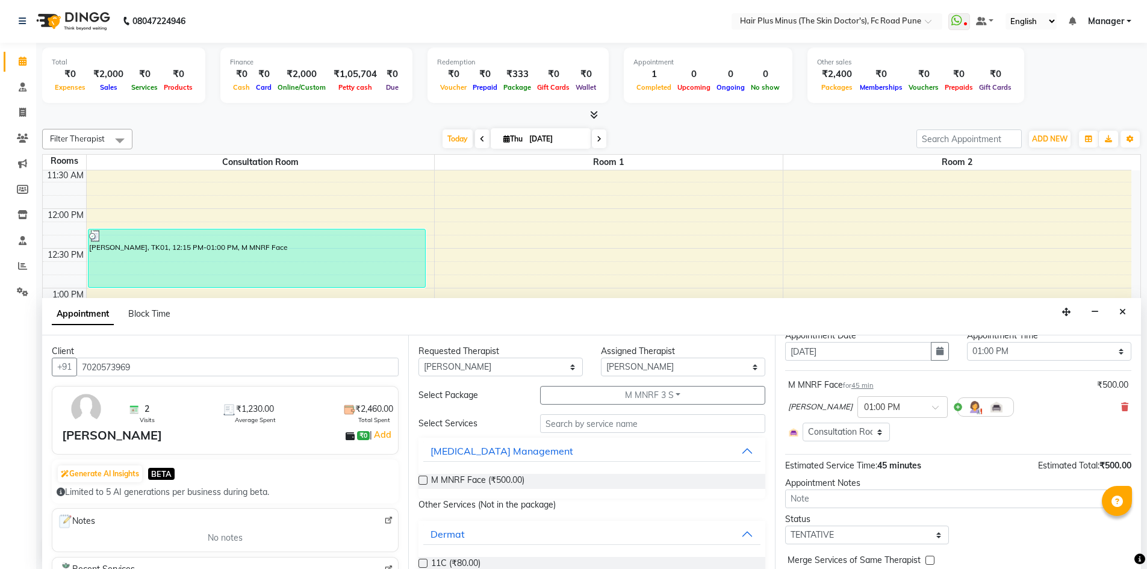
scroll to position [70, 0]
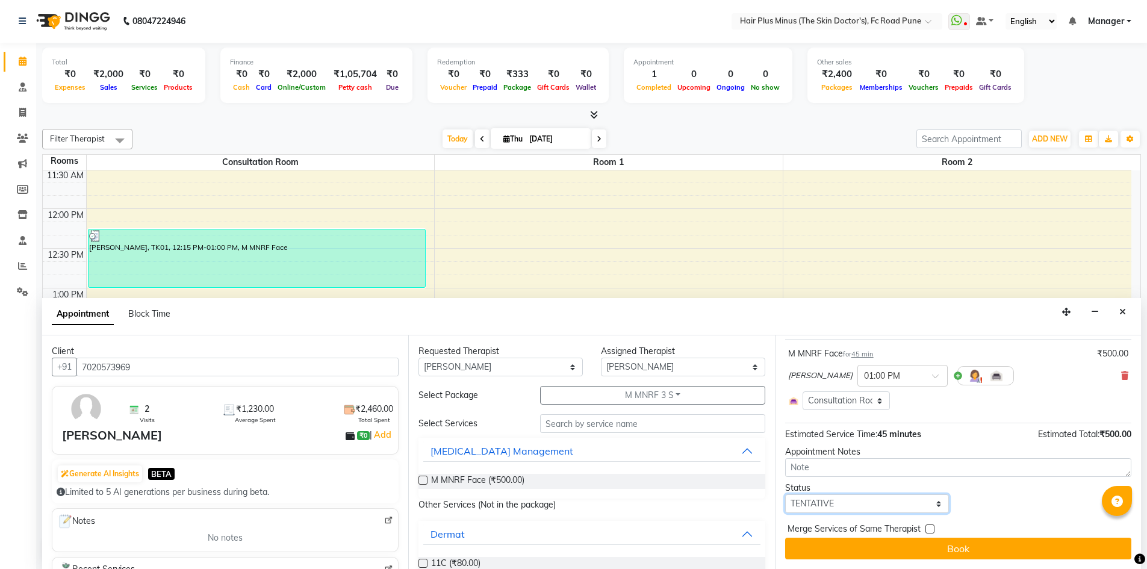
click at [830, 497] on select "Select TENTATIVE CONFIRM CHECK-IN UPCOMING" at bounding box center [867, 503] width 164 height 19
click at [819, 503] on select "Select TENTATIVE CONFIRM CHECK-IN UPCOMING" at bounding box center [867, 503] width 164 height 19
select select "confirm booking"
click at [785, 494] on select "Select TENTATIVE CONFIRM CHECK-IN UPCOMING" at bounding box center [867, 503] width 164 height 19
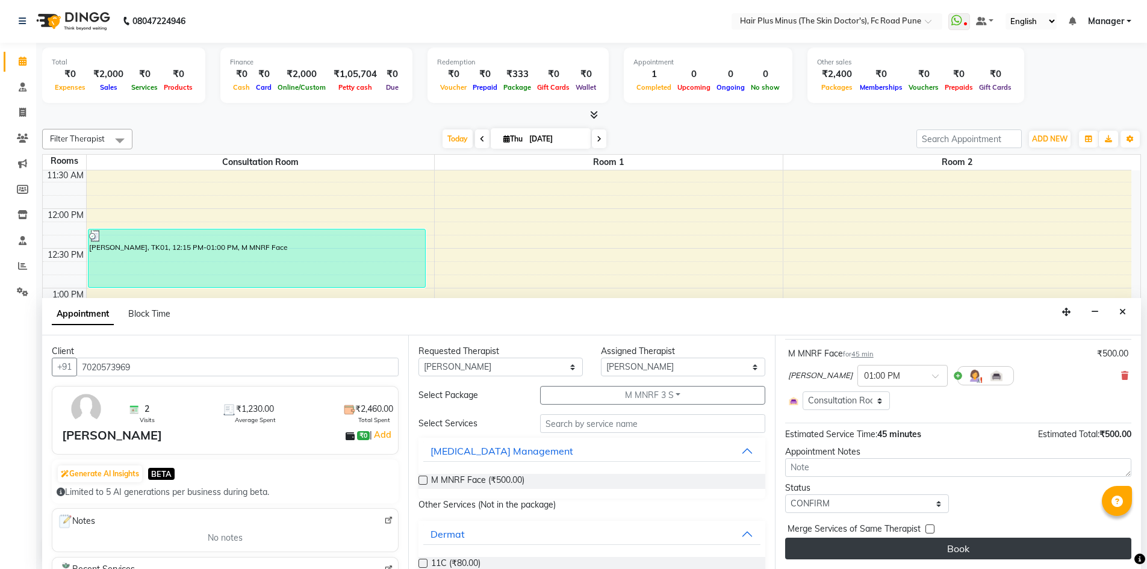
click at [881, 547] on button "Book" at bounding box center [958, 549] width 346 height 22
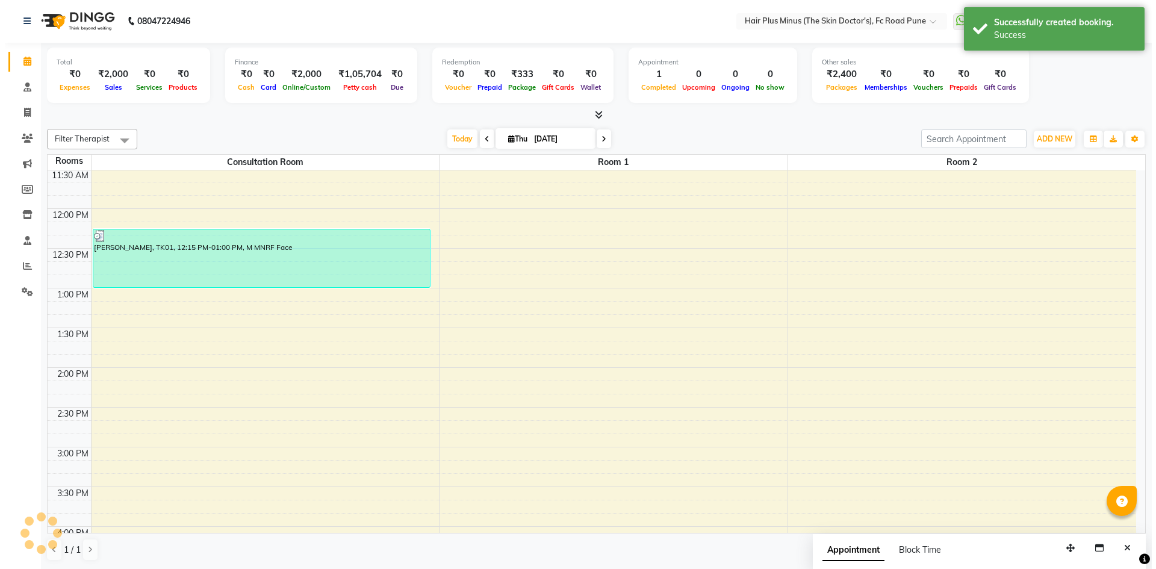
scroll to position [0, 0]
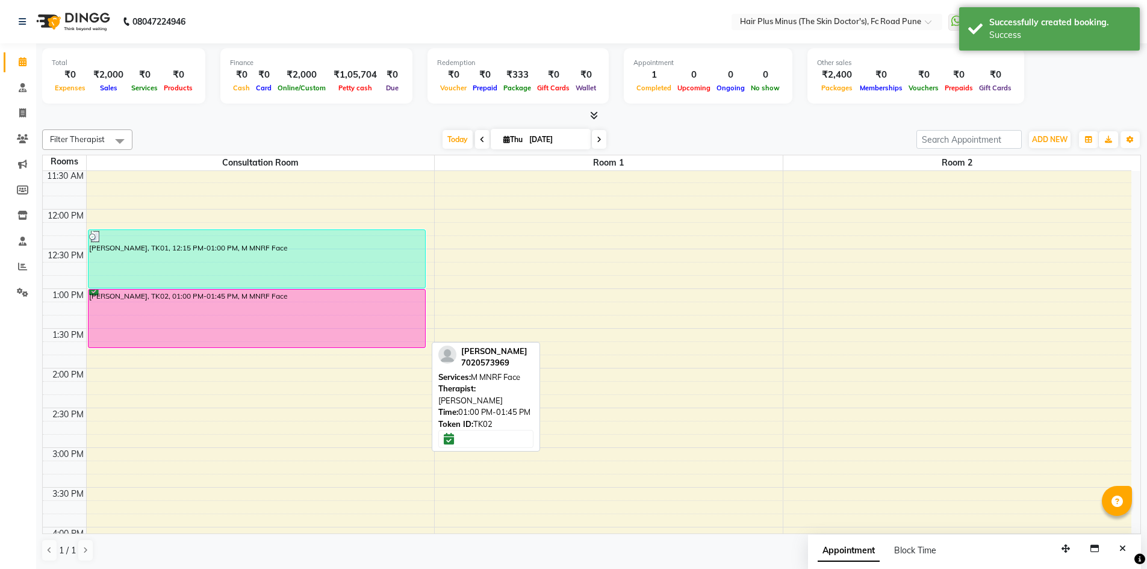
click at [297, 311] on div "[PERSON_NAME], TK02, 01:00 PM-01:45 PM, M MNRF Face" at bounding box center [256, 319] width 336 height 58
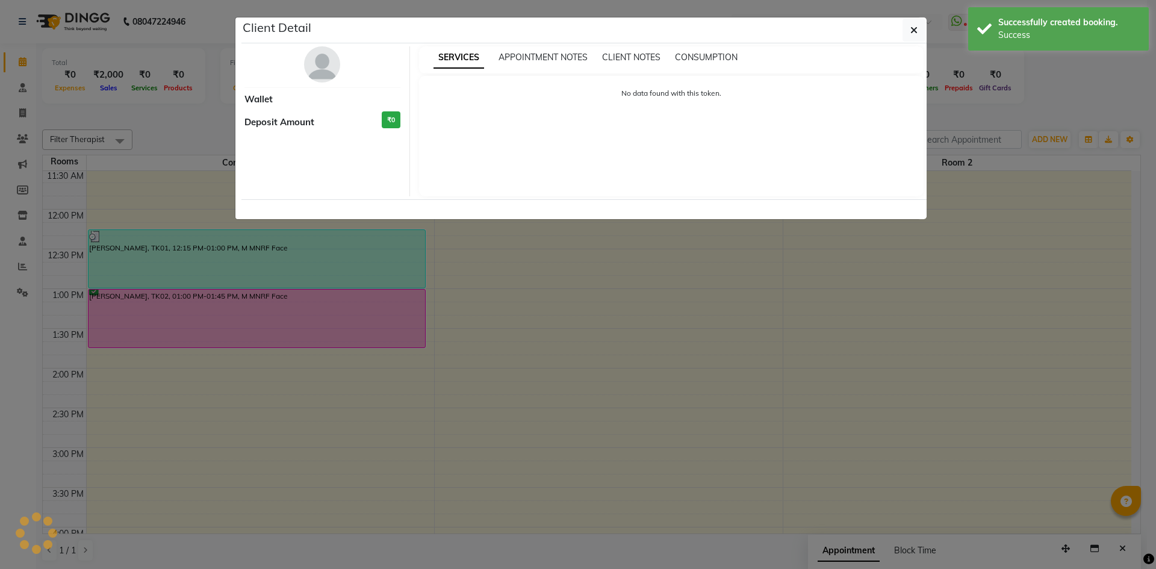
select select "6"
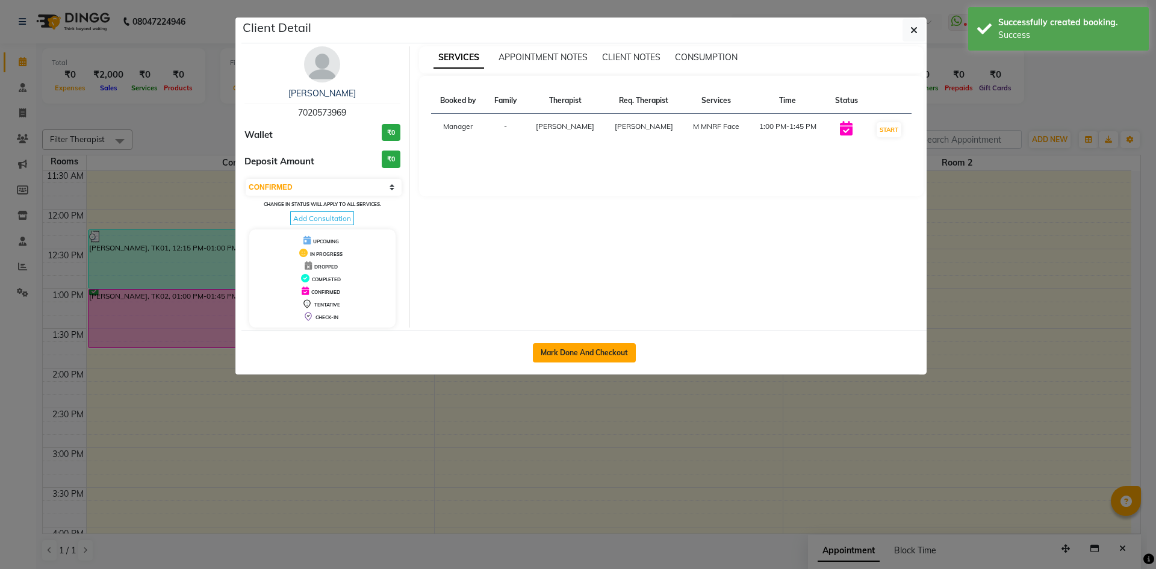
click at [586, 347] on button "Mark Done And Checkout" at bounding box center [584, 352] width 103 height 19
select select "service"
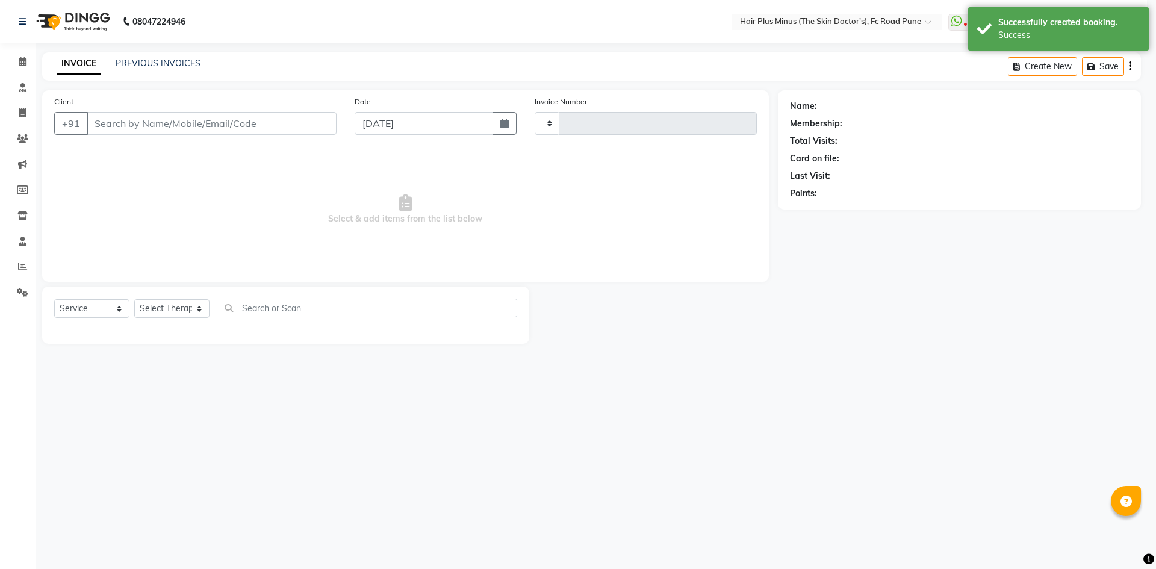
type input "1481"
select select "7911"
type input "7020573969"
select select "90758"
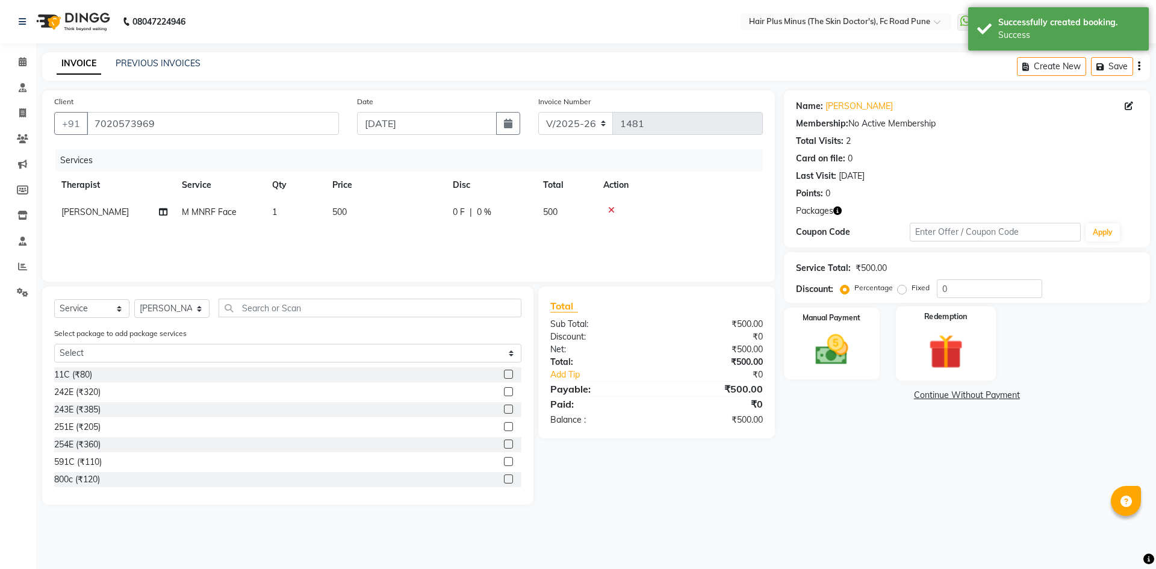
click at [951, 351] on img at bounding box center [945, 351] width 56 height 43
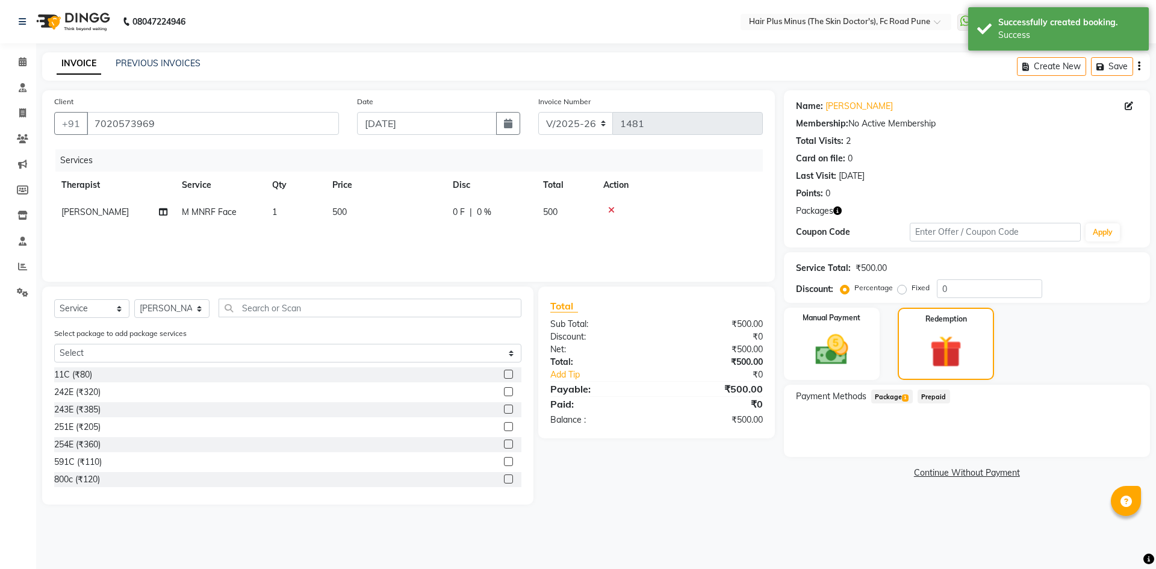
click at [893, 395] on span "Package 1" at bounding box center [892, 396] width 42 height 14
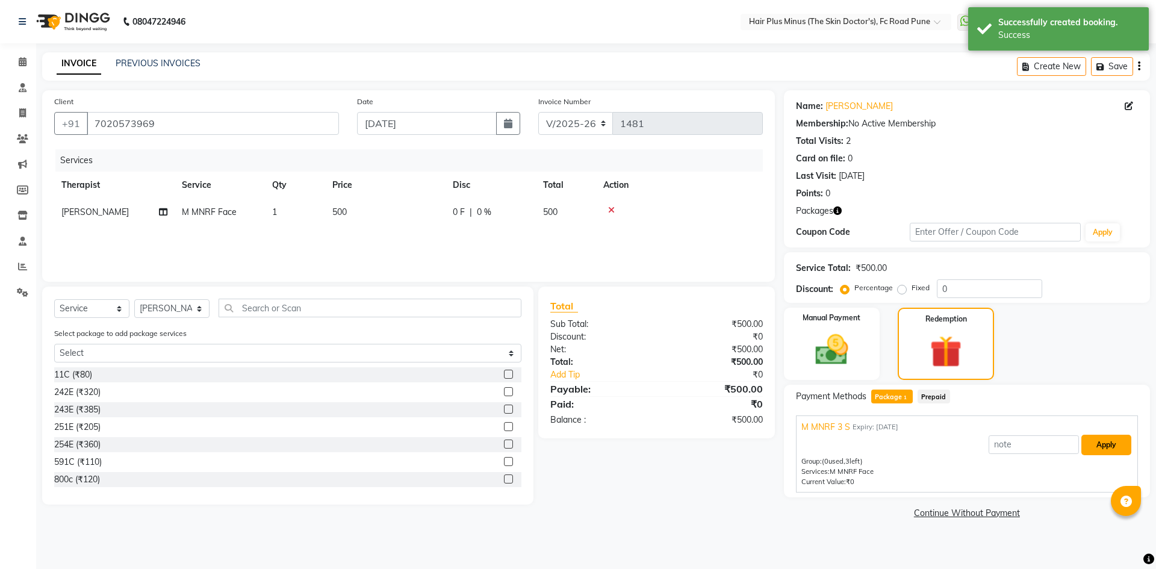
click at [1111, 441] on button "Apply" at bounding box center [1106, 445] width 50 height 20
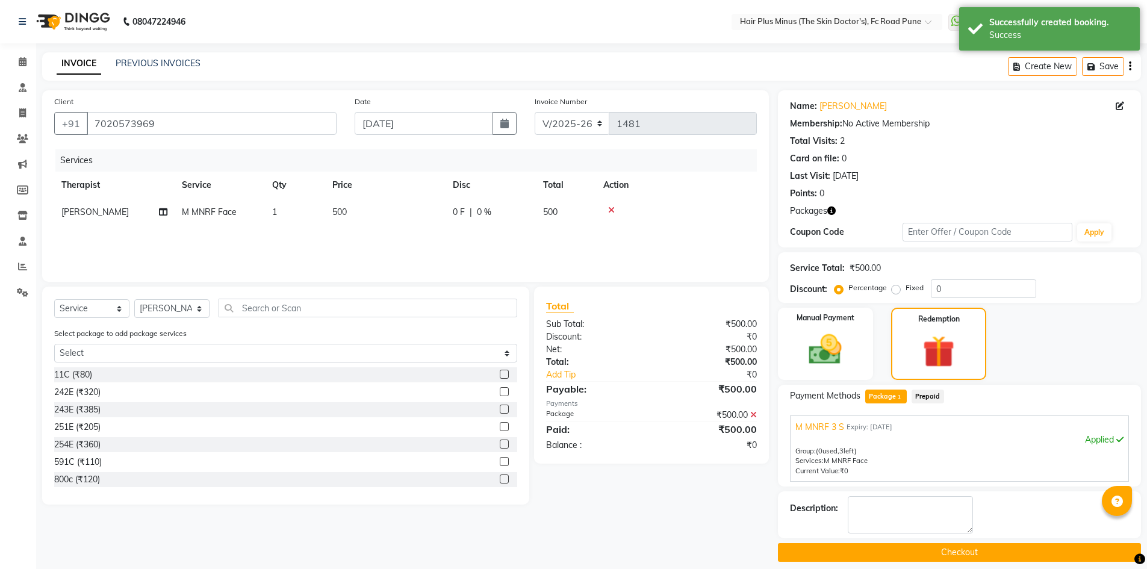
click at [942, 553] on button "Checkout" at bounding box center [959, 552] width 363 height 19
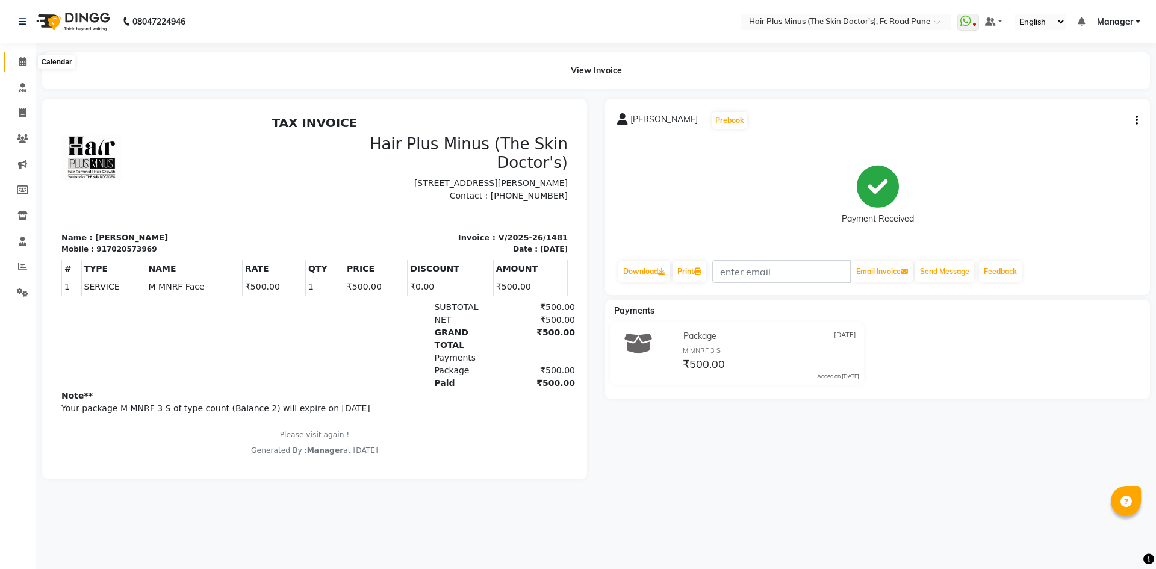
click at [30, 58] on span at bounding box center [22, 62] width 21 height 14
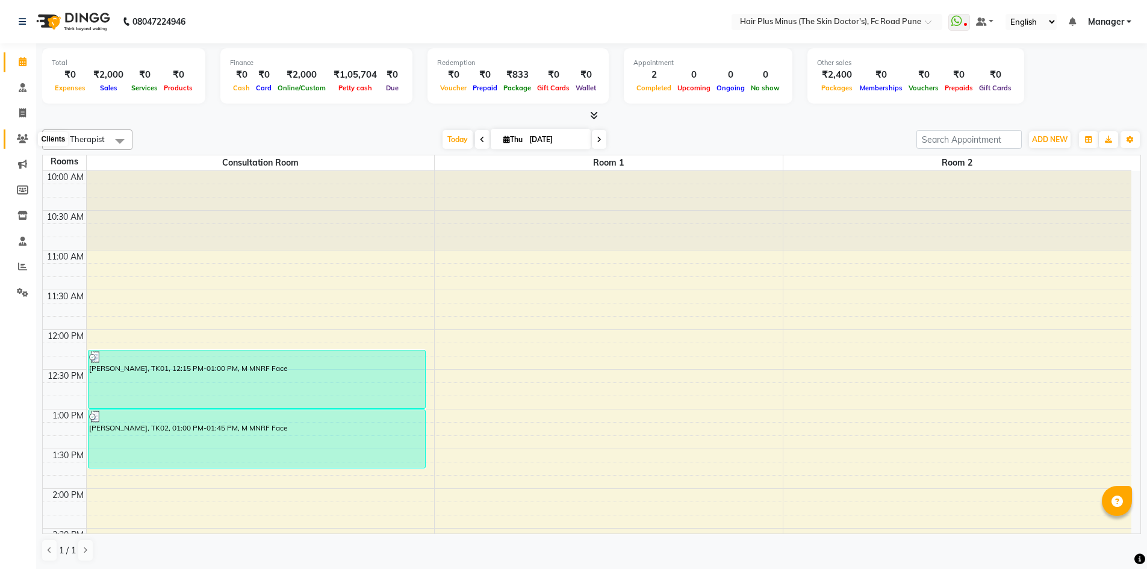
click at [21, 145] on span at bounding box center [22, 139] width 21 height 14
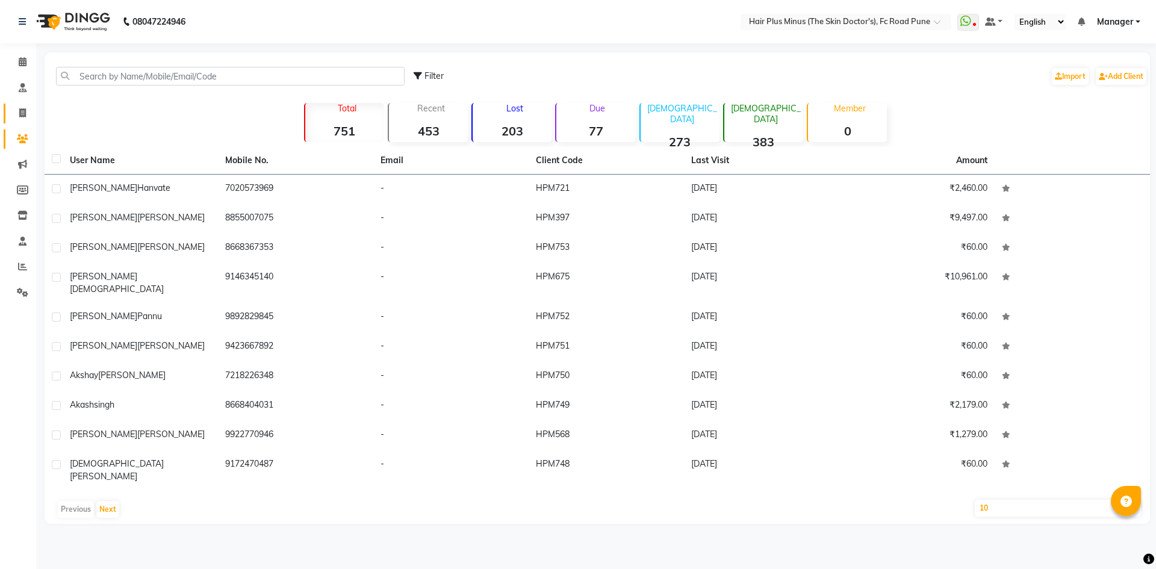
click at [22, 106] on link "Invoice" at bounding box center [18, 114] width 29 height 20
select select "service"
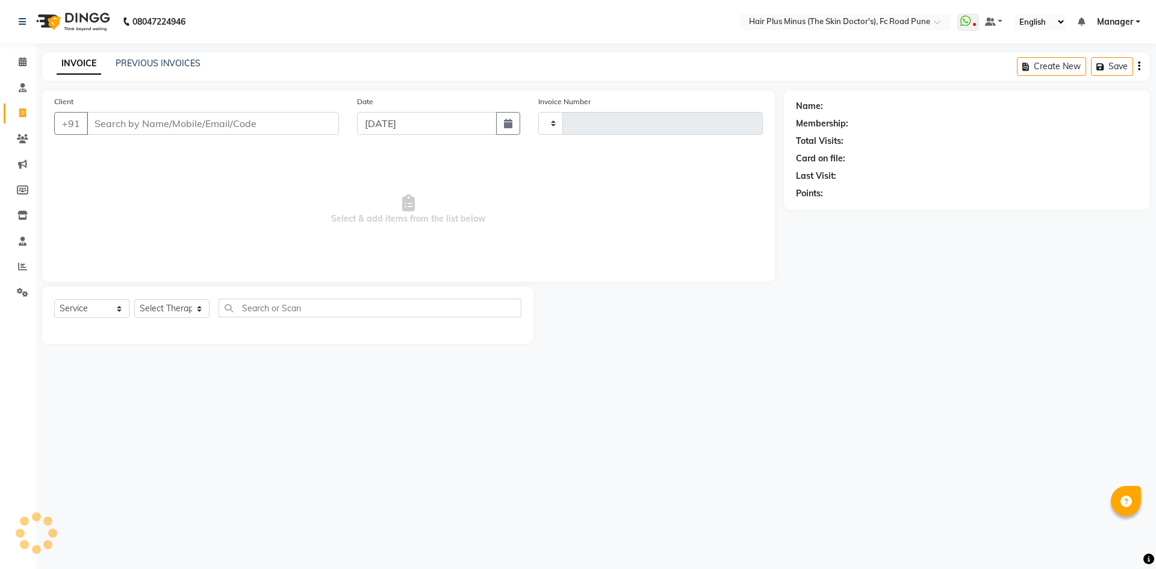
type input "1482"
select select "7911"
click at [126, 123] on input "Client" at bounding box center [213, 123] width 252 height 23
click at [158, 118] on input "Client" at bounding box center [213, 123] width 252 height 23
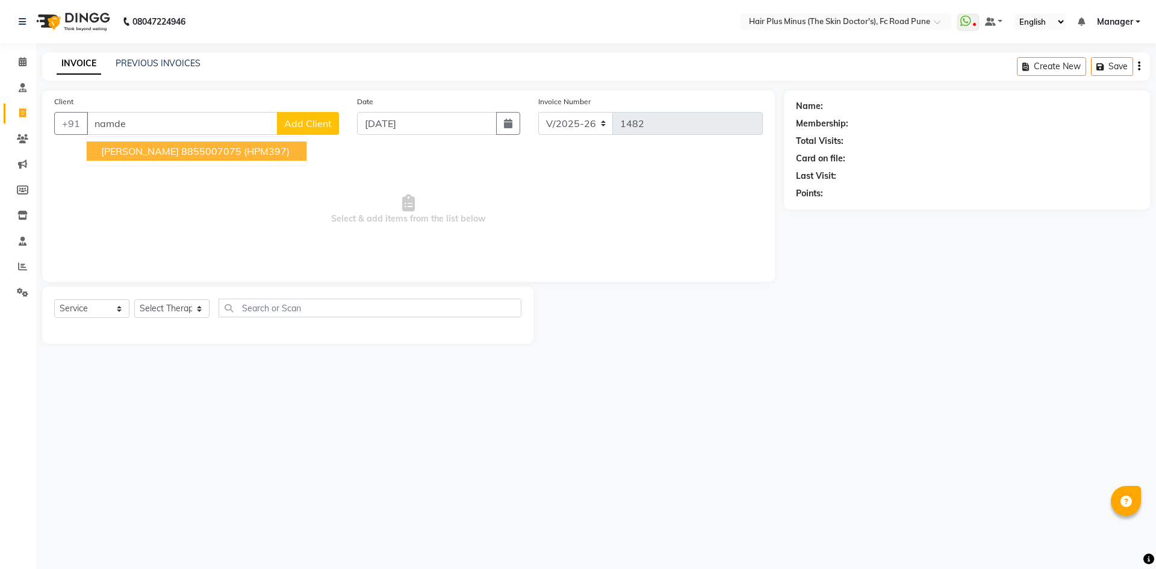
click at [170, 154] on button "[PERSON_NAME] 8855007075 (HPM397)" at bounding box center [197, 150] width 220 height 19
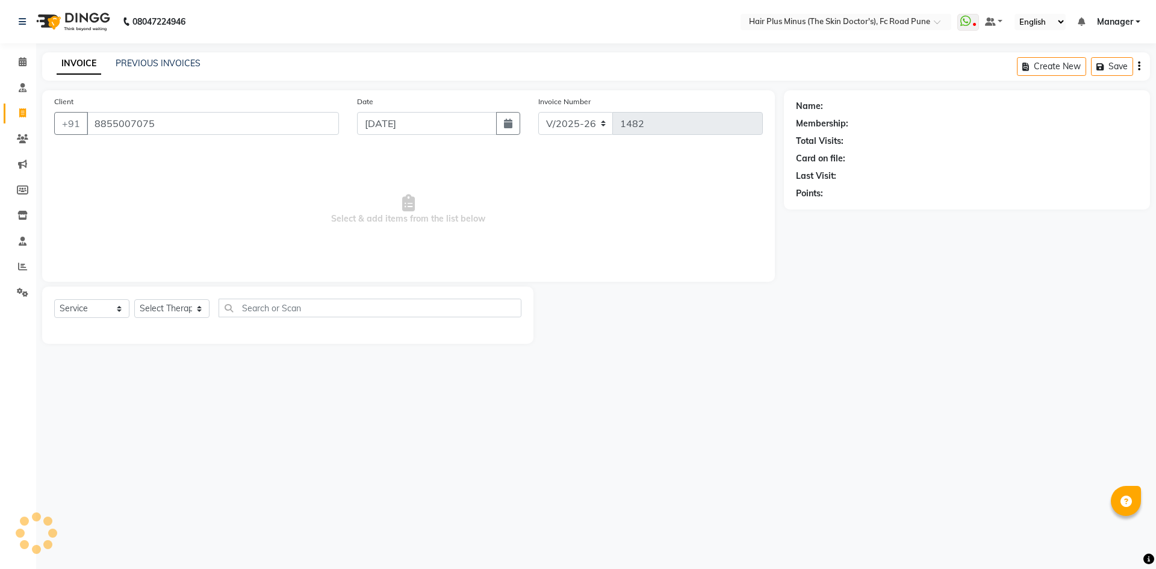
type input "8855007075"
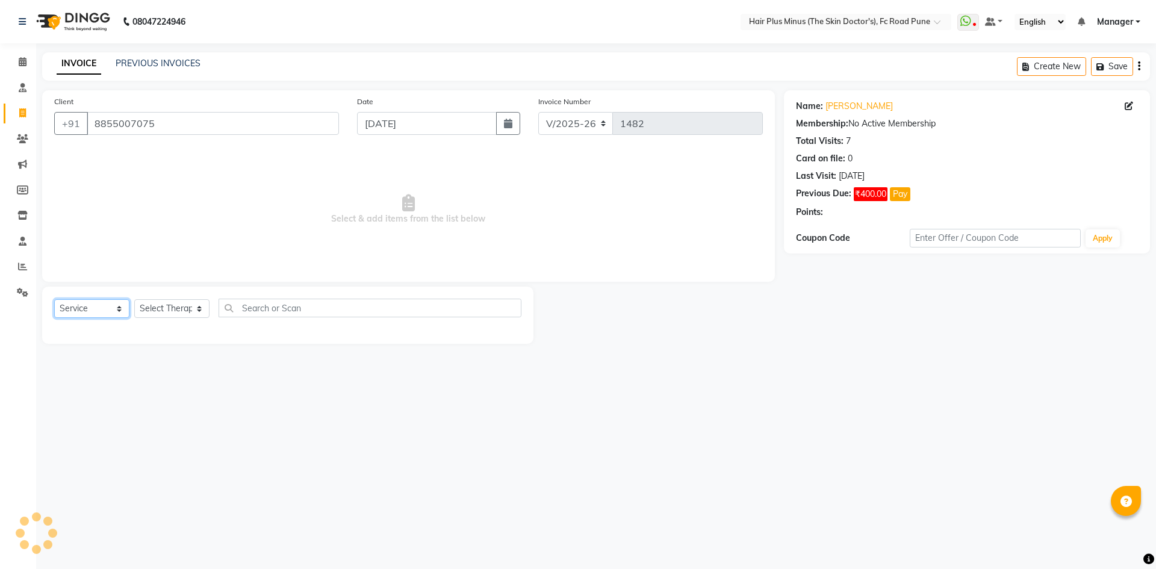
click at [120, 317] on select "Select Service Product Membership Package Voucher Prepaid Gift Card" at bounding box center [91, 308] width 75 height 19
select select "product"
click at [54, 299] on select "Select Service Product Membership Package Voucher Prepaid Gift Card" at bounding box center [91, 308] width 75 height 19
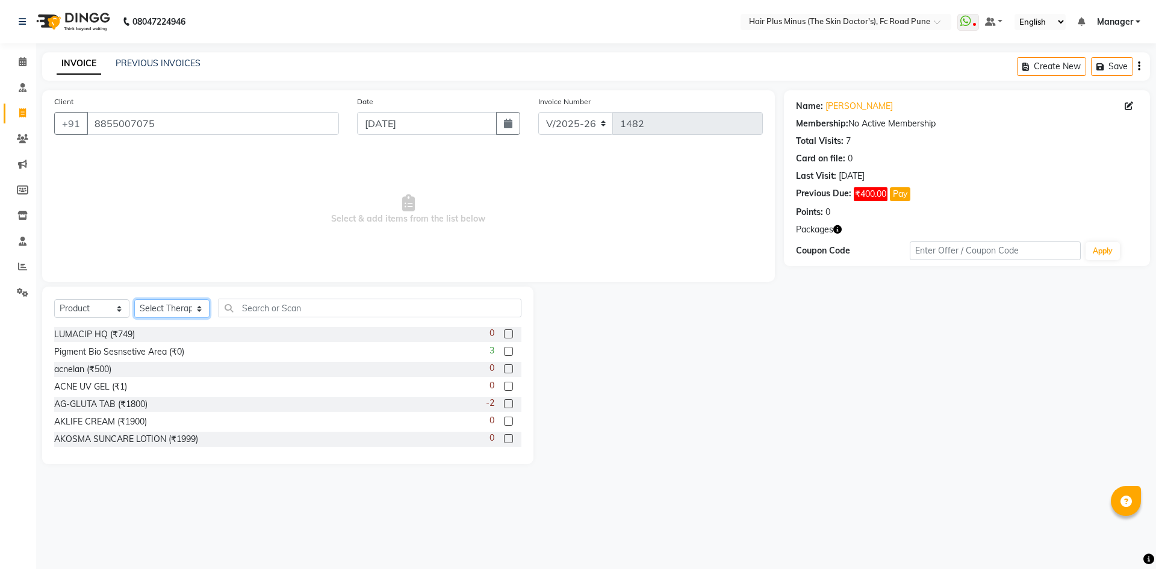
click at [201, 312] on select "Select Therapist Admin Dingg Dr [PERSON_NAME] Dr. [PERSON_NAME] [PERSON_NAME] […" at bounding box center [171, 308] width 75 height 19
select select "90758"
click at [134, 299] on select "Select Therapist Admin Dingg Dr [PERSON_NAME] Dr. [PERSON_NAME] [PERSON_NAME] […" at bounding box center [171, 308] width 75 height 19
click at [282, 304] on input "text" at bounding box center [370, 308] width 303 height 19
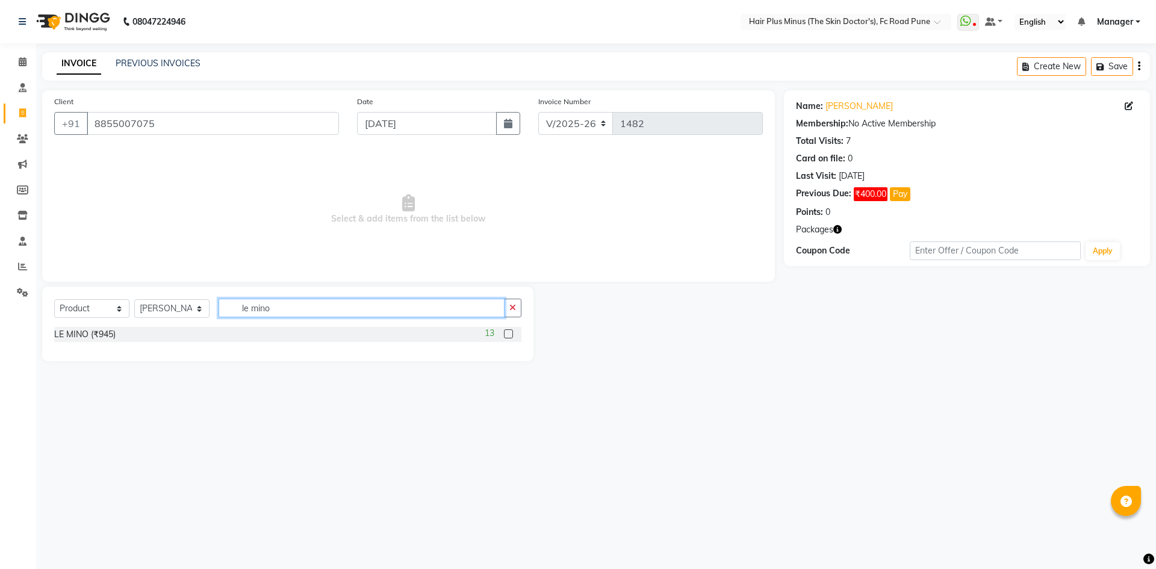
type input "le mino"
click at [513, 333] on label at bounding box center [508, 333] width 9 height 9
click at [512, 333] on input "checkbox" at bounding box center [508, 334] width 8 height 8
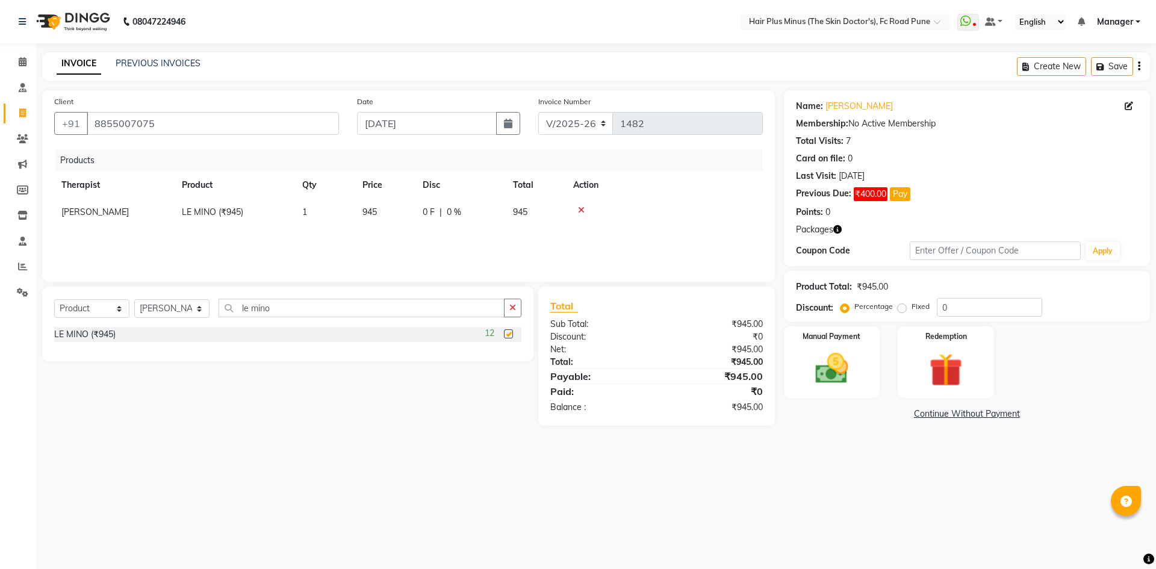
checkbox input "false"
drag, startPoint x: 274, startPoint y: 299, endPoint x: 40, endPoint y: 299, distance: 234.2
click at [40, 299] on div "Select Service Product Membership Package Voucher Prepaid Gift Card Select Ther…" at bounding box center [283, 356] width 500 height 139
type input "le wash"
click at [518, 334] on div "9" at bounding box center [505, 334] width 32 height 15
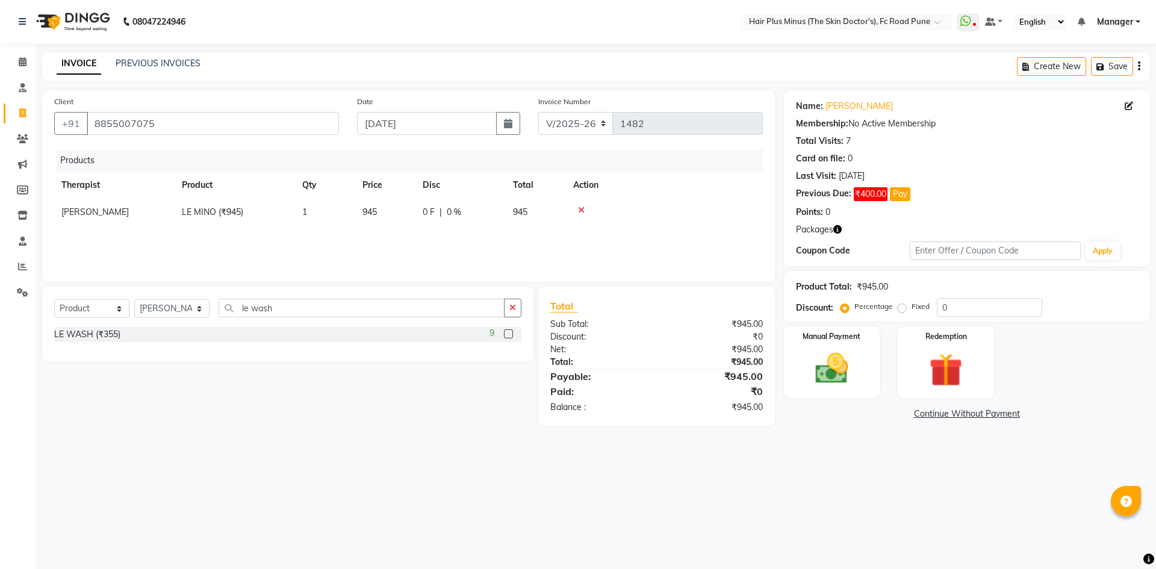
click at [507, 333] on label at bounding box center [508, 333] width 9 height 9
click at [507, 333] on input "checkbox" at bounding box center [508, 334] width 8 height 8
checkbox input "false"
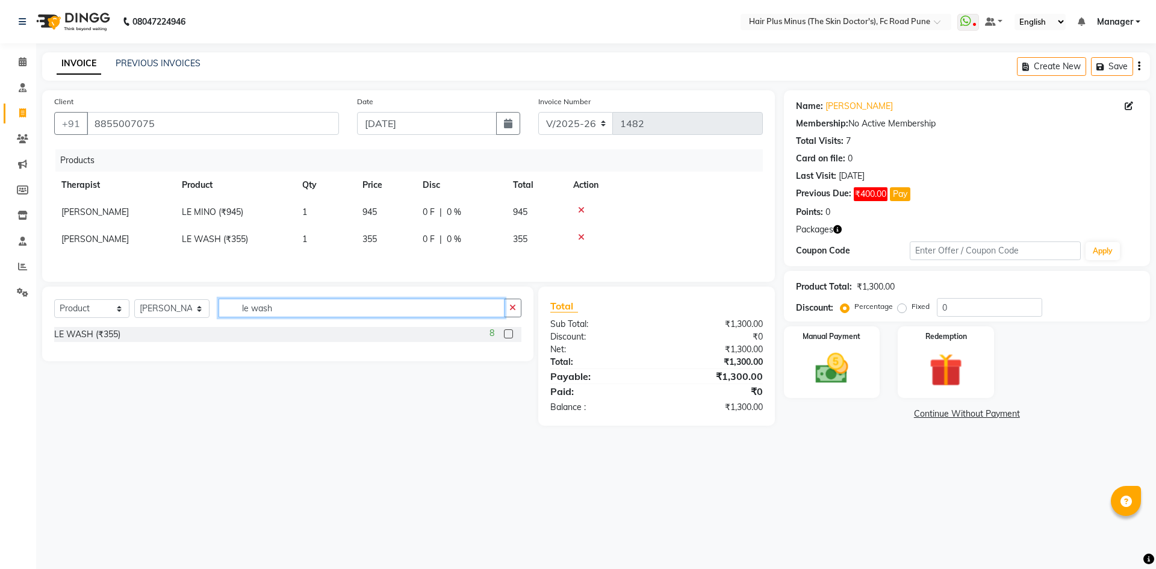
drag, startPoint x: 336, startPoint y: 309, endPoint x: 214, endPoint y: 310, distance: 122.8
click at [214, 310] on div "Select Service Product Membership Package Voucher Prepaid Gift Card Select Ther…" at bounding box center [287, 313] width 467 height 28
type input "le hyd"
click at [504, 335] on label at bounding box center [508, 333] width 9 height 9
click at [504, 335] on input "checkbox" at bounding box center [508, 334] width 8 height 8
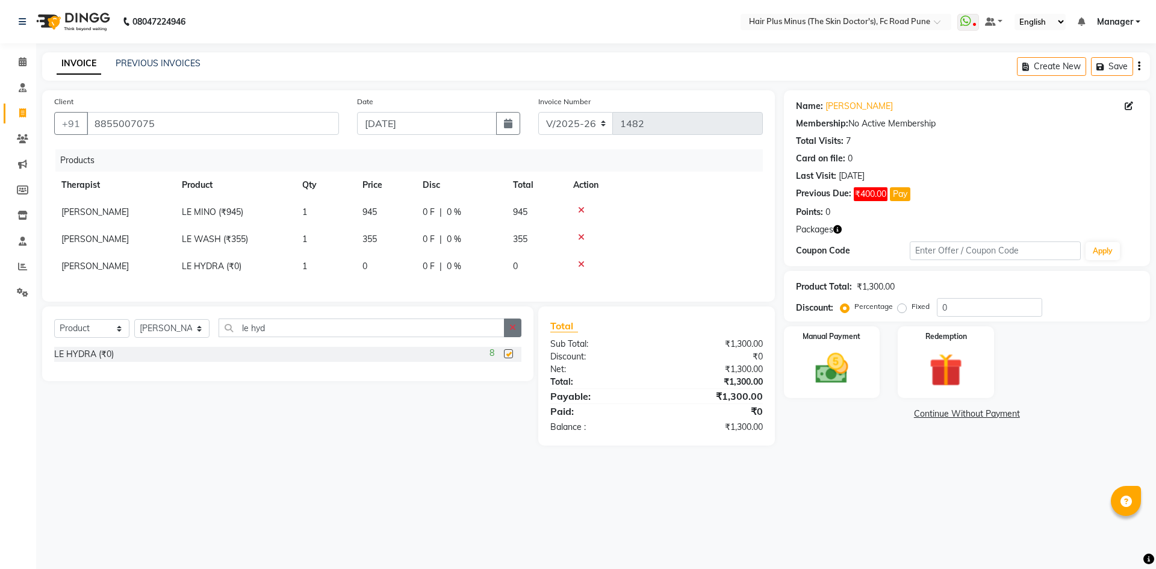
checkbox input "false"
click at [365, 265] on span "0" at bounding box center [364, 266] width 5 height 11
select select "90758"
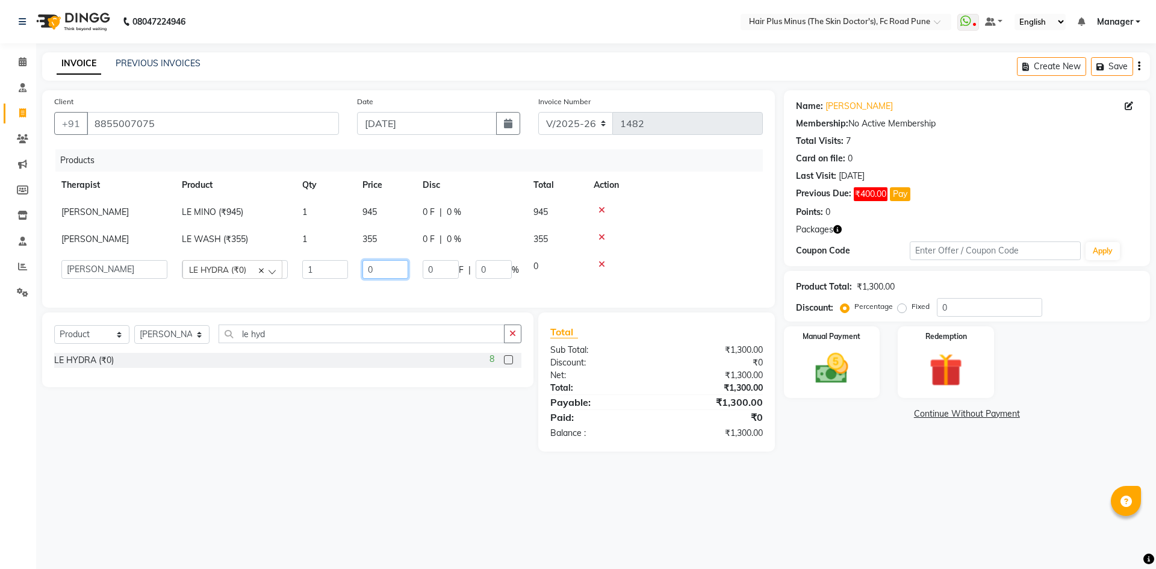
click at [365, 265] on input "0" at bounding box center [385, 269] width 46 height 19
type input "355"
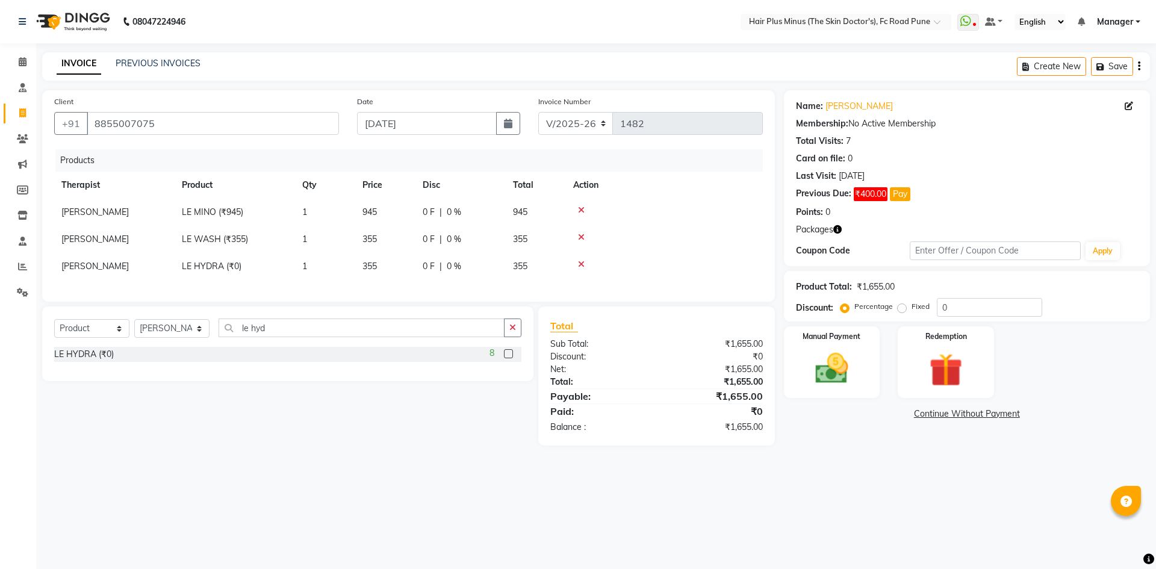
click at [672, 223] on td at bounding box center [664, 212] width 197 height 27
click at [370, 240] on span "355" at bounding box center [369, 239] width 14 height 11
select select "90758"
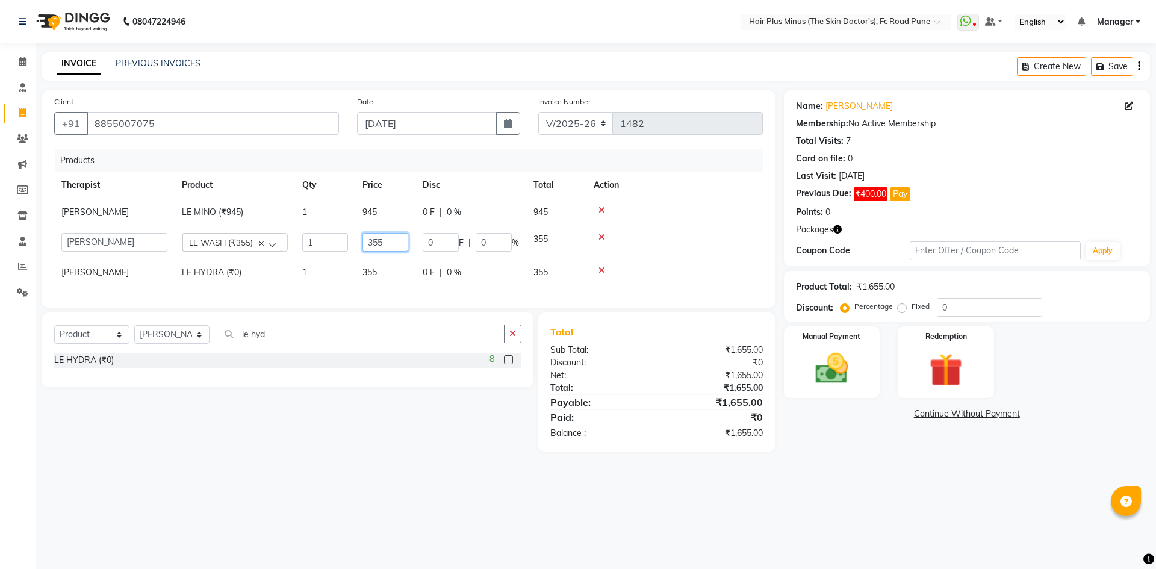
click at [370, 240] on input "355" at bounding box center [385, 242] width 46 height 19
click at [388, 267] on td "355" at bounding box center [385, 272] width 60 height 27
select select "90758"
click at [388, 267] on input "355" at bounding box center [385, 269] width 46 height 19
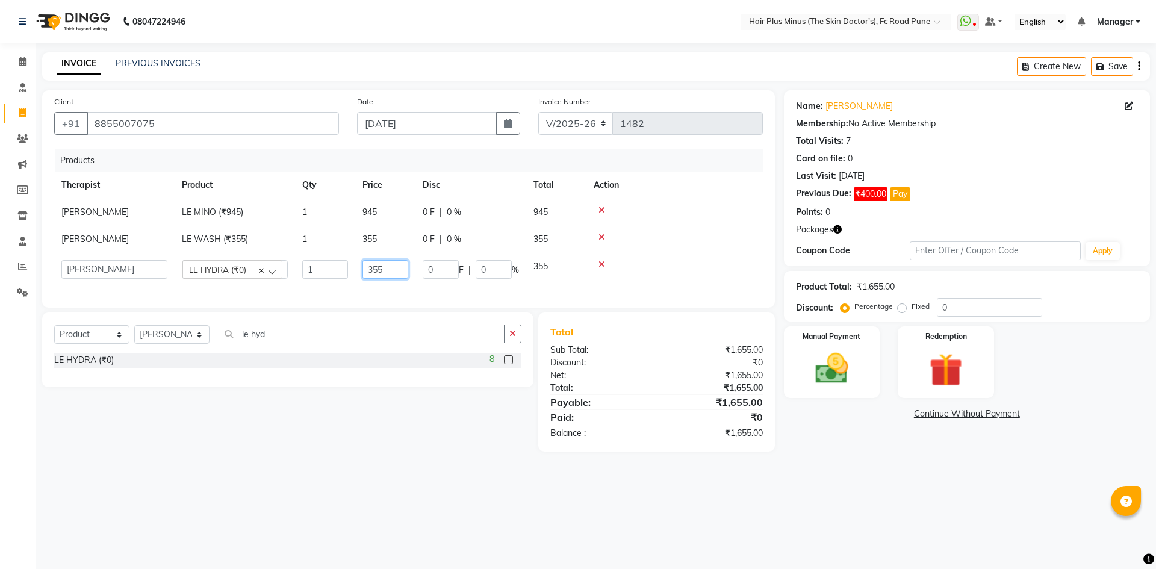
click at [388, 267] on input "355" at bounding box center [385, 269] width 46 height 19
type input "380"
click at [709, 222] on td at bounding box center [674, 212] width 176 height 27
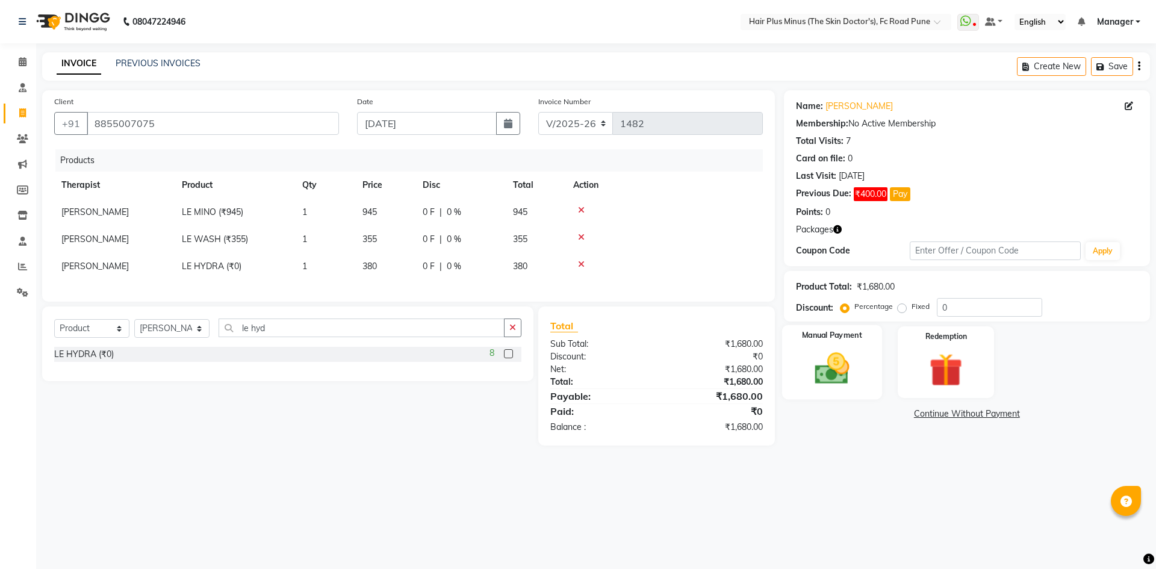
click at [842, 370] on img at bounding box center [832, 369] width 56 height 40
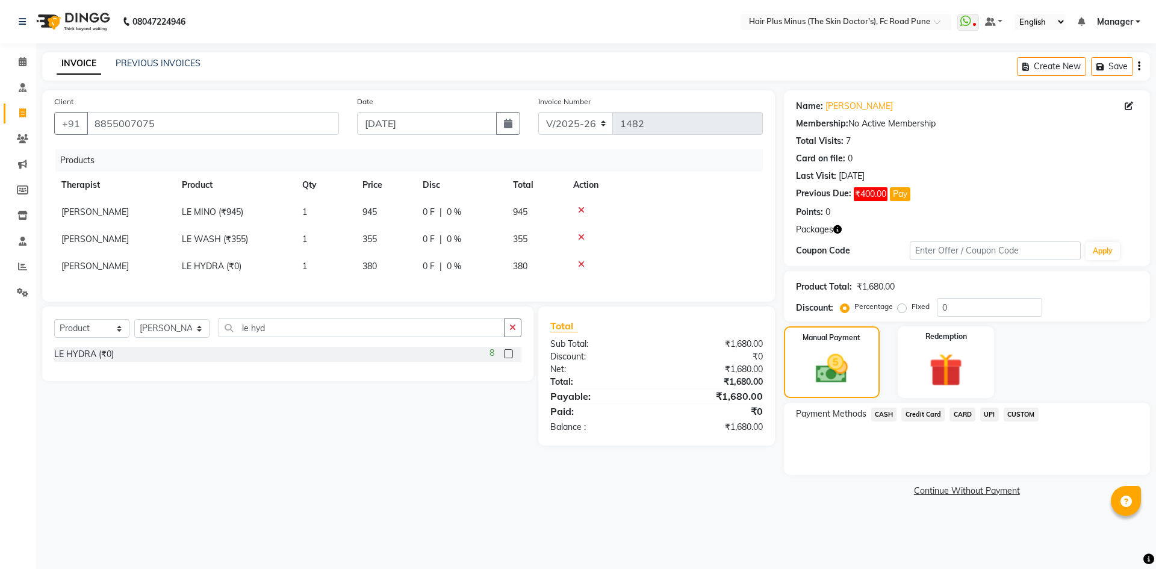
click at [882, 412] on span "CASH" at bounding box center [884, 415] width 26 height 14
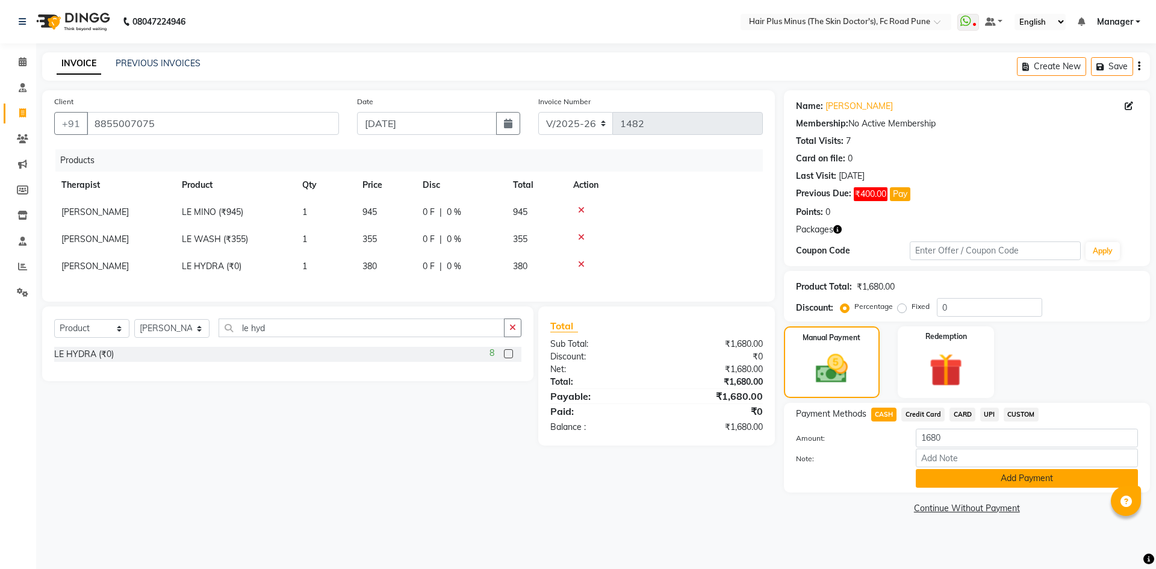
click at [948, 482] on button "Add Payment" at bounding box center [1027, 478] width 222 height 19
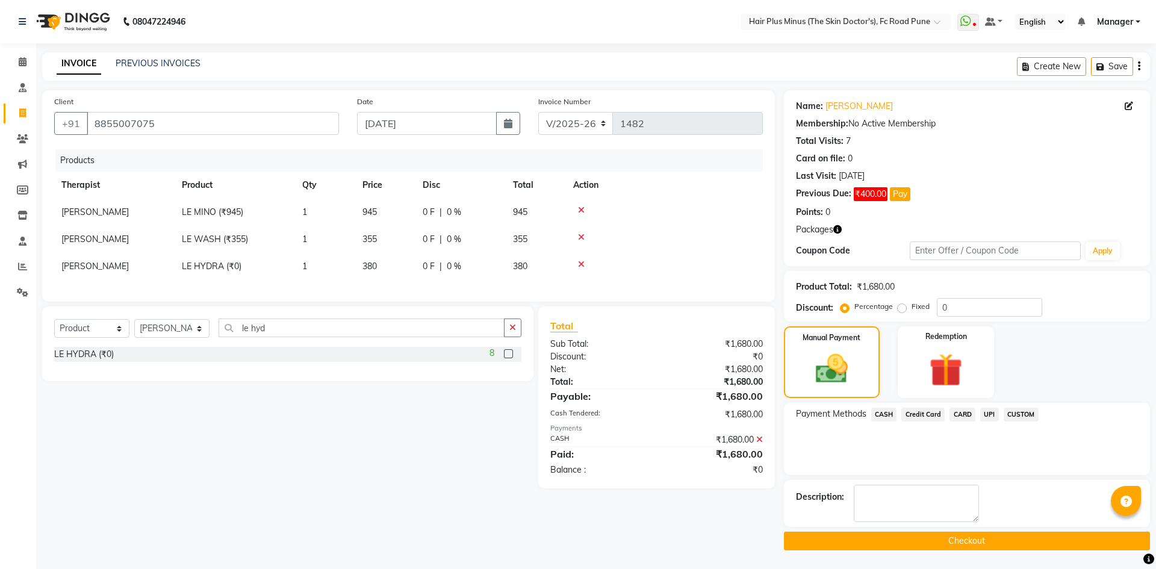
click at [907, 536] on button "Checkout" at bounding box center [967, 541] width 366 height 19
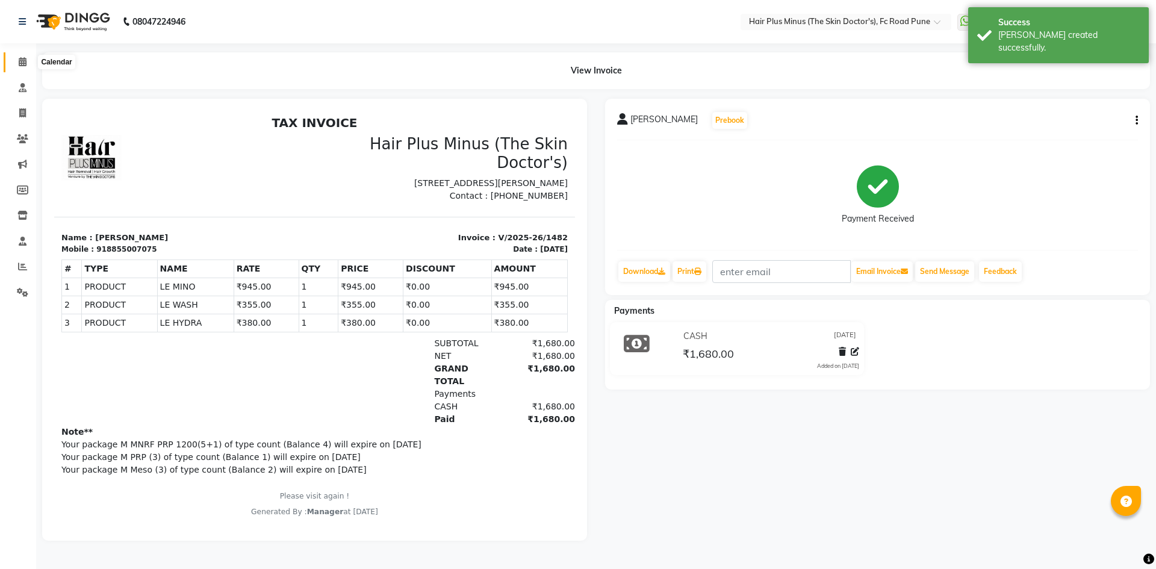
click at [22, 60] on icon at bounding box center [23, 61] width 8 height 9
